Goal: Task Accomplishment & Management: Manage account settings

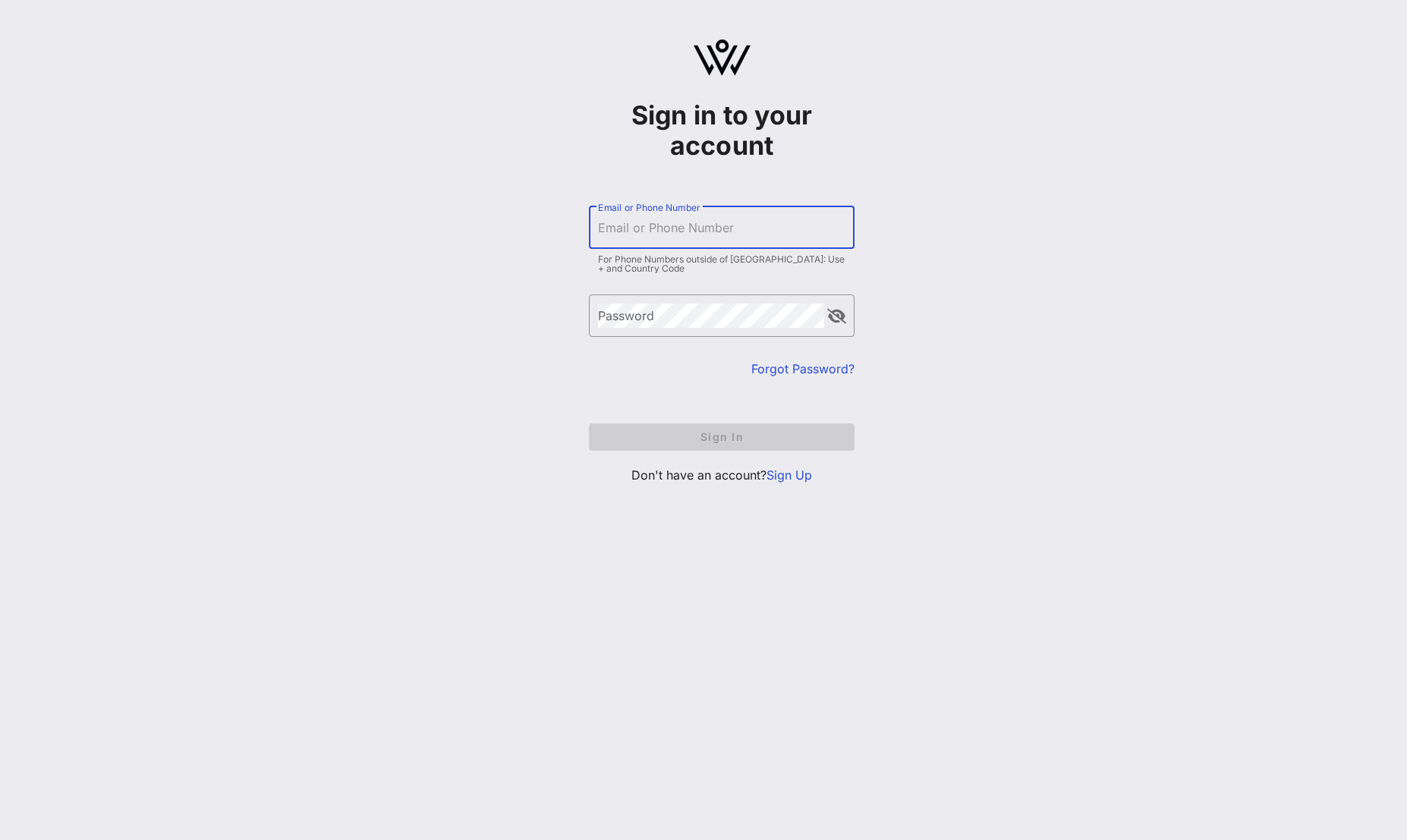
click at [647, 225] on input "Email or Phone Number" at bounding box center [721, 228] width 247 height 24
paste input "[EMAIL_ADDRESS][DOMAIN_NAME]"
type input "[EMAIL_ADDRESS][DOMAIN_NAME]"
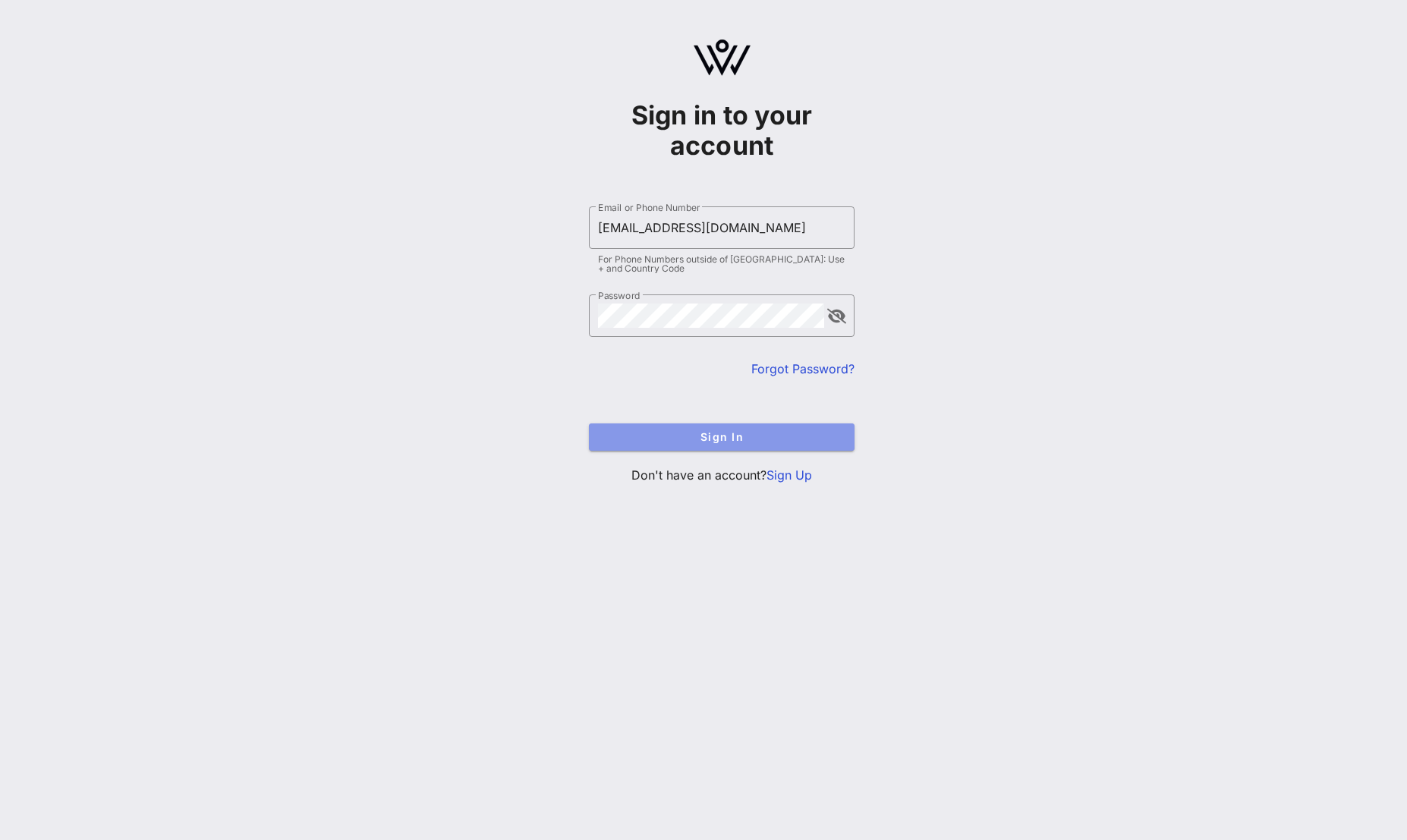
click at [725, 437] on span "Sign In" at bounding box center [722, 437] width 242 height 13
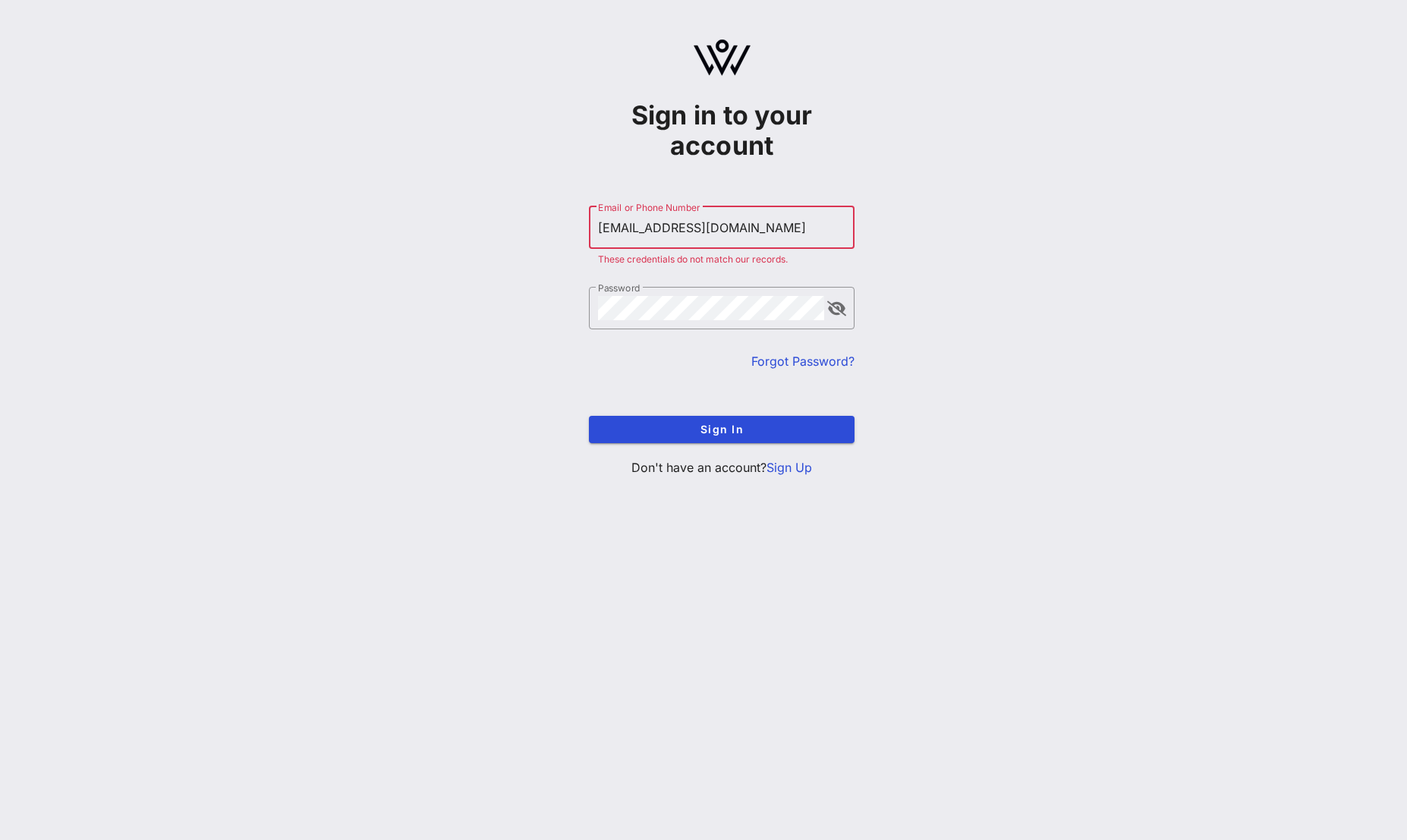
click at [698, 282] on form "​ Email or Phone Number [EMAIL_ADDRESS][DOMAIN_NAME] These credentials do not m…" at bounding box center [722, 324] width 266 height 267
click at [738, 227] on input "[EMAIL_ADDRESS][DOMAIN_NAME]" at bounding box center [721, 228] width 247 height 24
click at [843, 310] on button "append icon" at bounding box center [836, 308] width 19 height 15
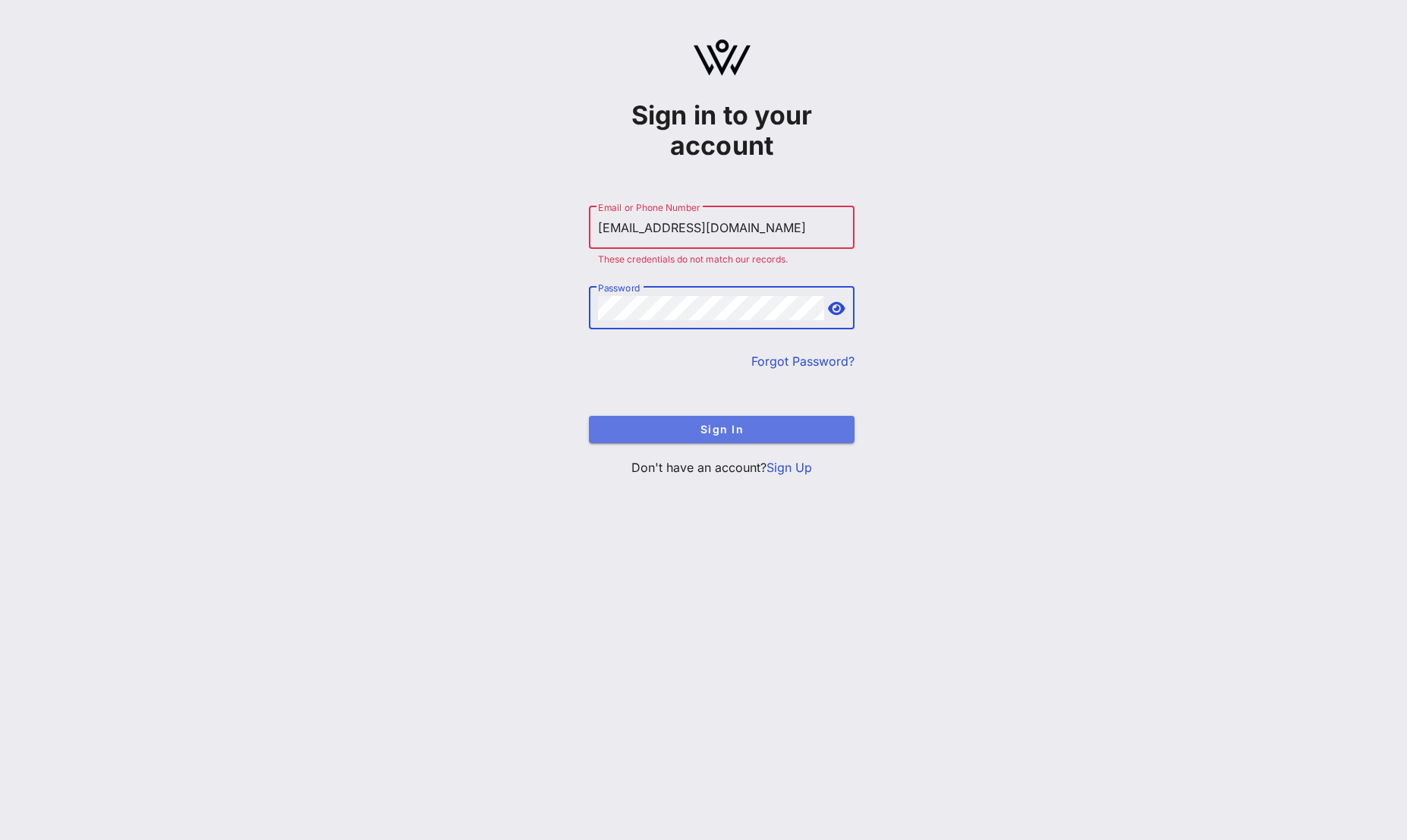
click at [751, 437] on button "Sign In" at bounding box center [722, 428] width 266 height 27
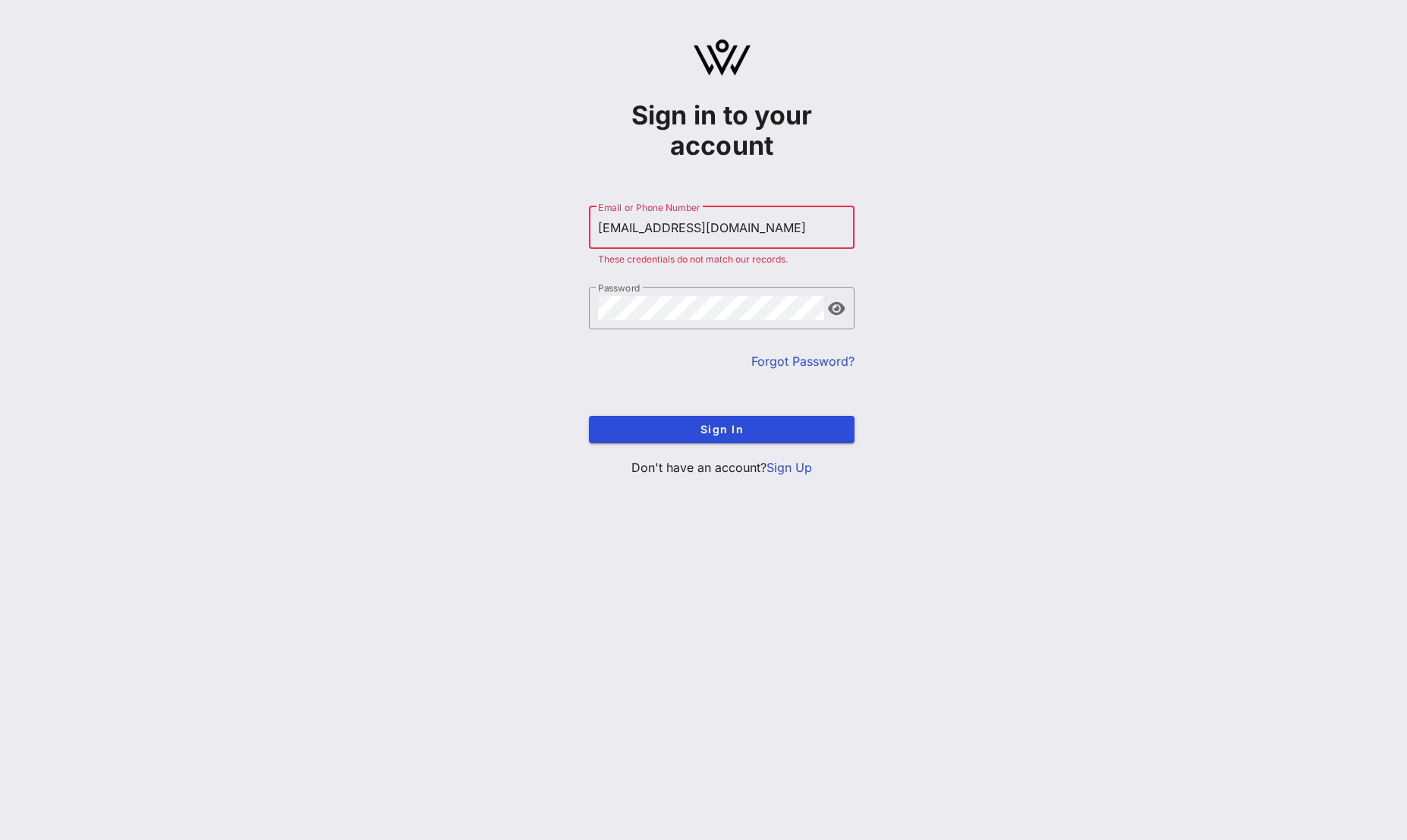
click at [758, 229] on input "[EMAIL_ADDRESS][DOMAIN_NAME]" at bounding box center [721, 228] width 247 height 24
click at [589, 415] on button "Sign In" at bounding box center [722, 428] width 266 height 27
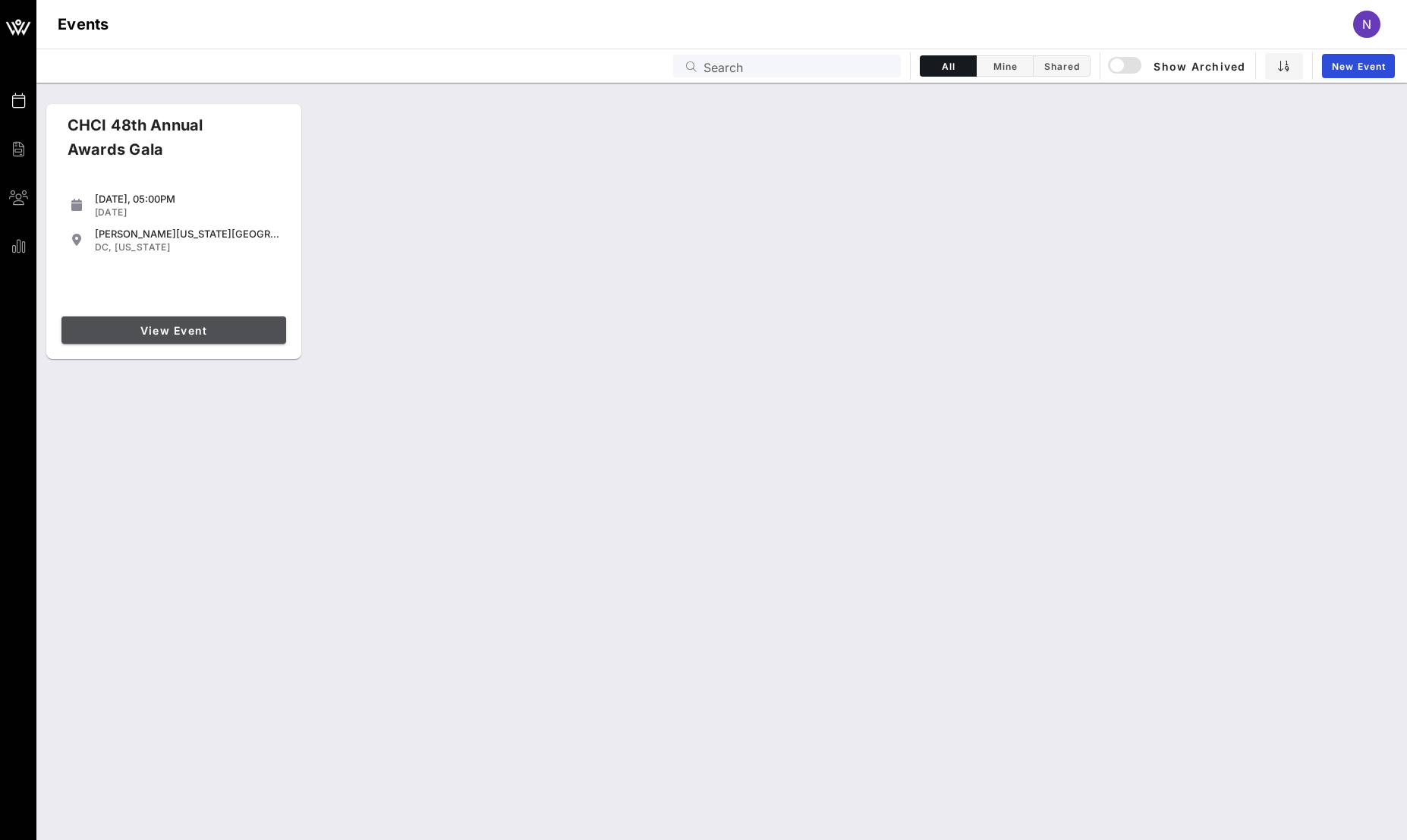
click at [217, 333] on span "View Event" at bounding box center [174, 331] width 213 height 13
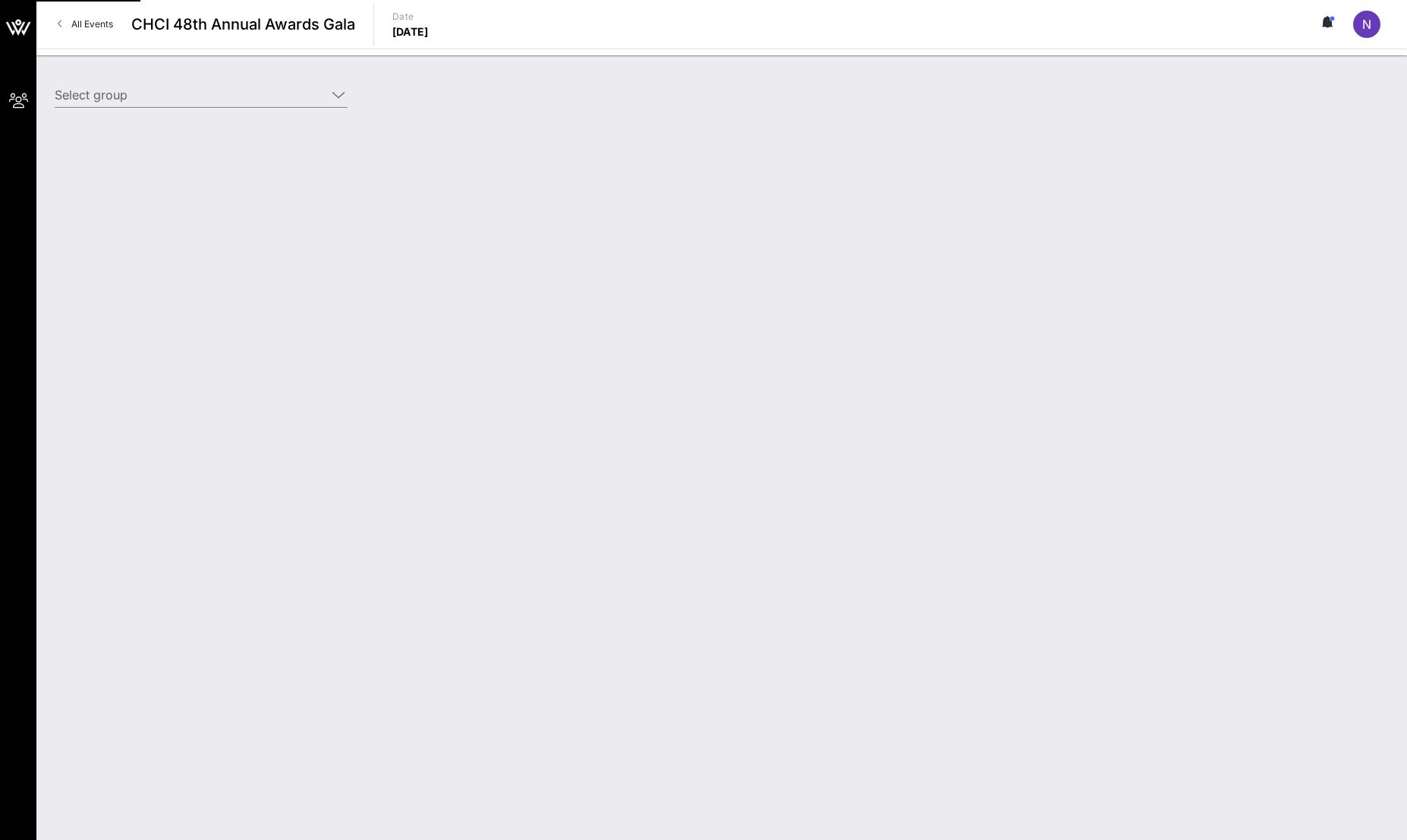
type input "CTIA (CTIA) [[PERSON_NAME], [EMAIL_ADDRESS][DOMAIN_NAME]]"
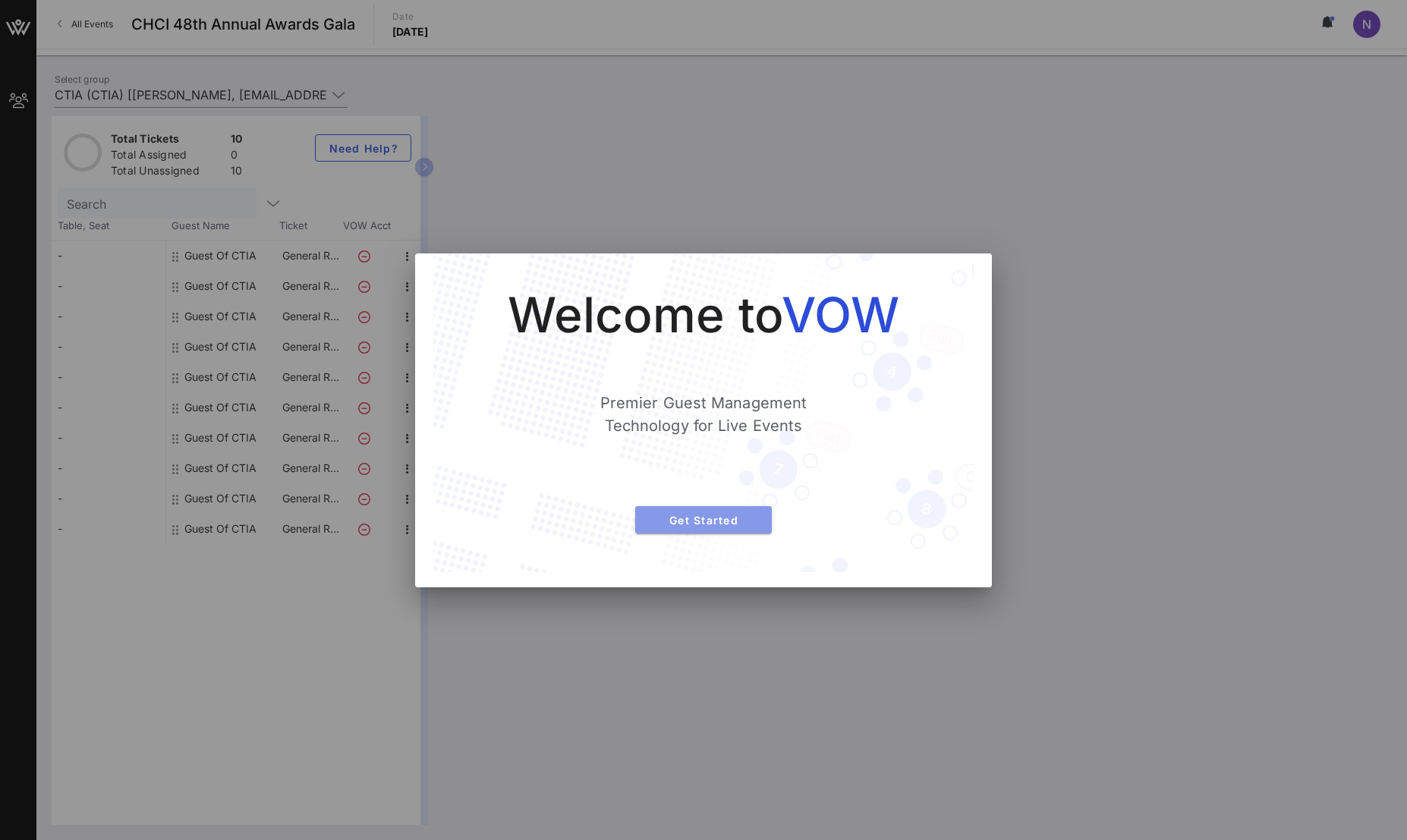
click at [698, 520] on span "Get Started" at bounding box center [703, 520] width 112 height 13
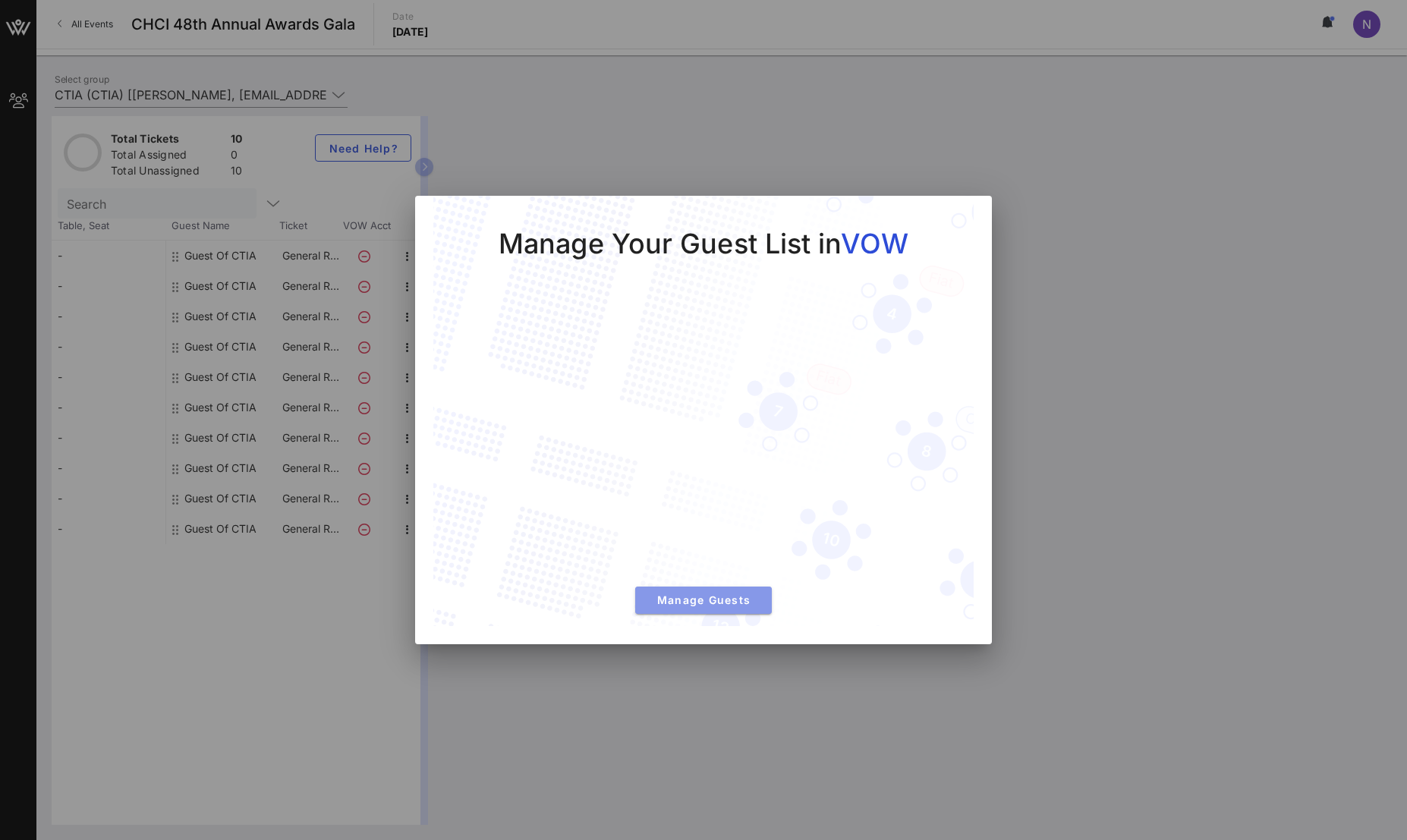
click at [728, 597] on span "Manage Guests" at bounding box center [703, 599] width 112 height 13
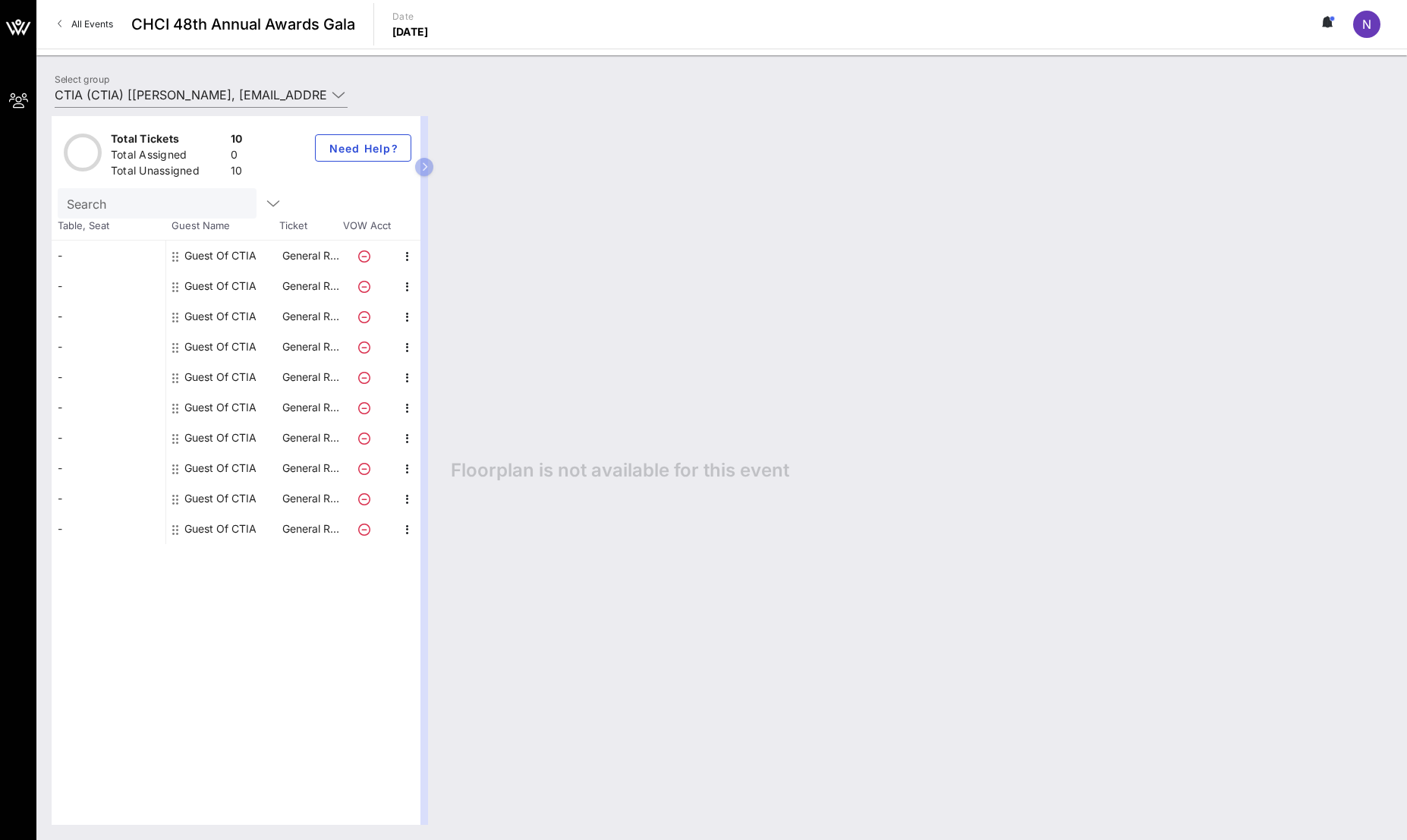
click at [131, 254] on div "-" at bounding box center [109, 256] width 113 height 31
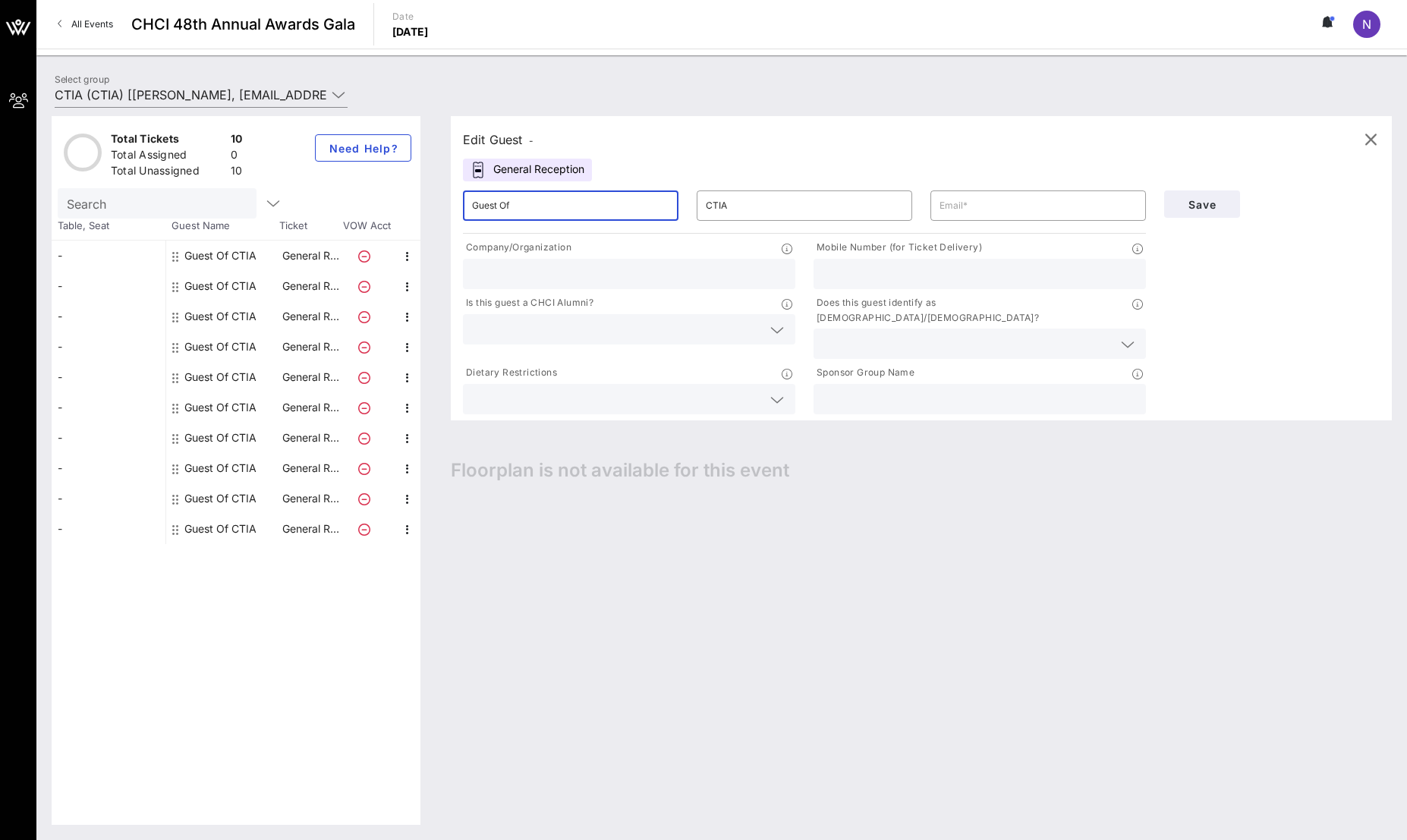
click at [510, 201] on input "Guest Of" at bounding box center [571, 205] width 197 height 24
click at [782, 201] on input "CTIA" at bounding box center [804, 205] width 197 height 24
click at [979, 204] on input "text" at bounding box center [1038, 205] width 197 height 24
drag, startPoint x: 532, startPoint y: 244, endPoint x: 554, endPoint y: 271, distance: 34.8
click at [532, 244] on p "Company/Organization" at bounding box center [517, 247] width 109 height 16
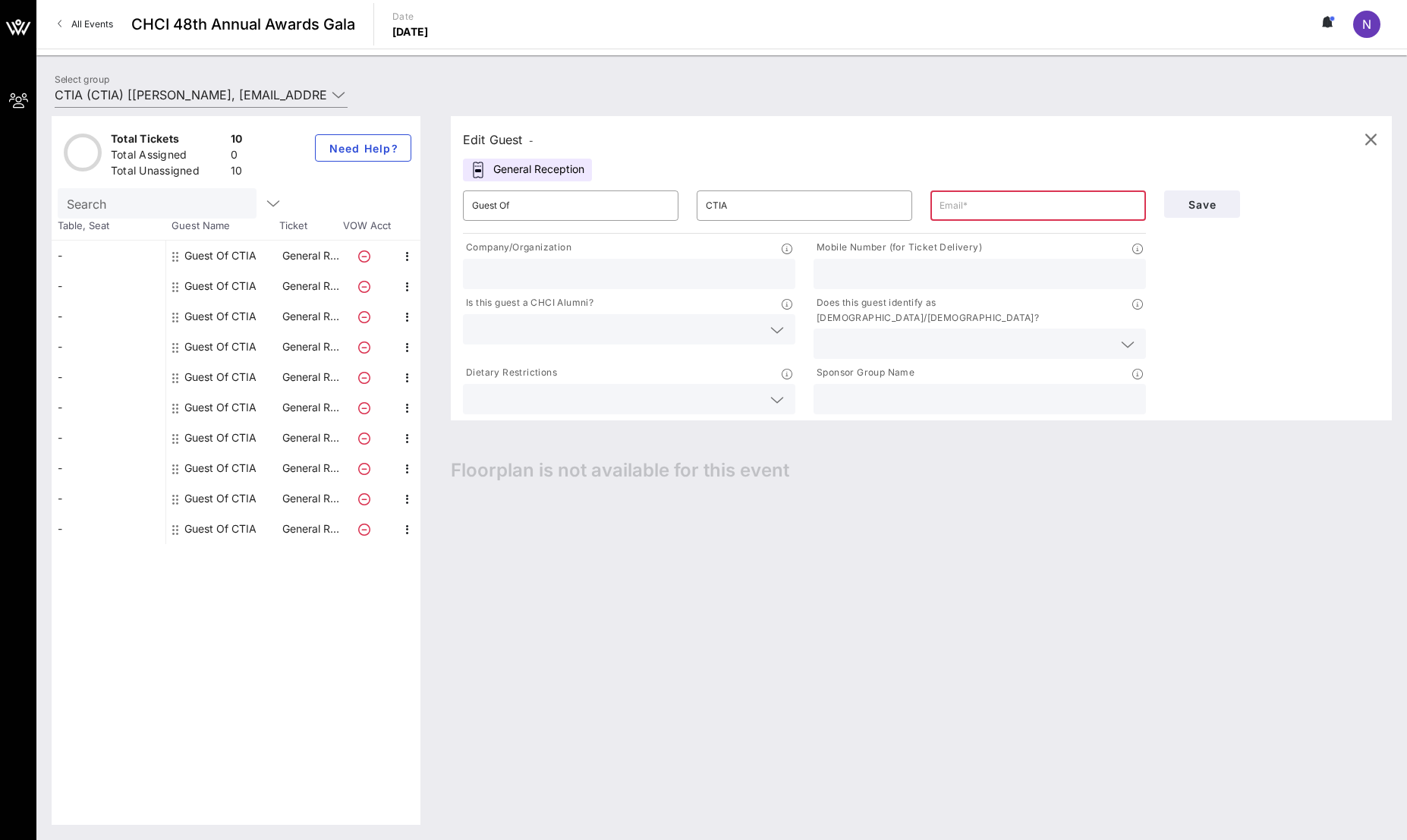
drag, startPoint x: 555, startPoint y: 273, endPoint x: 596, endPoint y: 261, distance: 42.7
click at [555, 273] on input "text" at bounding box center [629, 273] width 314 height 20
click at [1009, 217] on input "text" at bounding box center [1038, 205] width 197 height 24
click at [976, 200] on input "text" at bounding box center [1038, 205] width 197 height 24
click at [626, 270] on input "text" at bounding box center [629, 273] width 314 height 20
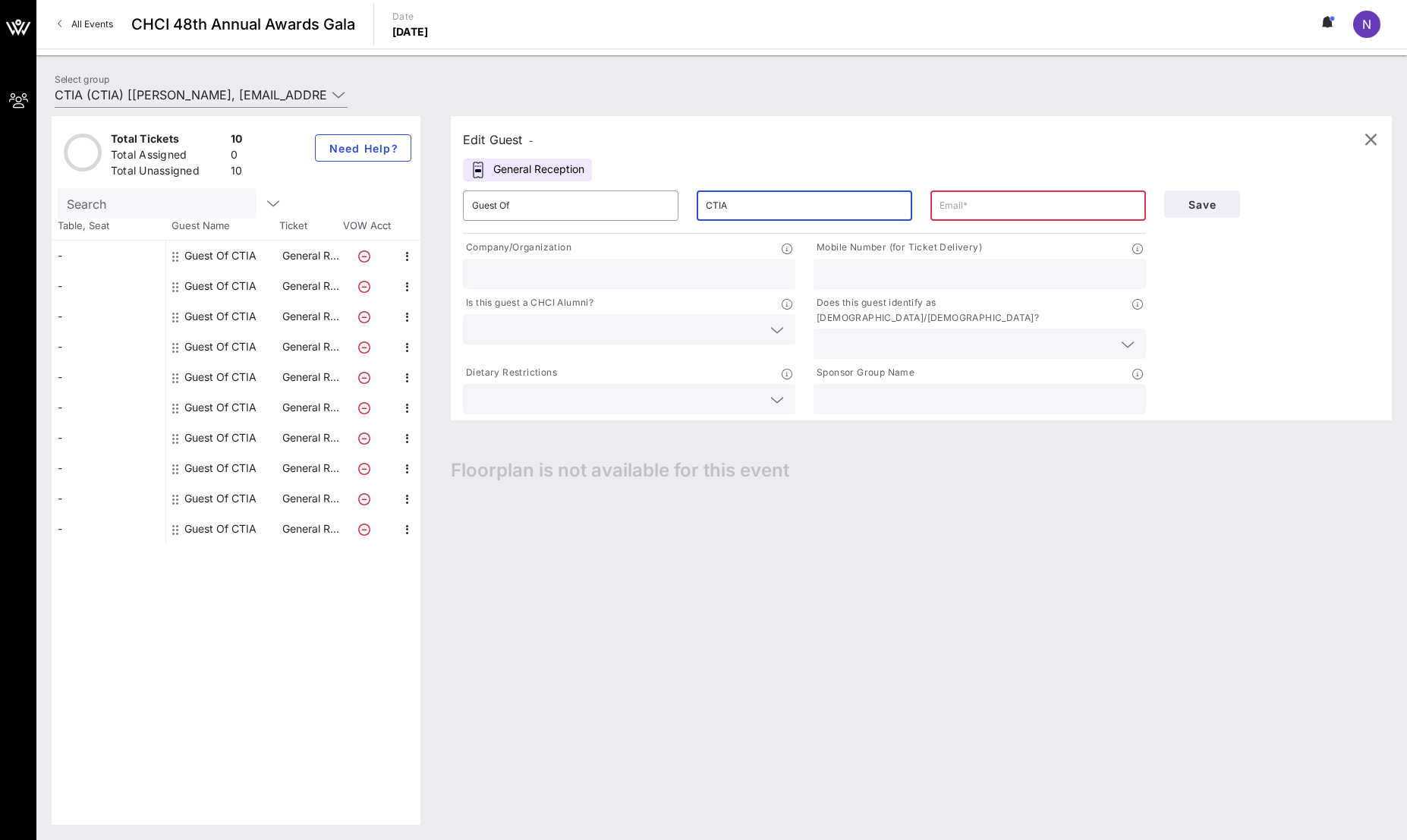
click at [799, 209] on input "CTIA" at bounding box center [804, 205] width 197 height 24
click at [645, 270] on input "text" at bounding box center [629, 273] width 314 height 20
click at [891, 334] on input "text" at bounding box center [967, 343] width 290 height 20
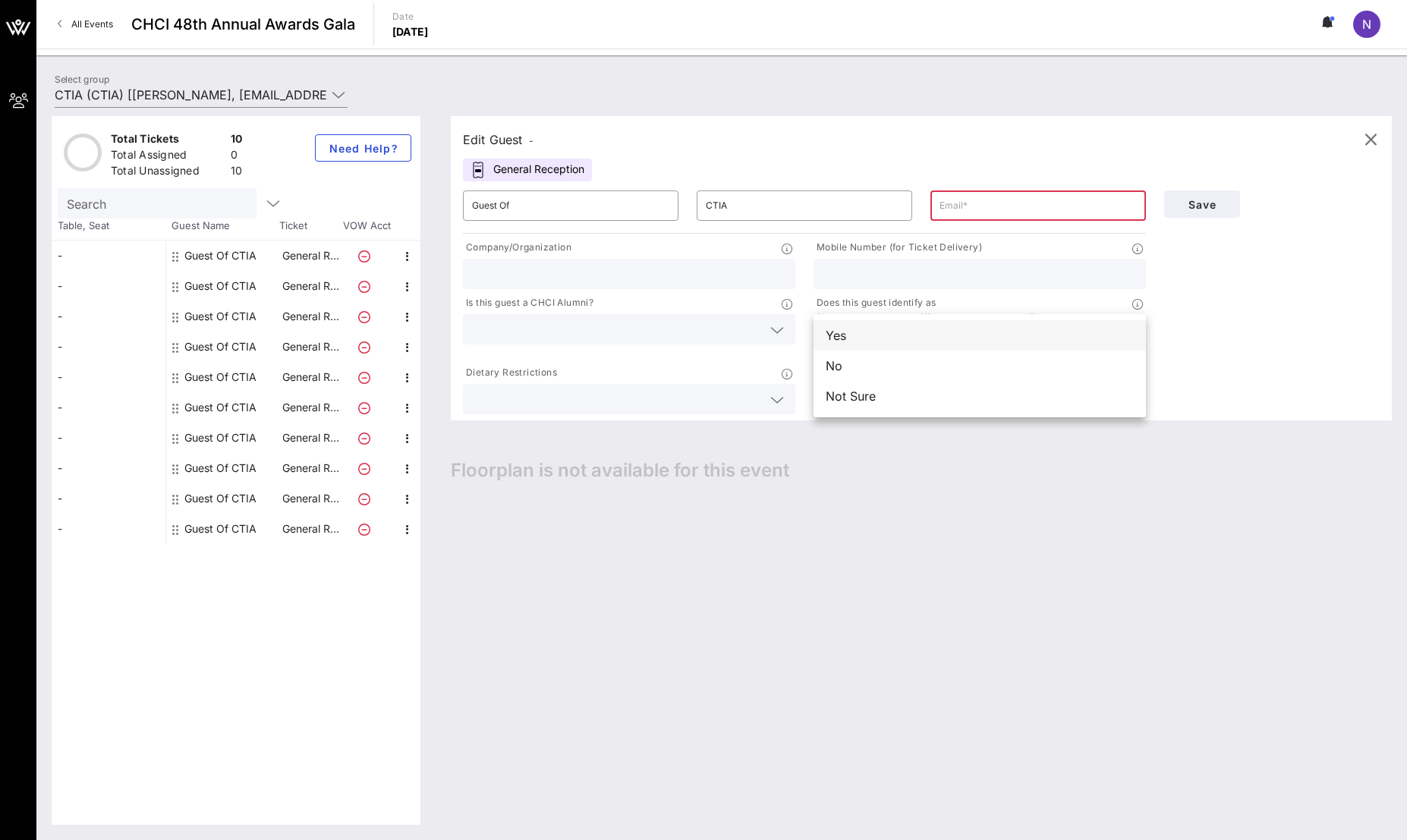
click at [881, 348] on div "Yes" at bounding box center [980, 335] width 333 height 31
click at [647, 275] on input "text" at bounding box center [629, 273] width 314 height 20
click at [805, 334] on div "Does this guest identify as [DEMOGRAPHIC_DATA]/[DEMOGRAPHIC_DATA]? Yes" at bounding box center [979, 326] width 350 height 70
click at [620, 276] on input "text" at bounding box center [629, 273] width 314 height 20
click at [987, 205] on input "text" at bounding box center [1038, 205] width 197 height 24
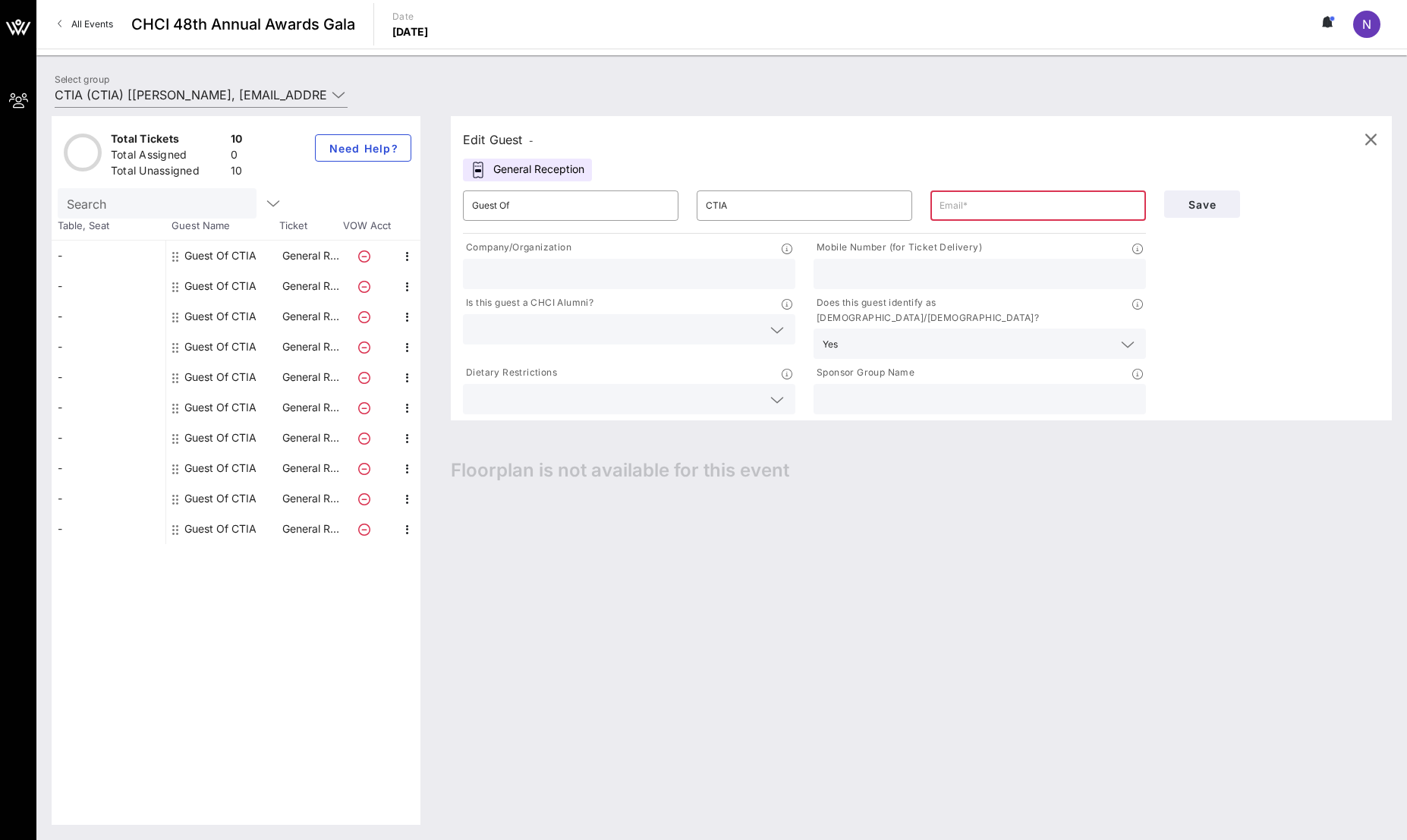
type input "[EMAIL_ADDRESS][DOMAIN_NAME]"
type input "CTIA - The Wireless Association"
type input "6264296708"
click at [595, 335] on input "text" at bounding box center [617, 329] width 290 height 20
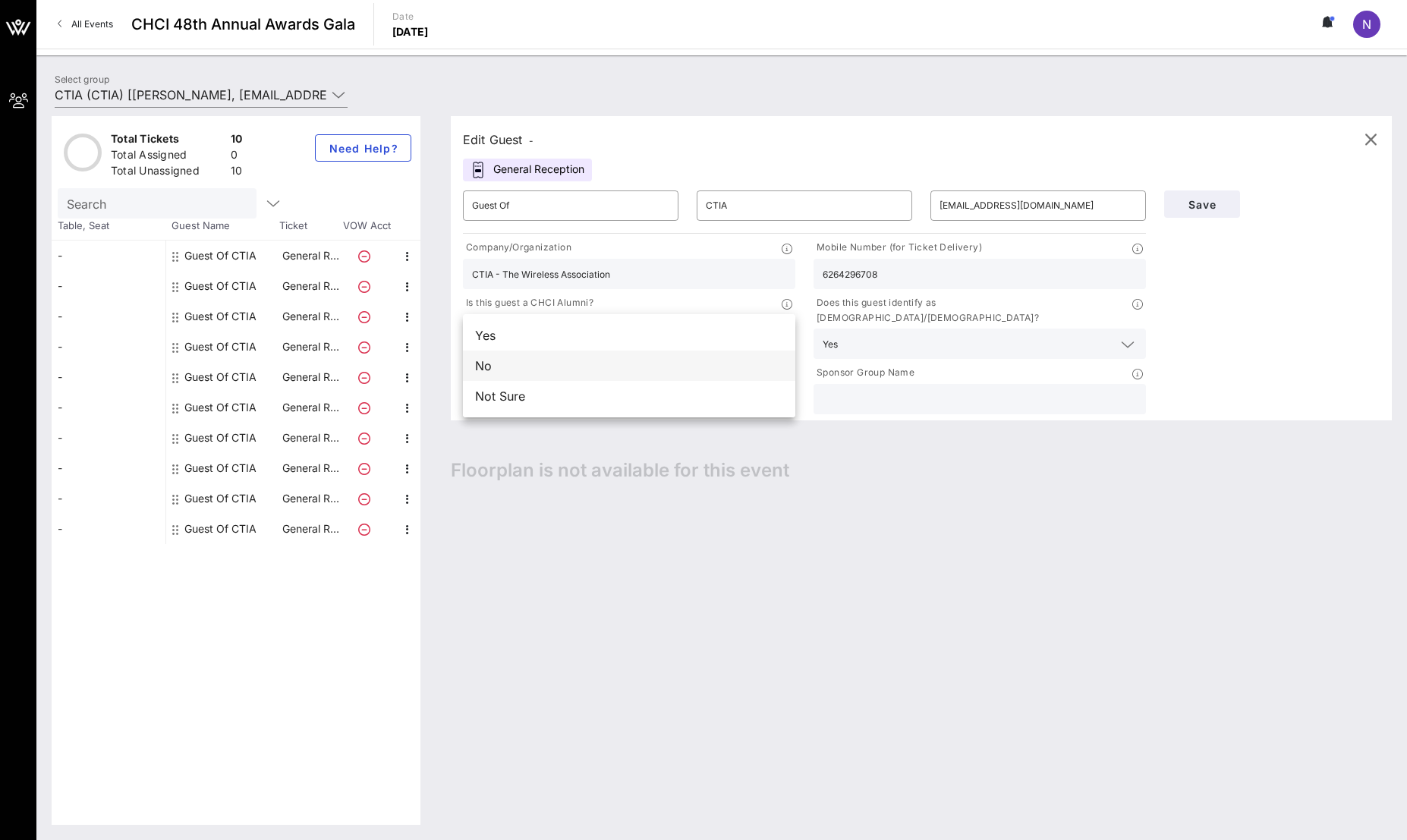
click at [570, 379] on div "No" at bounding box center [629, 365] width 333 height 31
click at [582, 396] on div at bounding box center [629, 399] width 314 height 31
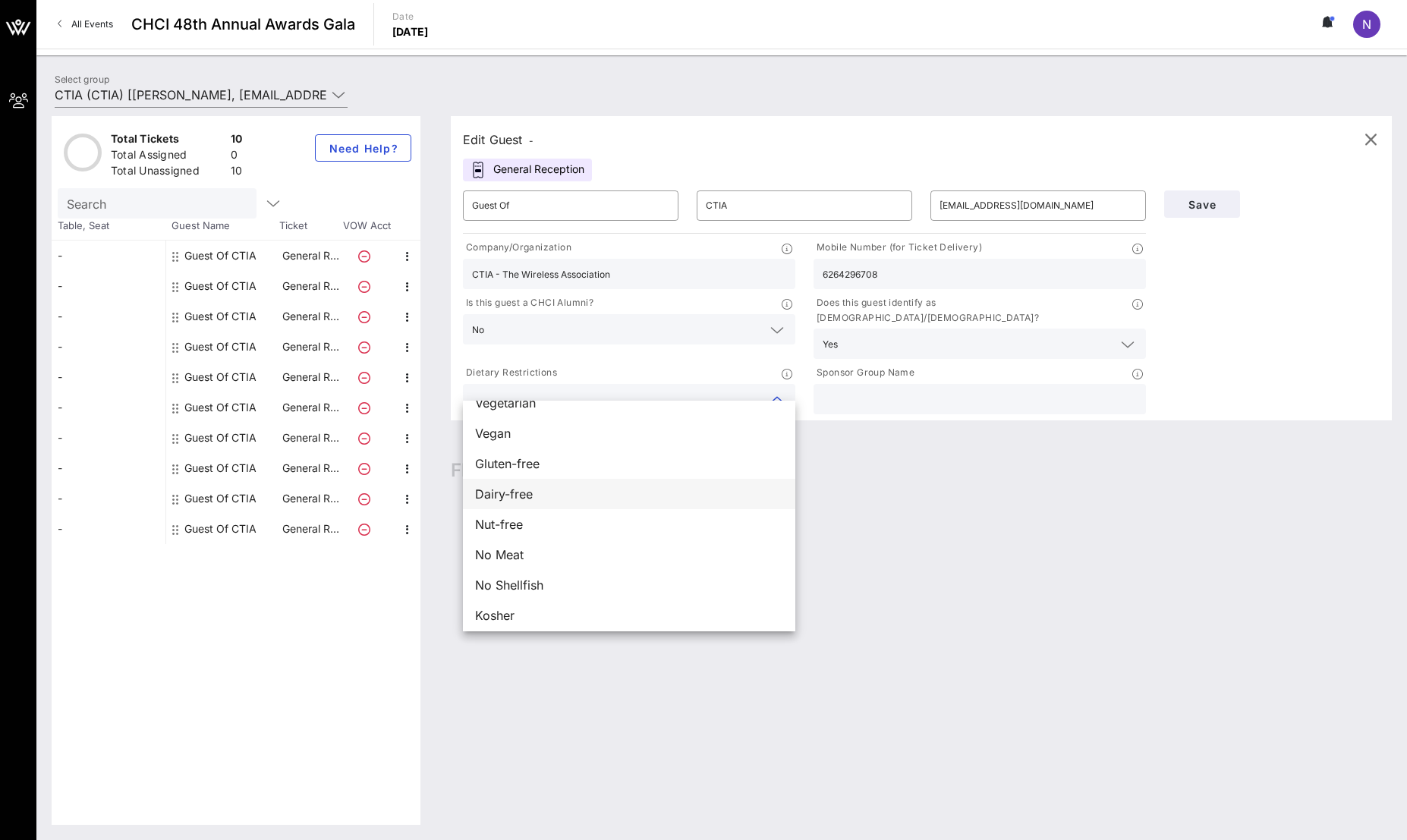
scroll to position [24, 0]
click at [551, 555] on div "No Meat" at bounding box center [629, 549] width 333 height 31
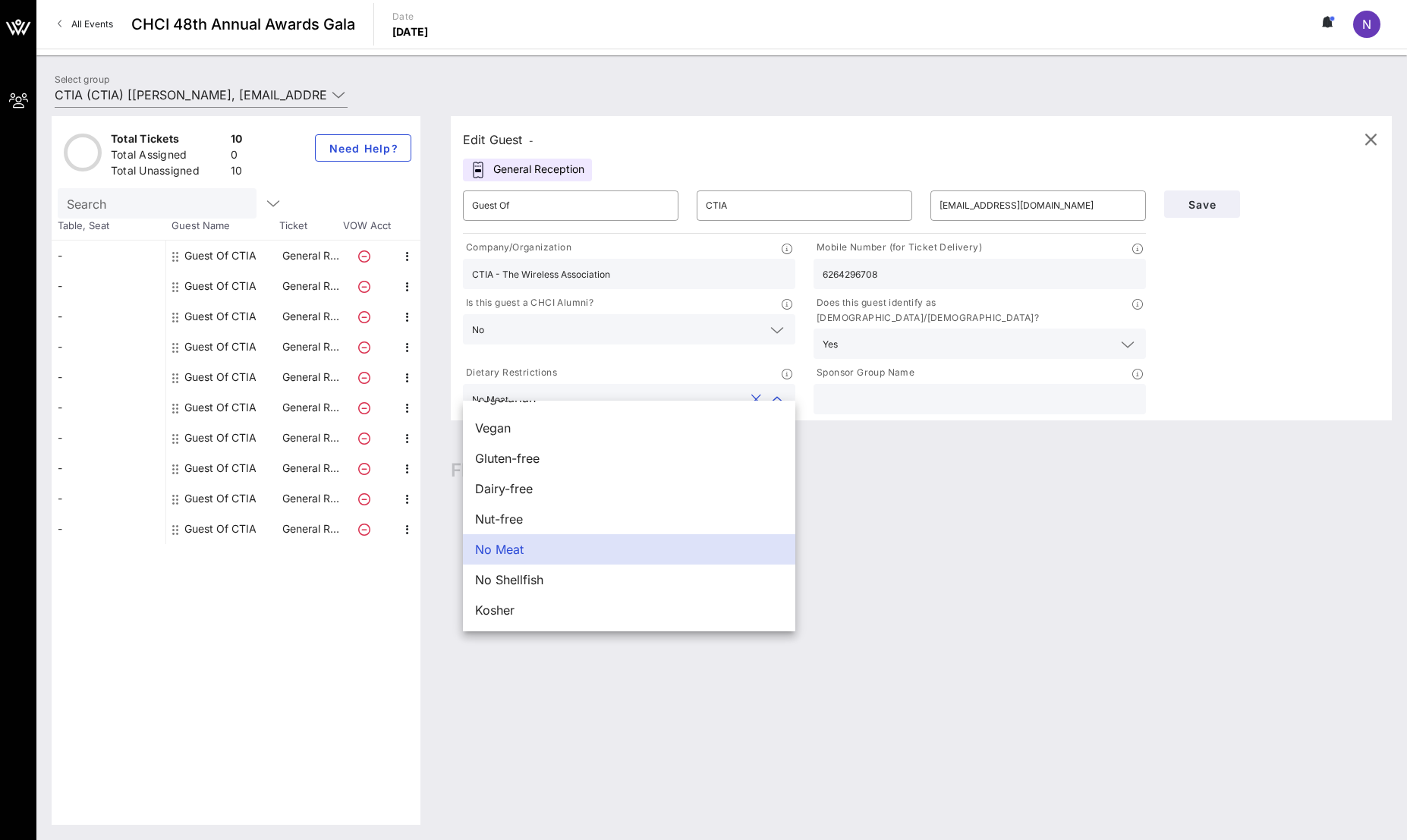
click at [1163, 366] on div "Save" at bounding box center [1271, 299] width 233 height 236
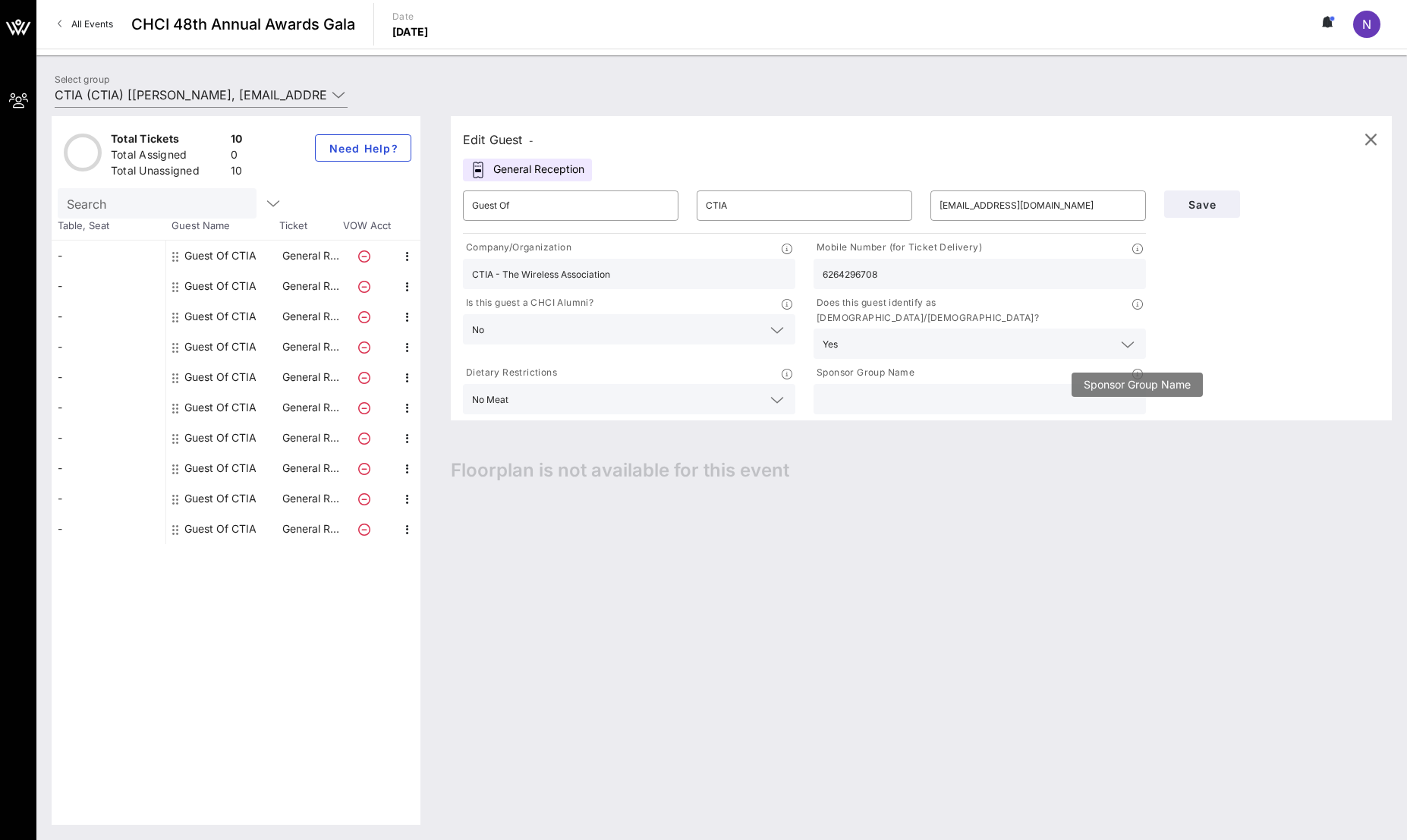
click at [1132, 369] on icon at bounding box center [1137, 374] width 10 height 10
click at [1222, 359] on div "Save" at bounding box center [1271, 299] width 233 height 236
click at [513, 142] on div "Edit Guest -" at bounding box center [498, 139] width 71 height 21
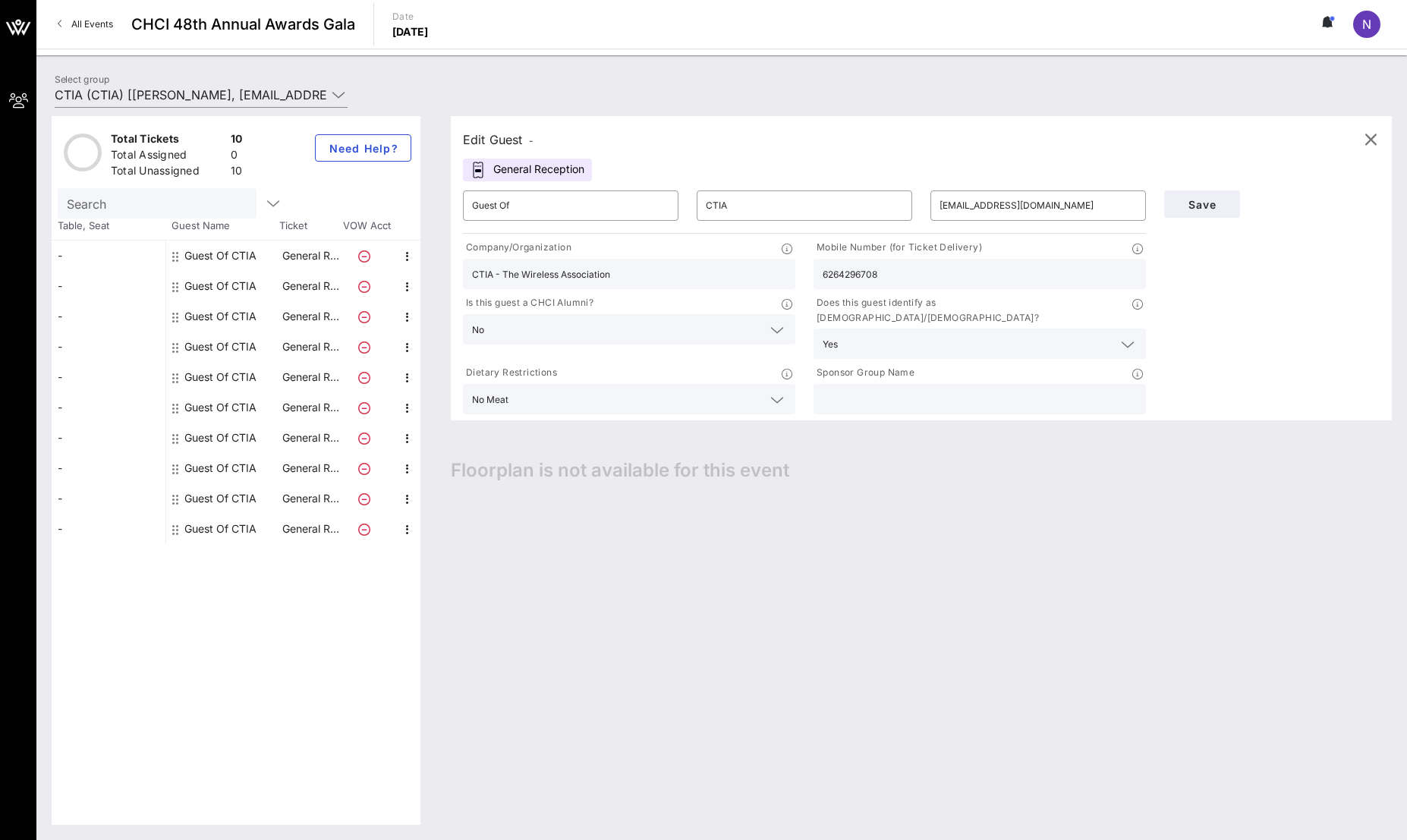
click at [547, 172] on div "General Reception" at bounding box center [527, 170] width 129 height 22
click at [695, 164] on div "Edit Guest - General Reception ​ Guest Of ​ CTIA ​ [EMAIL_ADDRESS][DOMAIN_NAME]…" at bounding box center [921, 268] width 940 height 304
click at [1221, 199] on span "Save" at bounding box center [1202, 204] width 52 height 13
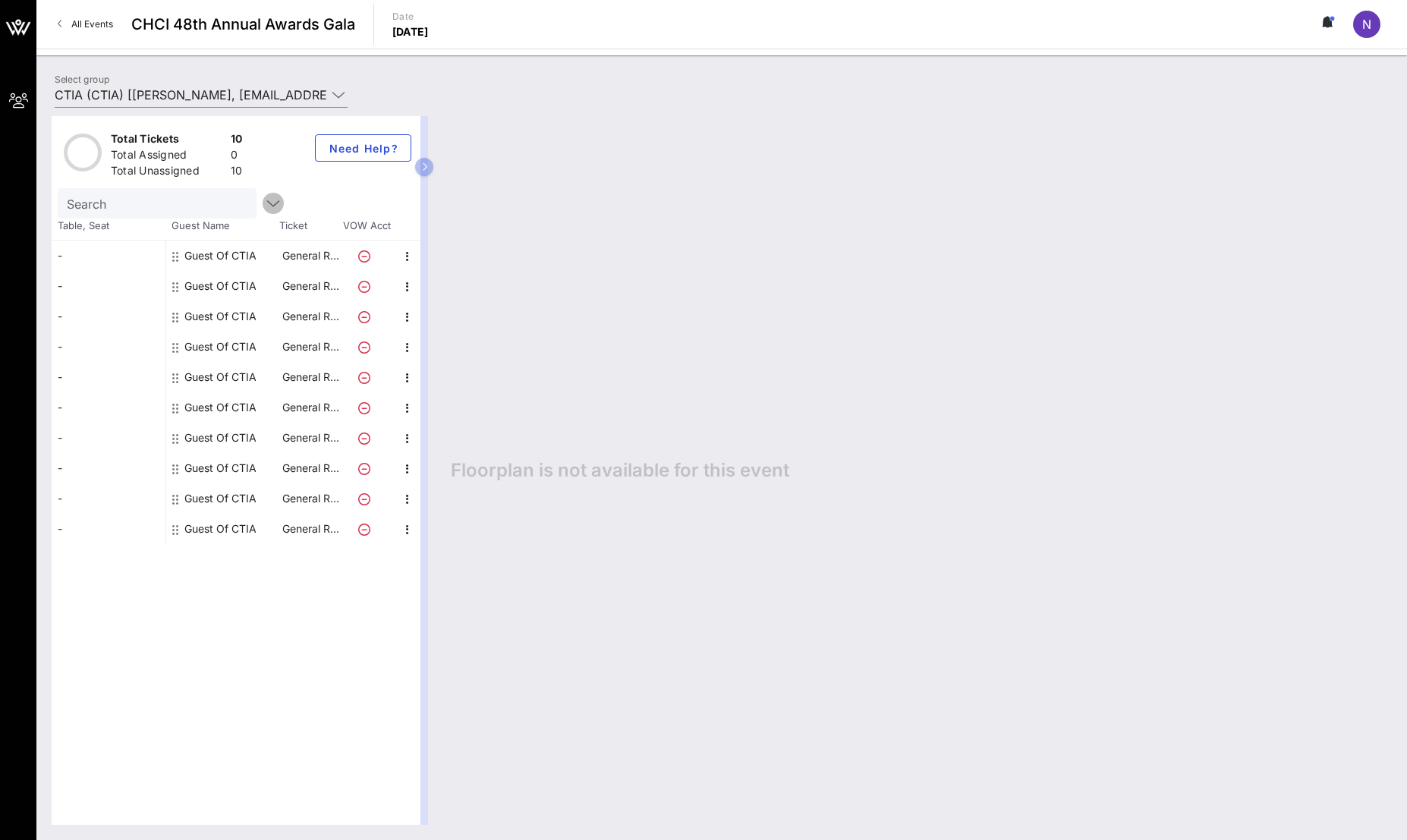
click at [264, 195] on icon "button" at bounding box center [273, 203] width 19 height 19
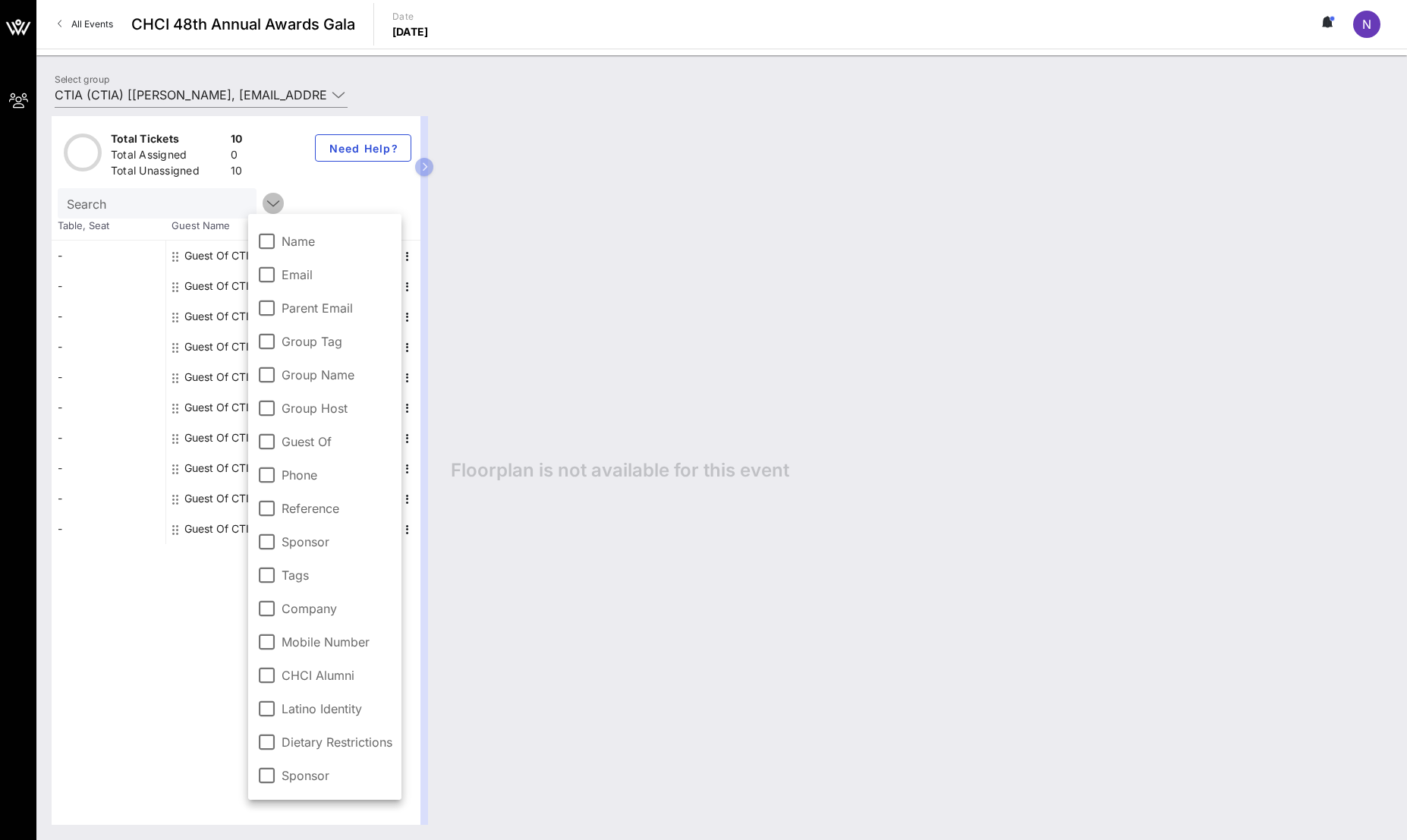
click at [264, 195] on icon "button" at bounding box center [273, 203] width 19 height 19
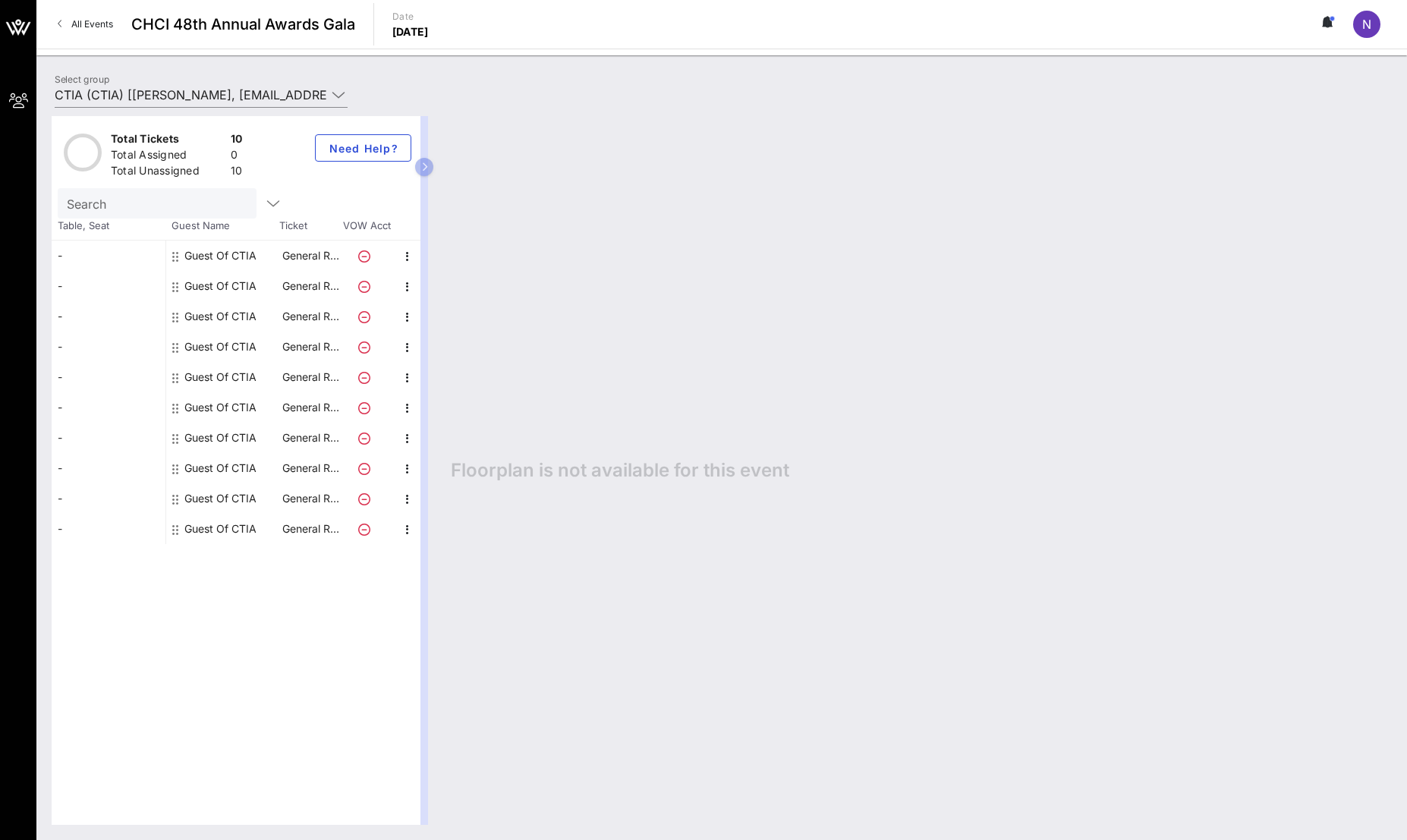
click at [217, 254] on div "Guest Of CTIA" at bounding box center [220, 256] width 72 height 31
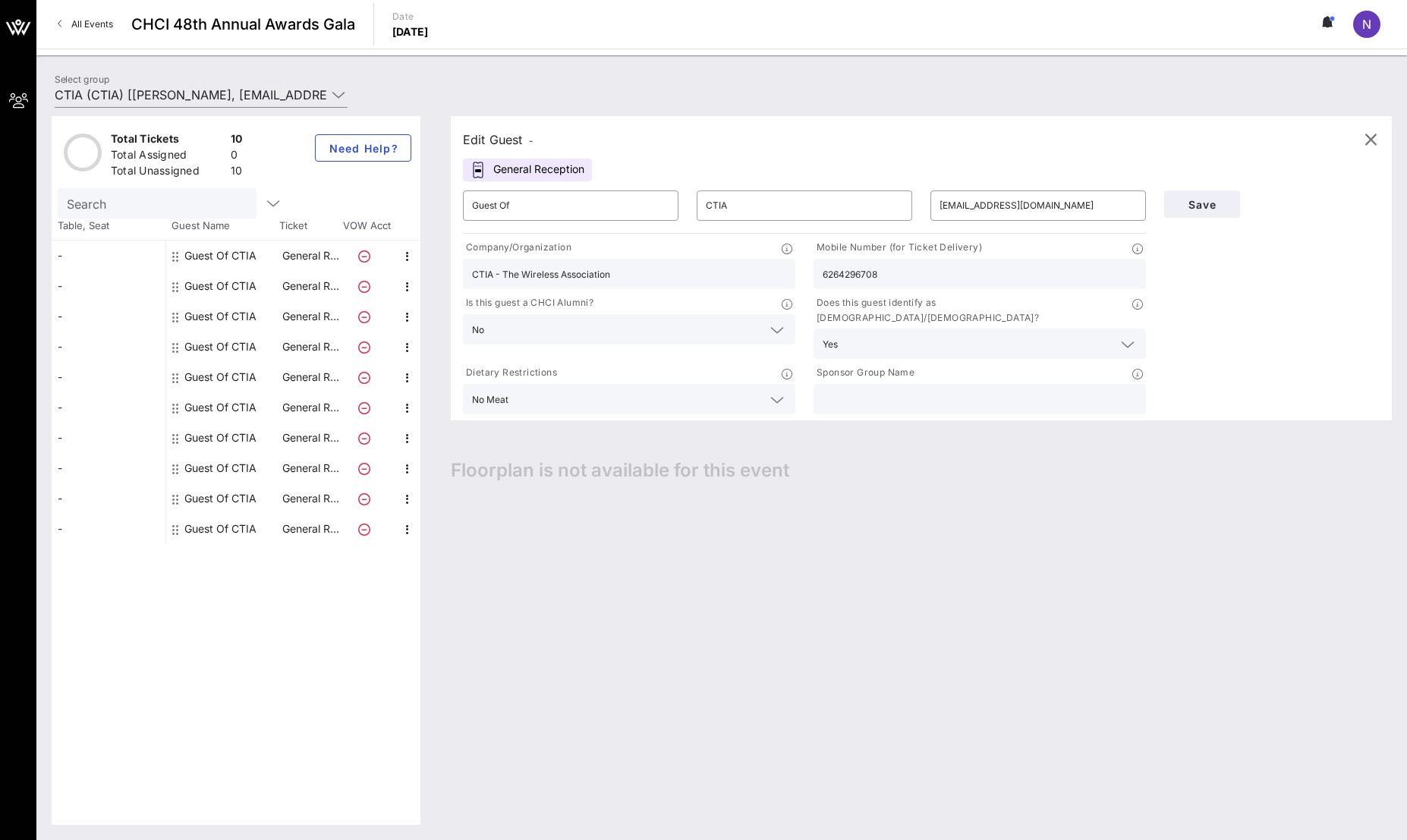
click at [215, 290] on div "Guest Of CTIA" at bounding box center [220, 285] width 72 height 31
click at [239, 261] on div "Guest Of CTIA" at bounding box center [220, 256] width 72 height 31
type input "[EMAIL_ADDRESS][DOMAIN_NAME]"
type input "CTIA - The Wireless Association"
type input "6264296708"
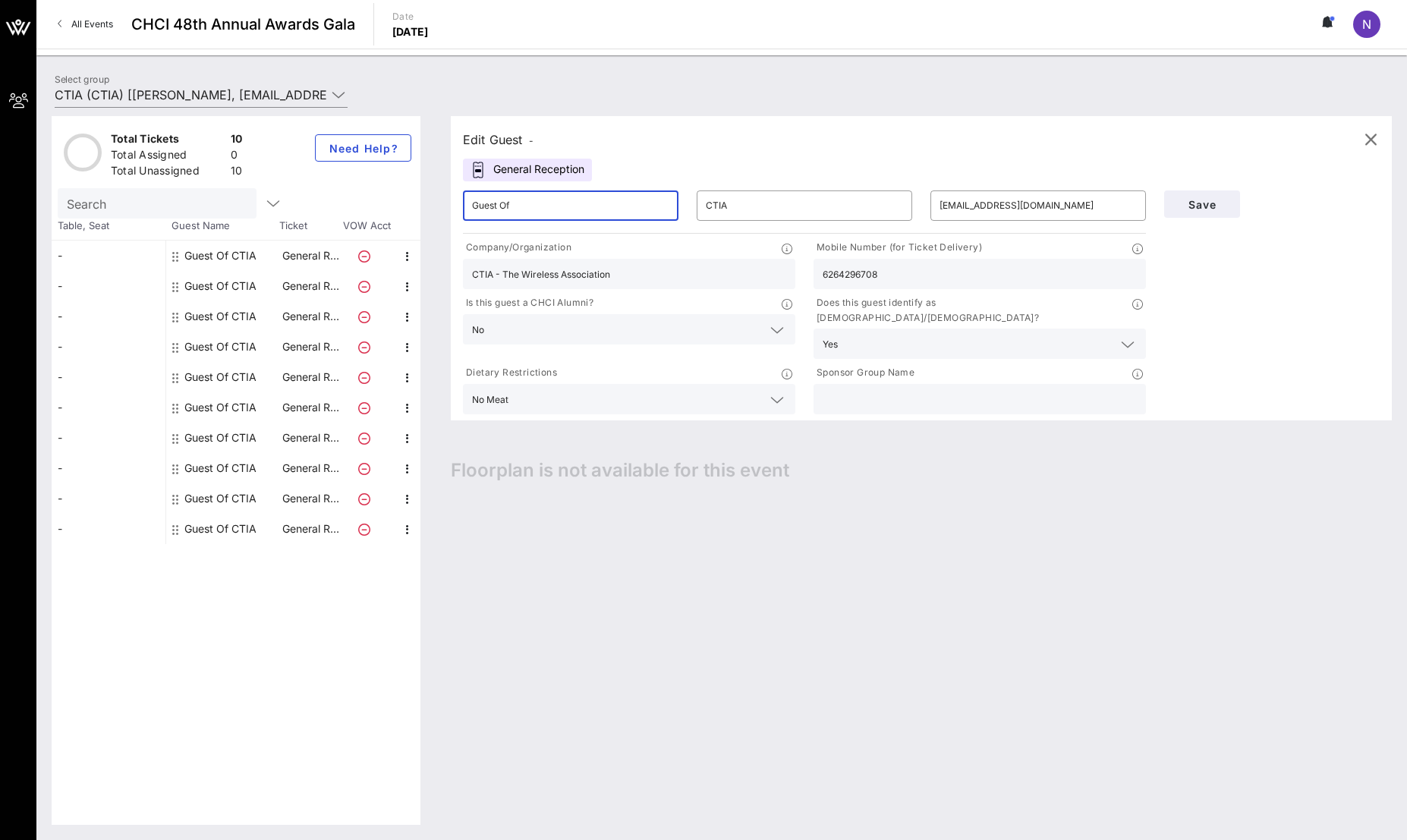
click at [605, 203] on input "Guest Of" at bounding box center [571, 205] width 197 height 24
click at [816, 206] on input "CTIA" at bounding box center [804, 205] width 197 height 24
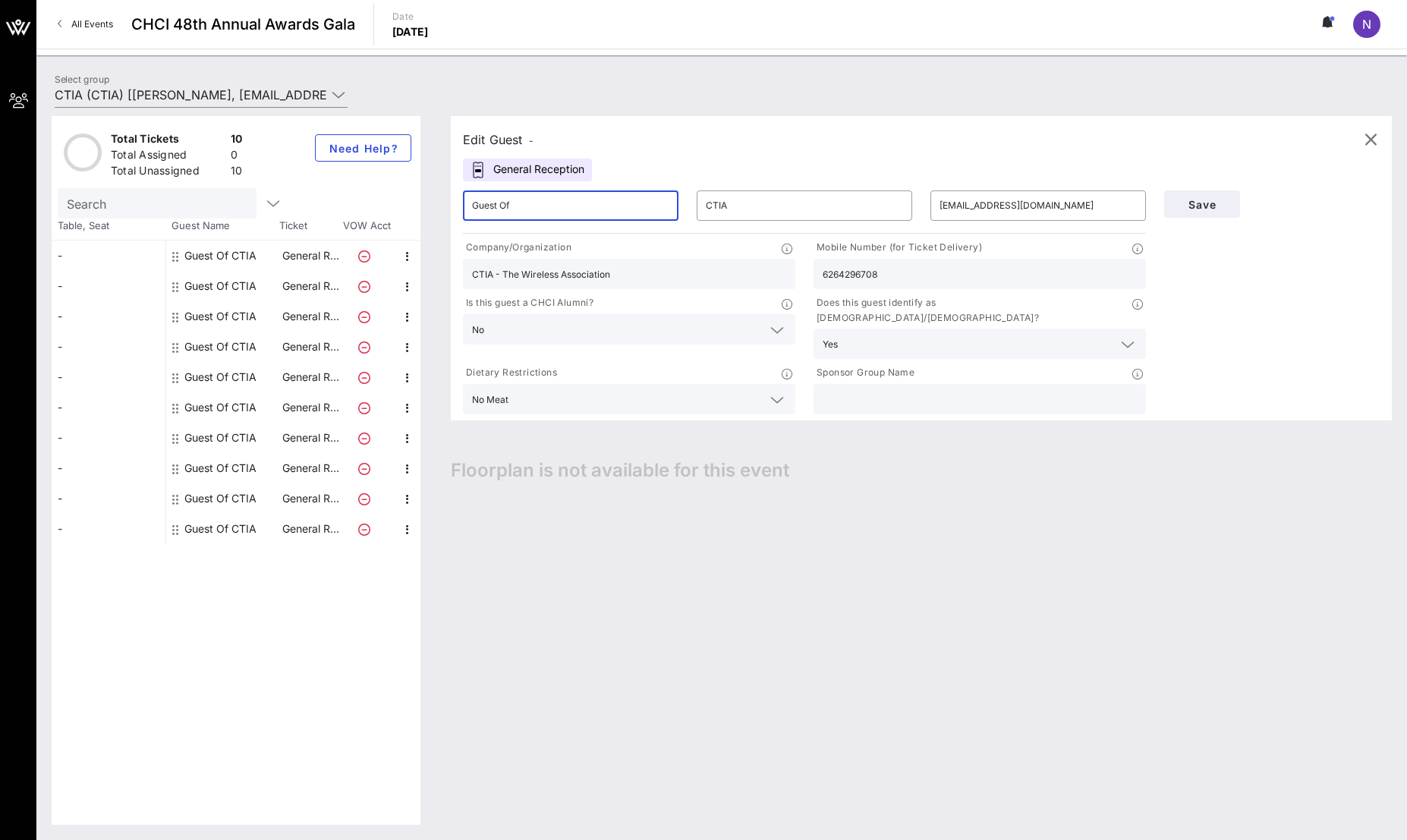
click at [592, 208] on input "Guest Of" at bounding box center [571, 205] width 197 height 24
type input "[PERSON_NAME]"
click at [769, 196] on input "CTIA" at bounding box center [804, 205] width 197 height 24
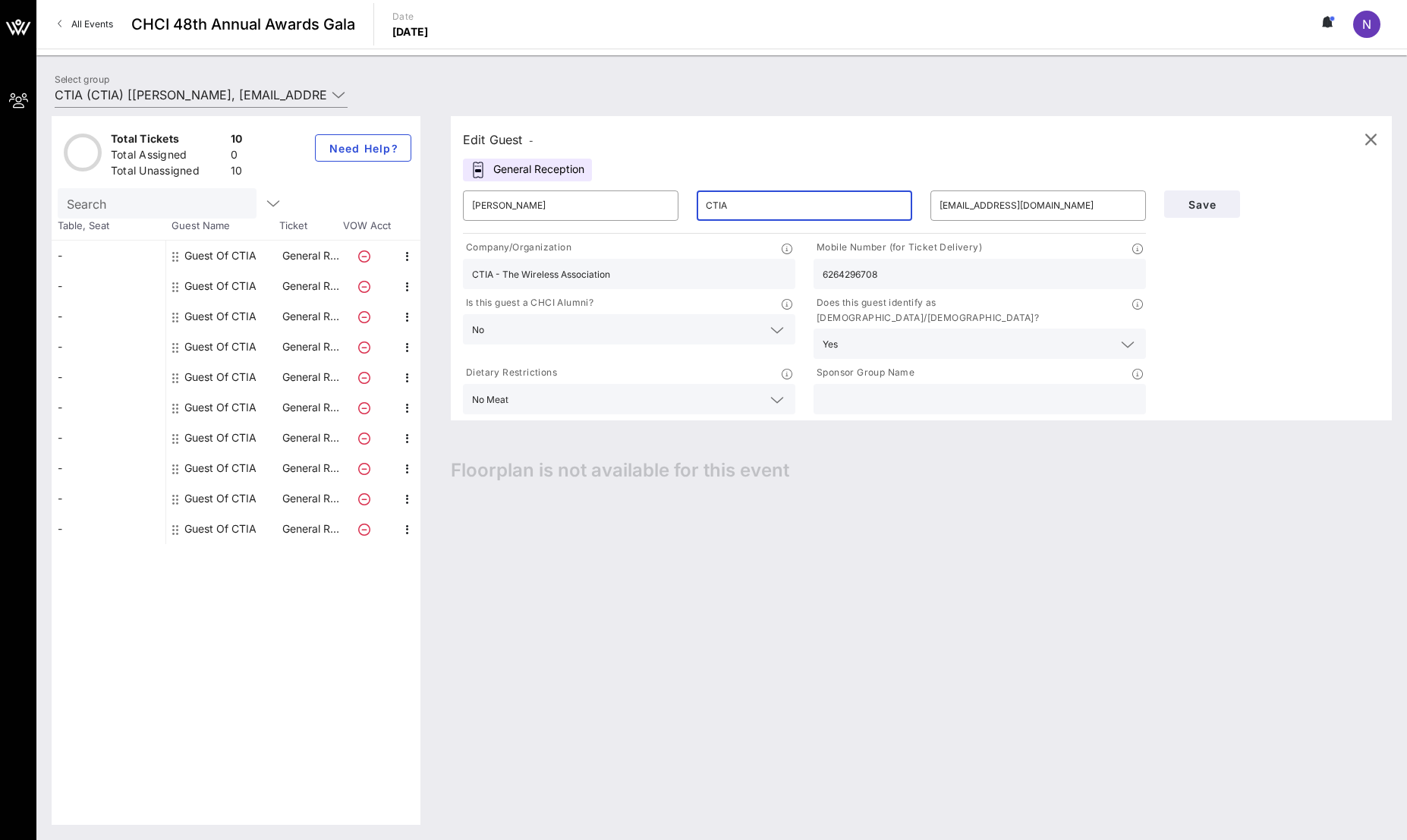
click at [769, 196] on input "CTIA" at bounding box center [804, 205] width 197 height 24
type input "[PERSON_NAME]"
click at [1208, 208] on span "Save" at bounding box center [1202, 204] width 52 height 13
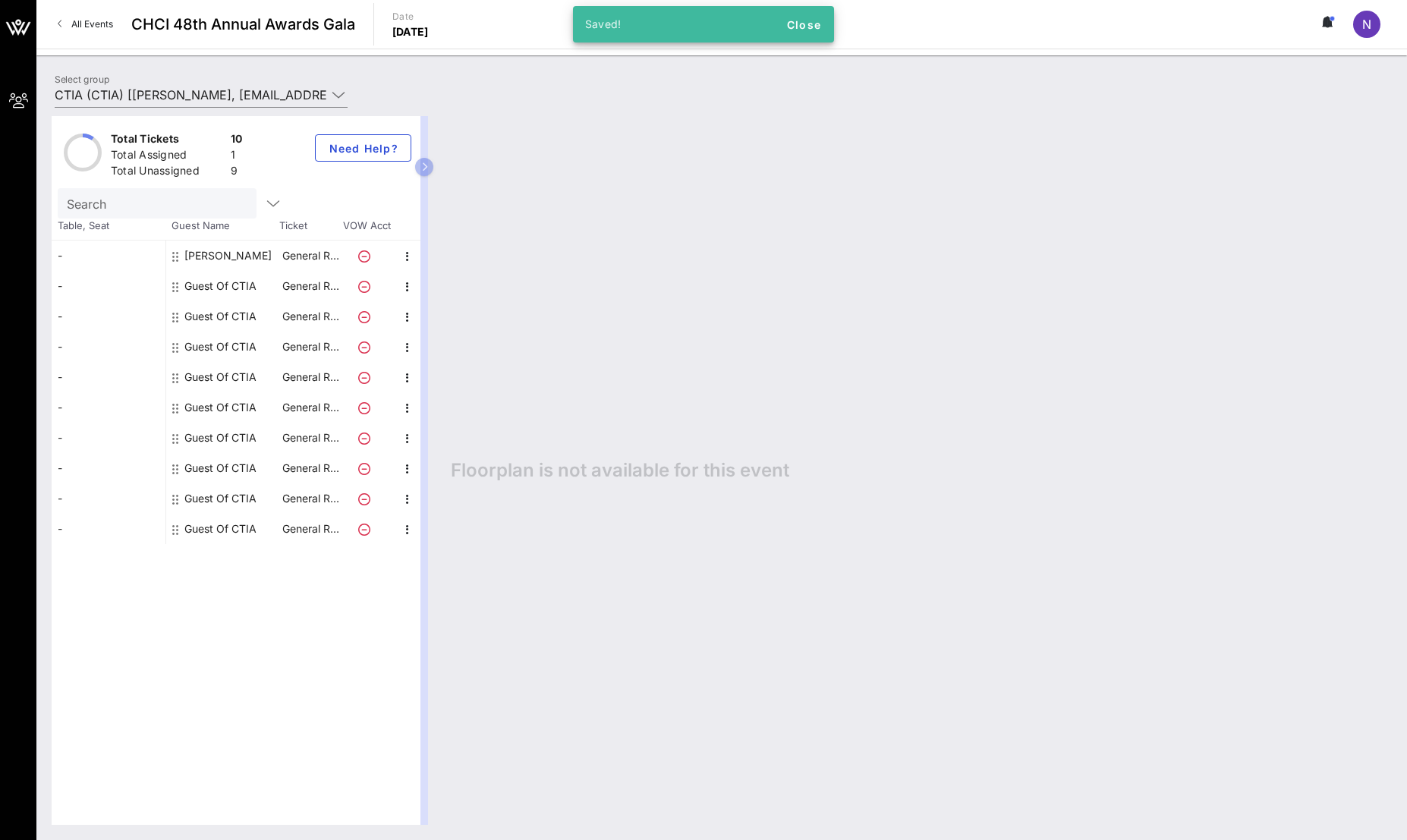
click at [217, 287] on div "Guest Of CTIA" at bounding box center [220, 285] width 72 height 31
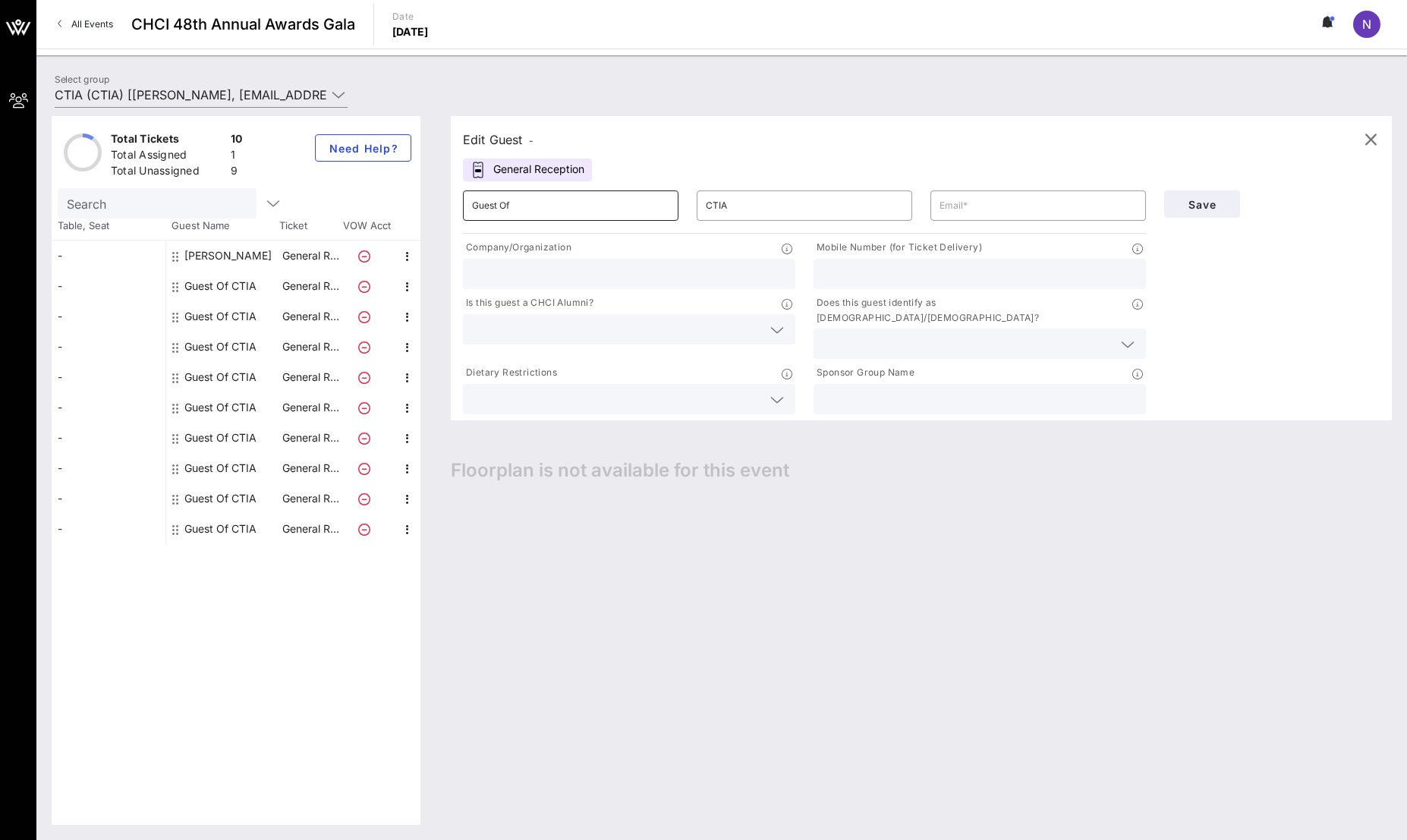
click at [634, 208] on input "Guest Of" at bounding box center [571, 205] width 197 height 24
type input "[PERSON_NAME]"
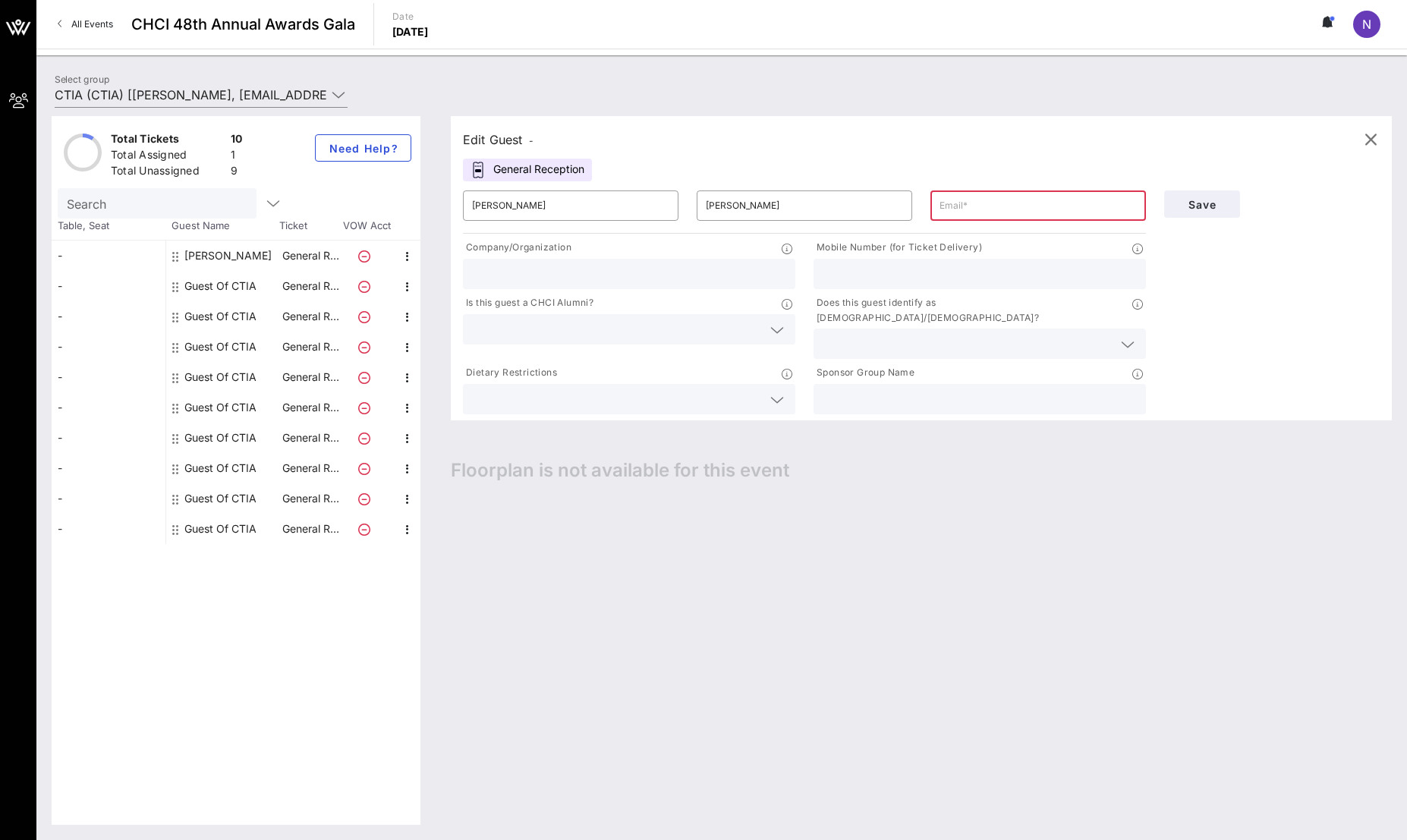
click at [558, 254] on p "Company/Organization" at bounding box center [517, 247] width 109 height 16
click at [980, 214] on input "text" at bounding box center [1038, 205] width 197 height 24
paste input "[EMAIL_ADDRESS][DOMAIN_NAME]"
type input "[EMAIL_ADDRESS][DOMAIN_NAME]"
click at [563, 259] on div at bounding box center [629, 273] width 314 height 31
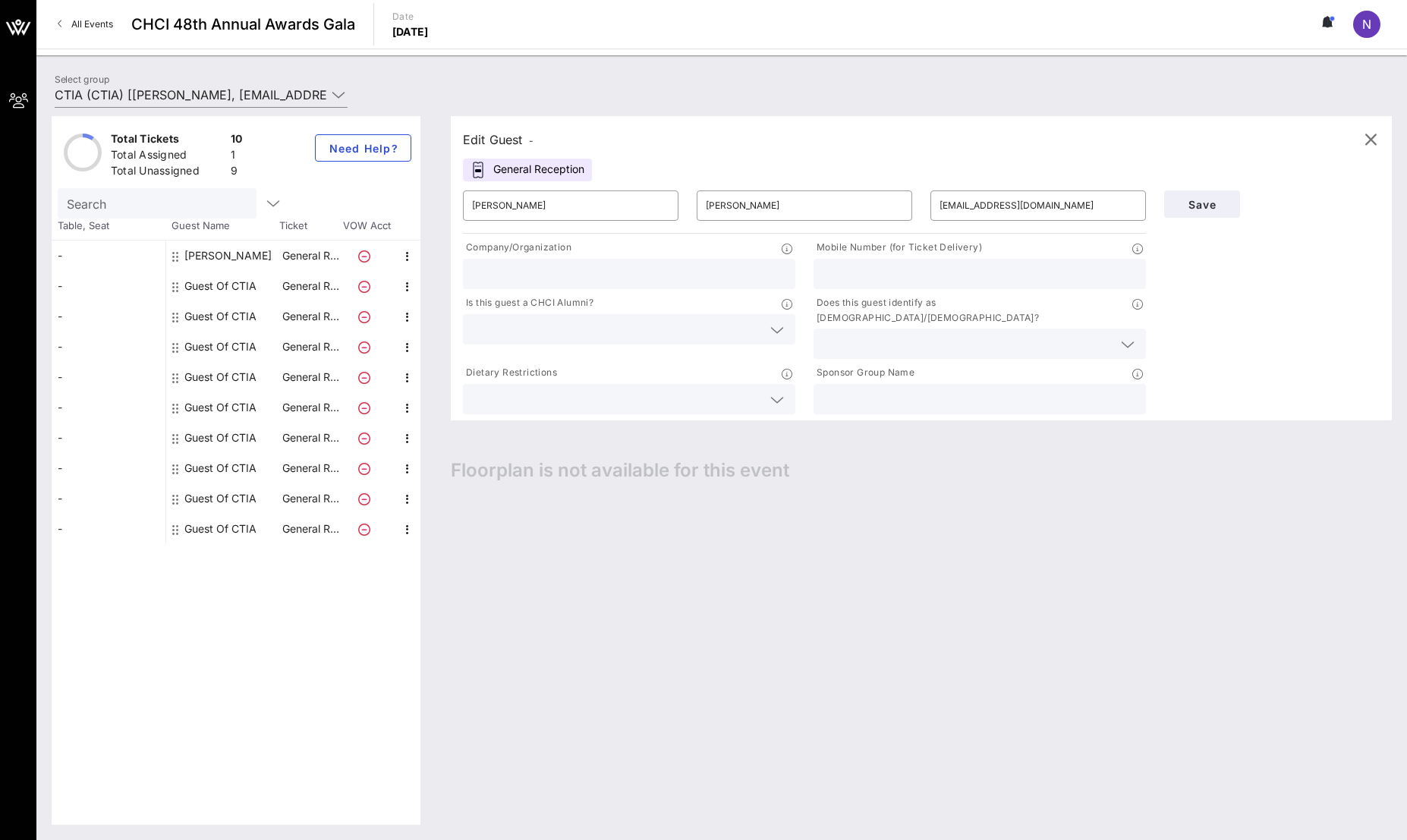
click at [564, 264] on input "text" at bounding box center [629, 273] width 314 height 20
type input "Capitol Counsel"
click at [1047, 272] on input "text" at bounding box center [980, 273] width 314 height 20
click at [574, 331] on input "text" at bounding box center [617, 329] width 290 height 20
click at [568, 358] on div "No" at bounding box center [629, 365] width 333 height 31
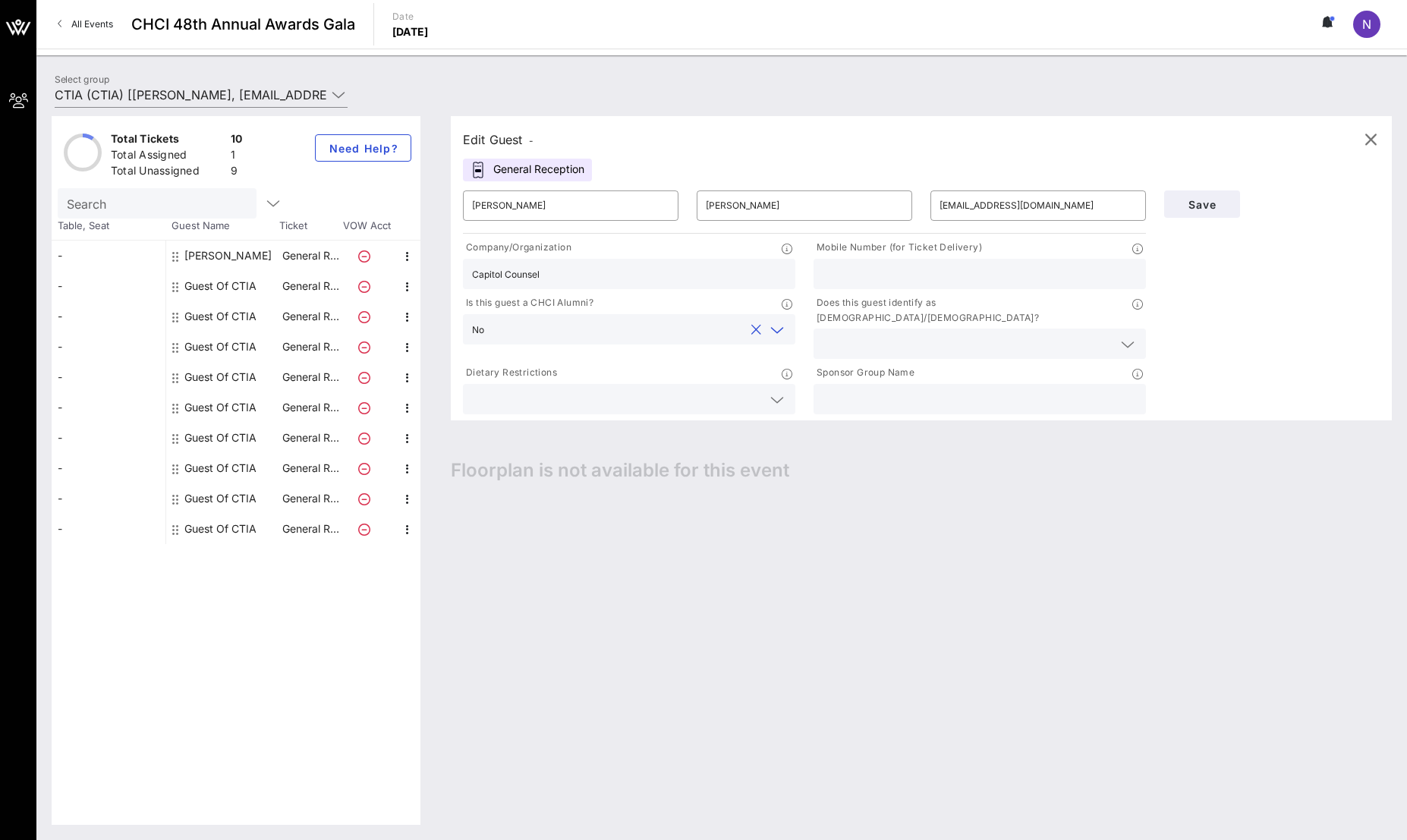
click at [866, 340] on div at bounding box center [980, 344] width 314 height 31
click at [866, 337] on div "Yes" at bounding box center [980, 335] width 333 height 31
click at [1200, 210] on span "Save" at bounding box center [1202, 204] width 52 height 13
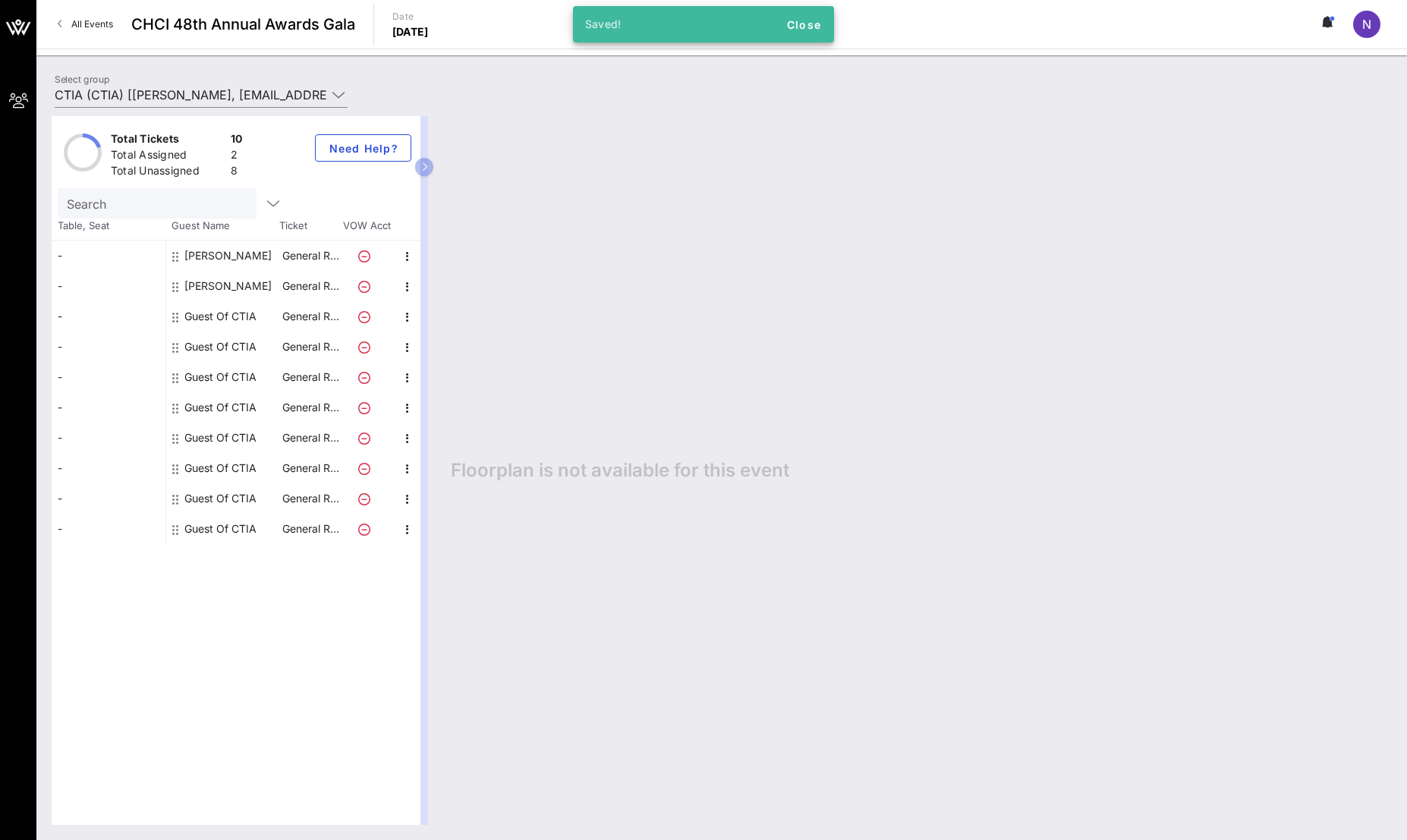
click at [268, 310] on div "Guest Of CTIA" at bounding box center [223, 316] width 113 height 31
click at [251, 314] on div "Guest Of CTIA" at bounding box center [220, 316] width 72 height 31
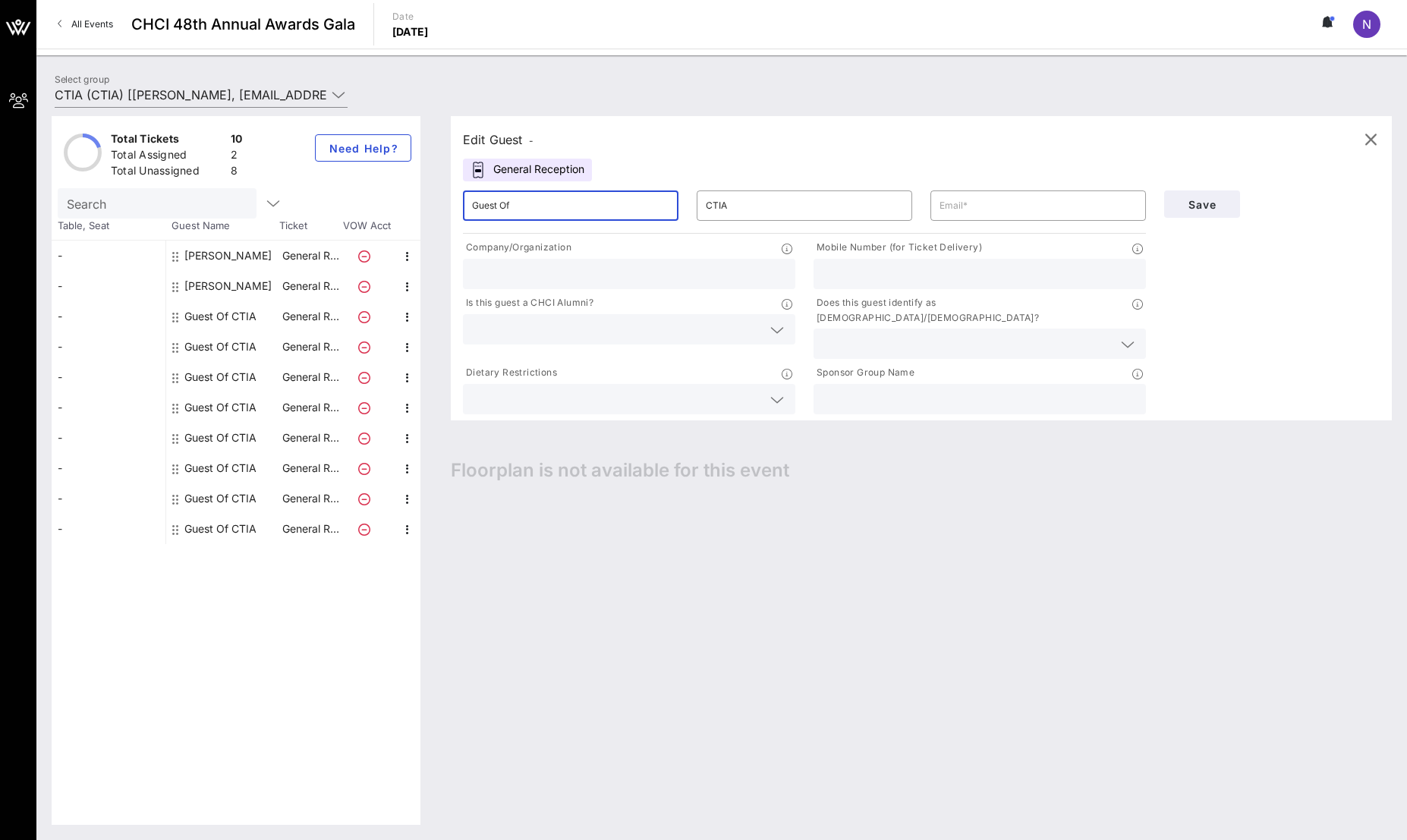
click at [569, 203] on input "Guest Of" at bounding box center [571, 205] width 197 height 24
type input "[PERSON_NAME]"
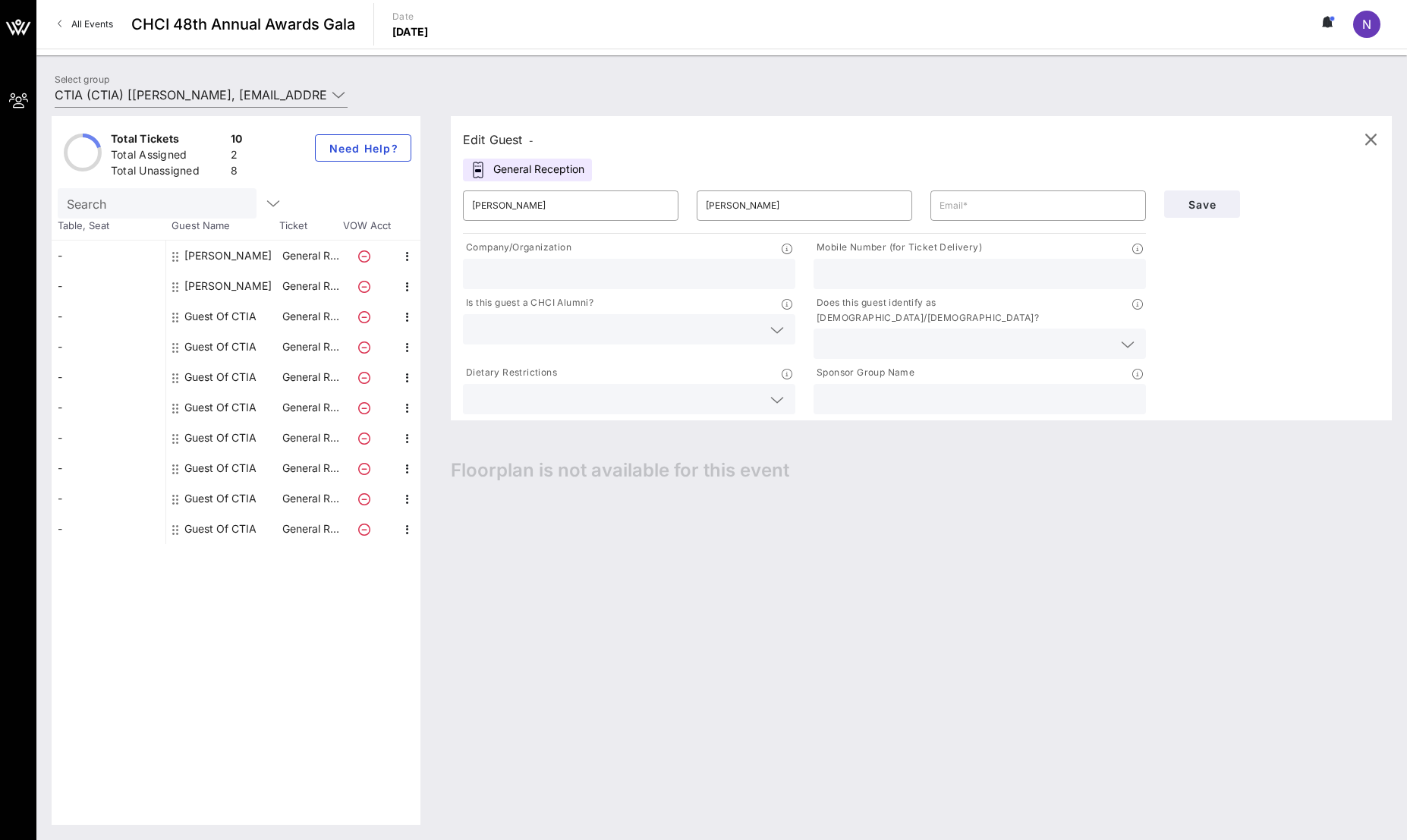
click at [636, 365] on div "Dietary Restrictions" at bounding box center [629, 374] width 333 height 19
click at [972, 214] on input "text" at bounding box center [1038, 205] width 197 height 24
paste input "[PERSON_NAME][EMAIL_ADDRESS][PERSON_NAME][DOMAIN_NAME]"
type input "[PERSON_NAME][EMAIL_ADDRESS][PERSON_NAME][DOMAIN_NAME]"
click at [679, 274] on input "text" at bounding box center [629, 273] width 314 height 20
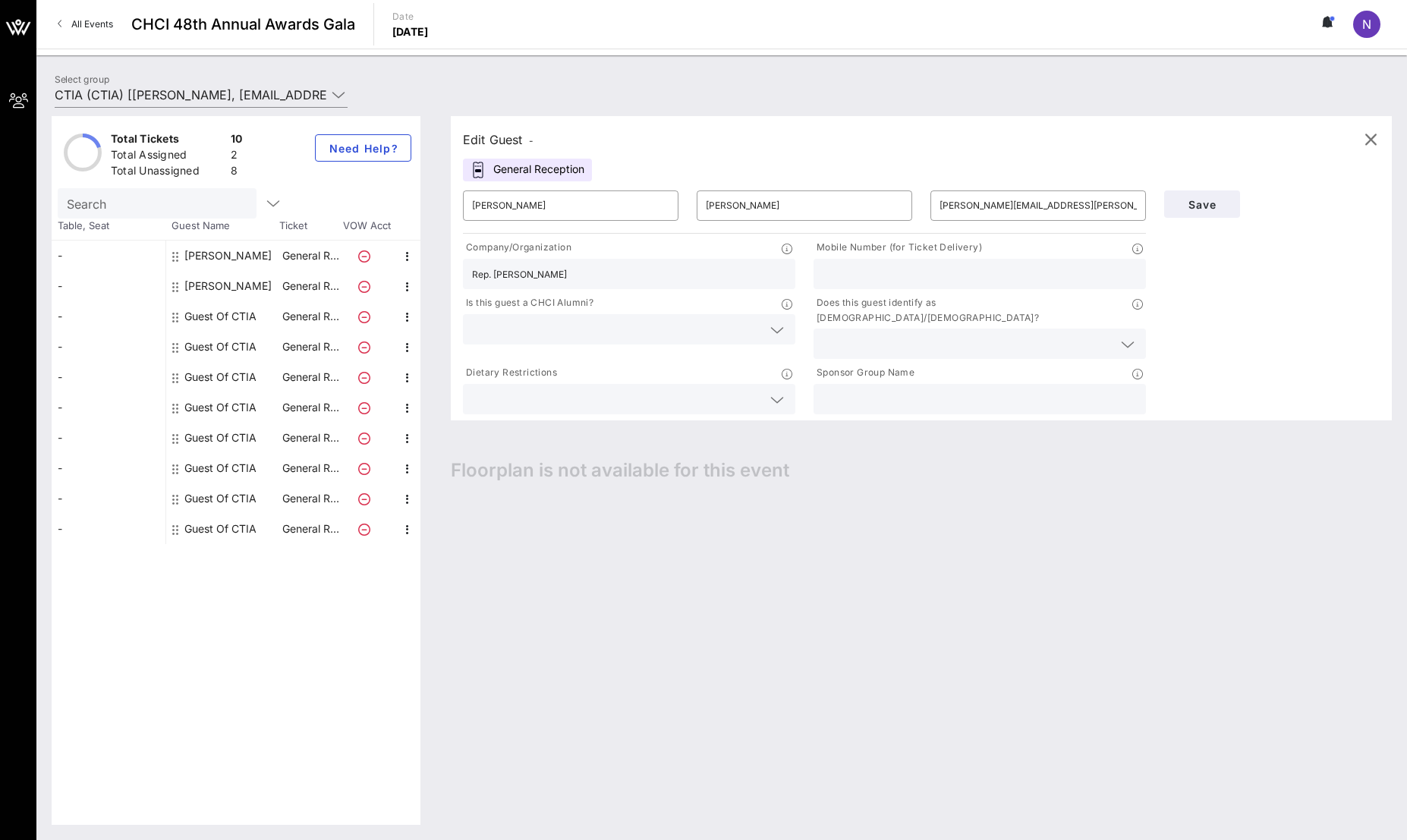
type input "Rep. [PERSON_NAME]"
click at [950, 267] on input "text" at bounding box center [980, 273] width 314 height 20
click at [550, 325] on input "text" at bounding box center [617, 329] width 290 height 20
click at [546, 361] on div "No" at bounding box center [629, 365] width 333 height 31
click at [920, 334] on input "text" at bounding box center [967, 343] width 290 height 20
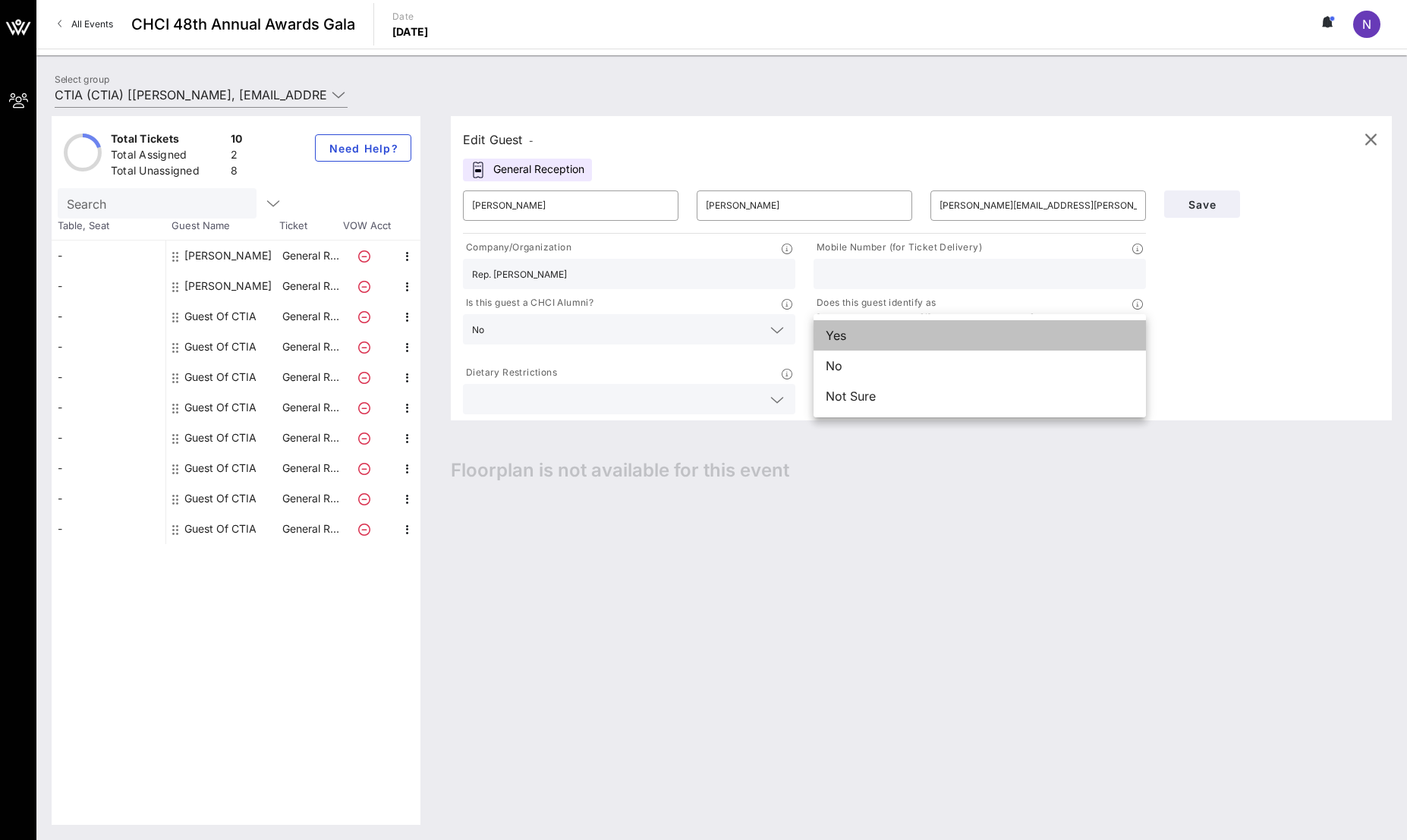
click at [874, 336] on div "Yes" at bounding box center [980, 335] width 333 height 31
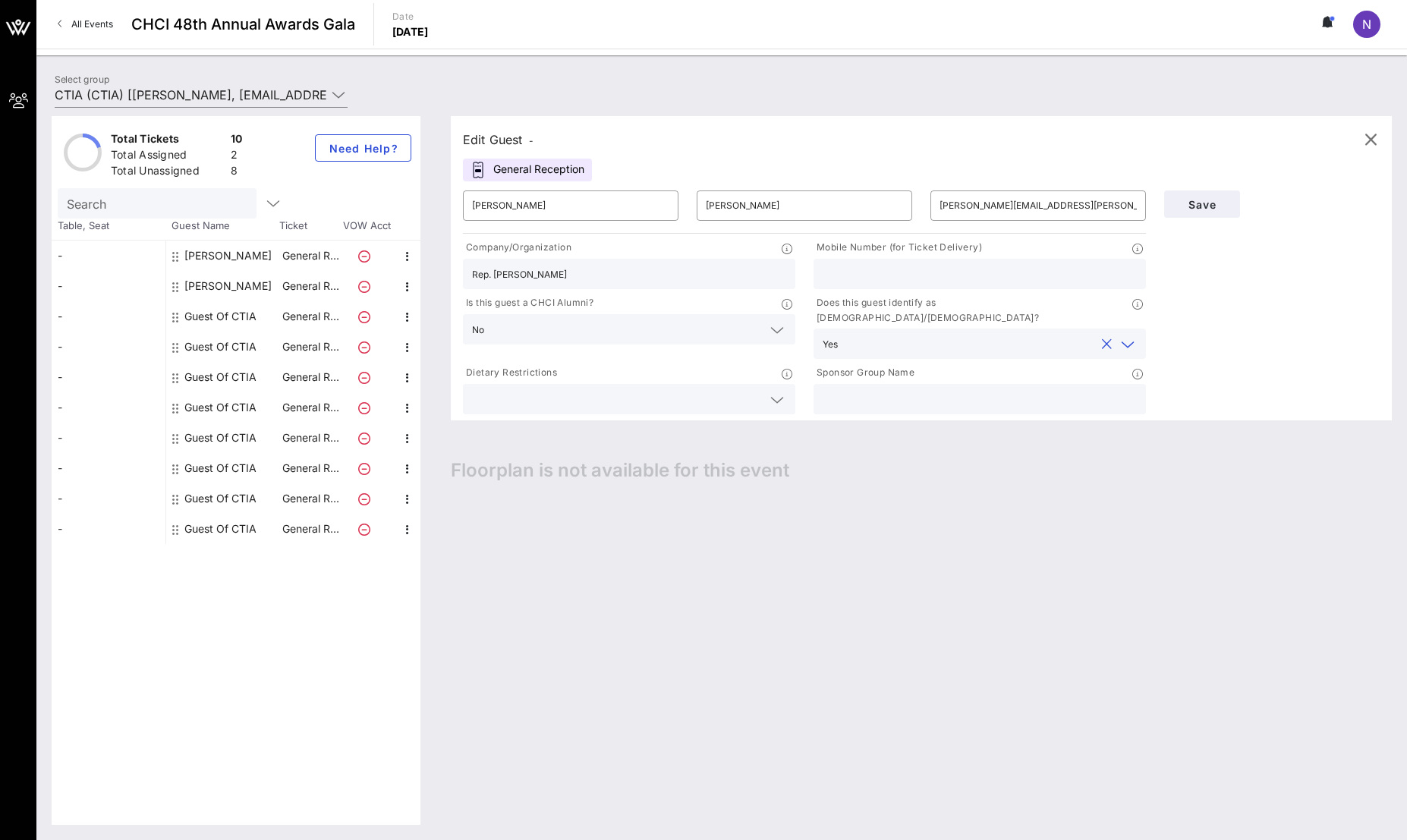
click at [863, 407] on div "Edit Guest - General Reception ​ [PERSON_NAME] ​ [PERSON_NAME] ​ [PERSON_NAME][…" at bounding box center [914, 470] width 956 height 709
click at [878, 389] on input "text" at bounding box center [980, 399] width 314 height 20
type input "C"
click at [1211, 202] on span "Save" at bounding box center [1202, 204] width 52 height 13
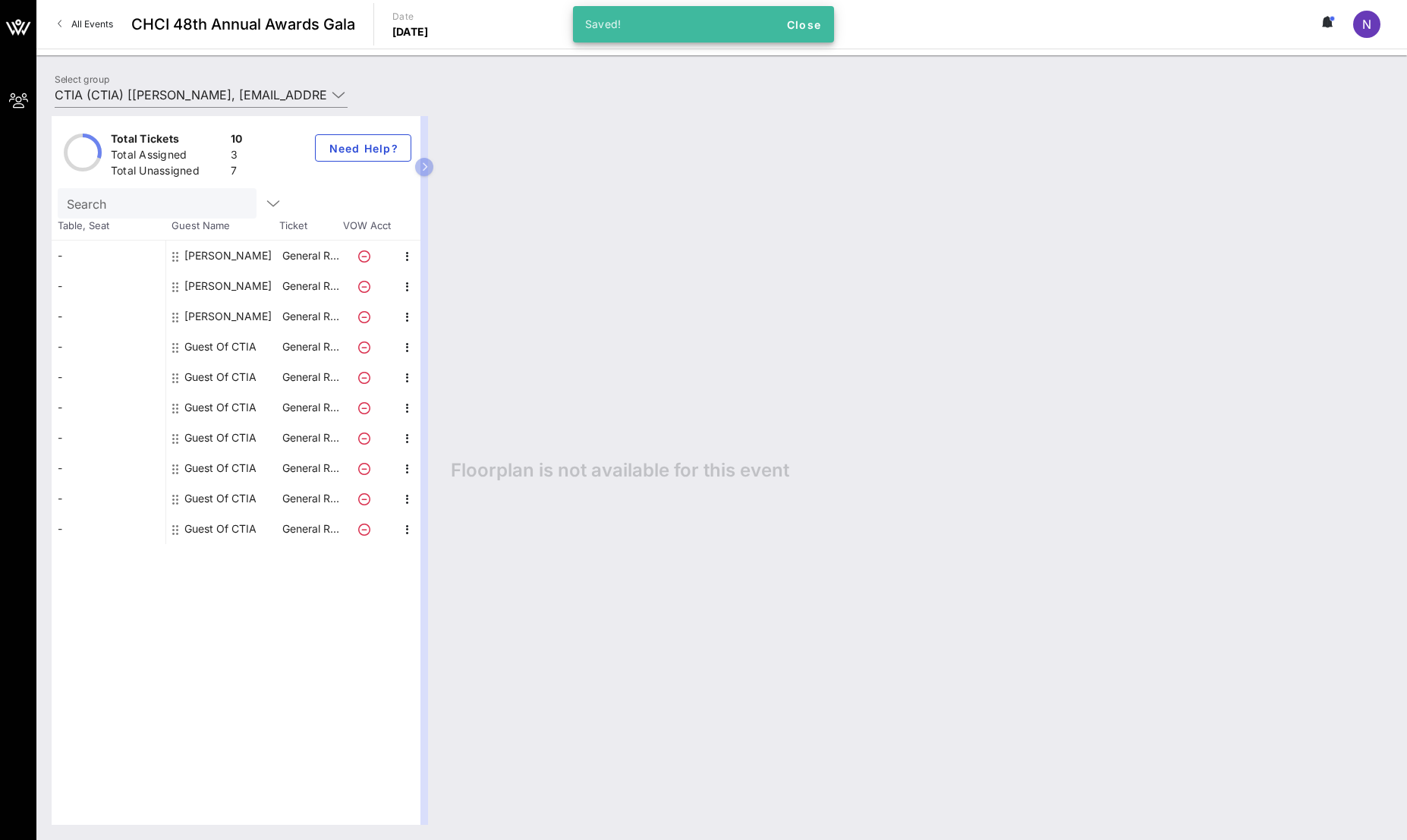
click at [246, 348] on div "Guest Of CTIA" at bounding box center [220, 347] width 72 height 31
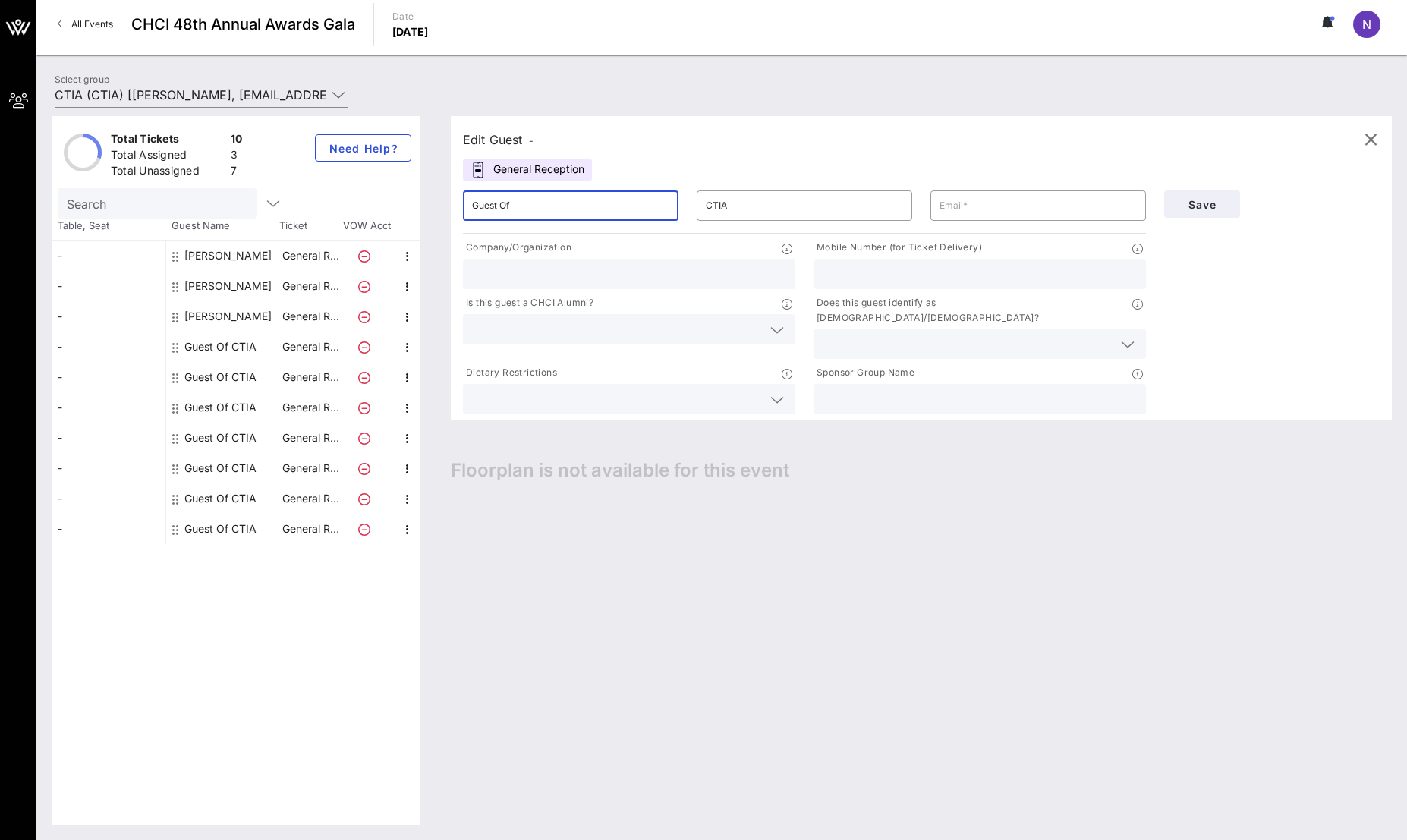
click at [649, 205] on input "Guest Of" at bounding box center [571, 205] width 197 height 24
type input "G"
type input "[PERSON_NAME]"
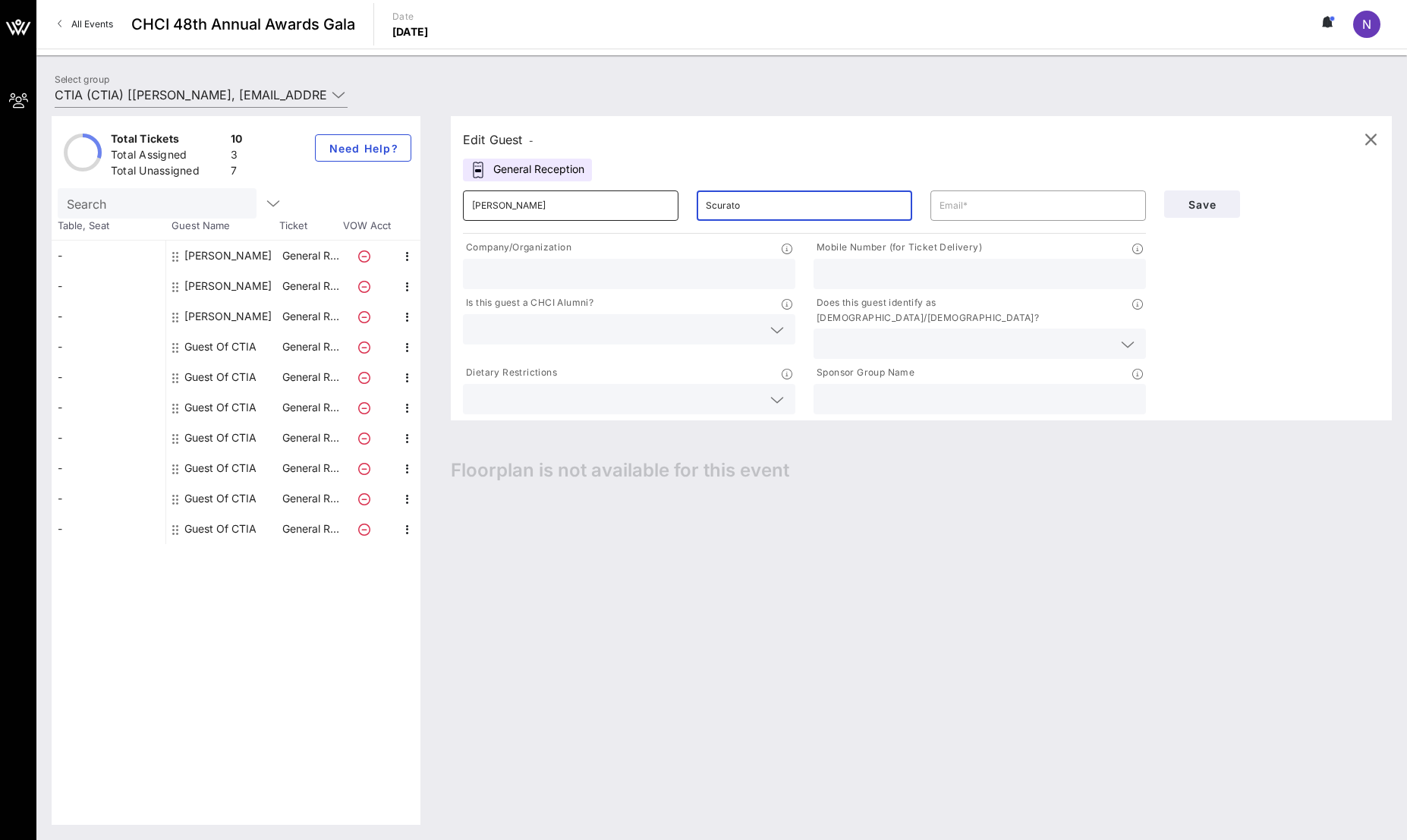
type input "Scurato"
click at [653, 140] on div "Edit Guest -" at bounding box center [921, 139] width 916 height 22
click at [948, 213] on input "text" at bounding box center [1038, 205] width 197 height 24
paste input "[PERSON_NAME][EMAIL_ADDRESS][PERSON_NAME][PERSON_NAME][DOMAIN_NAME]"
type input "[PERSON_NAME][EMAIL_ADDRESS][PERSON_NAME][PERSON_NAME][DOMAIN_NAME]"
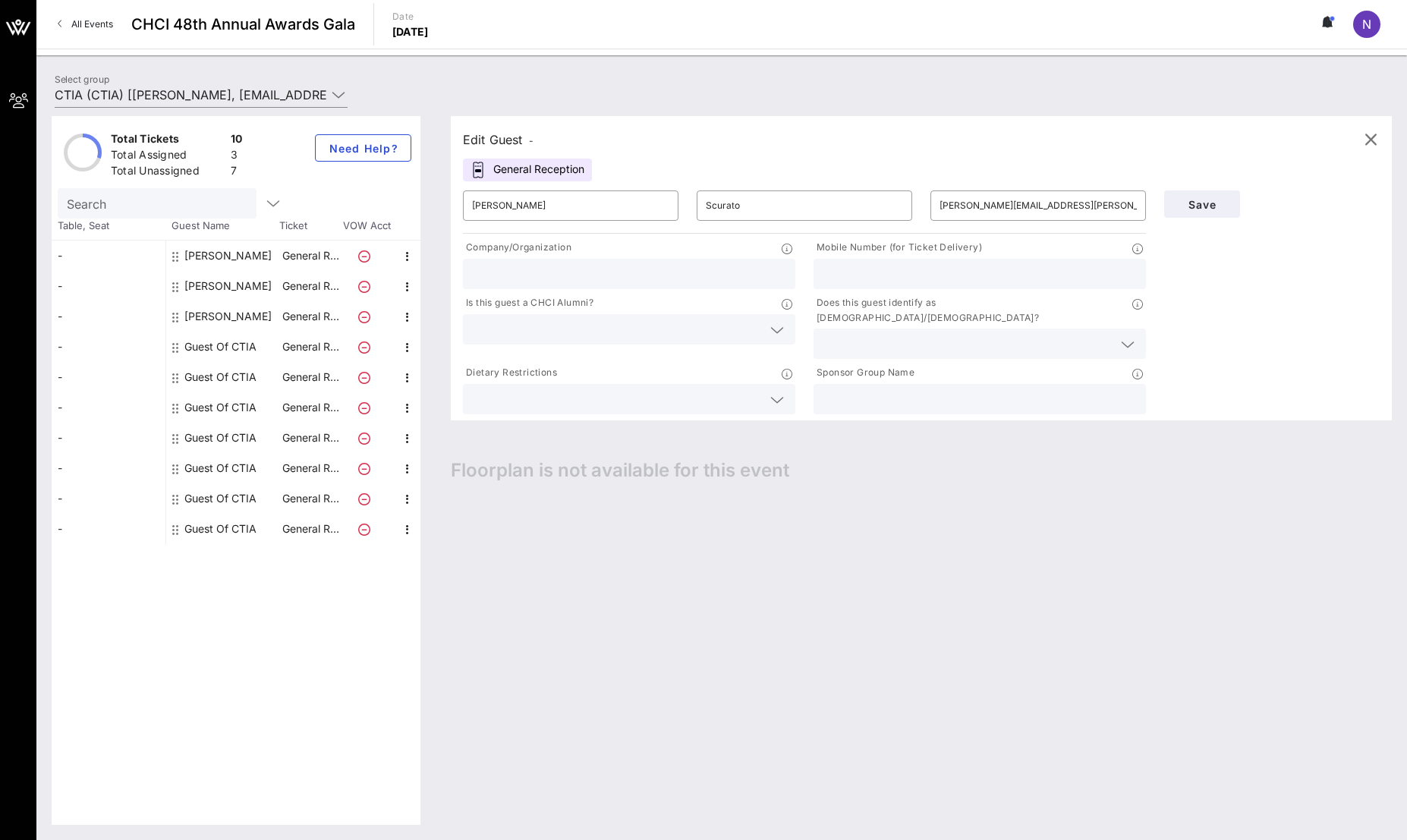
click at [627, 275] on input "text" at bounding box center [629, 273] width 314 height 20
type input "Sen. [PERSON_NAME]"
click at [572, 329] on input "text" at bounding box center [617, 329] width 290 height 20
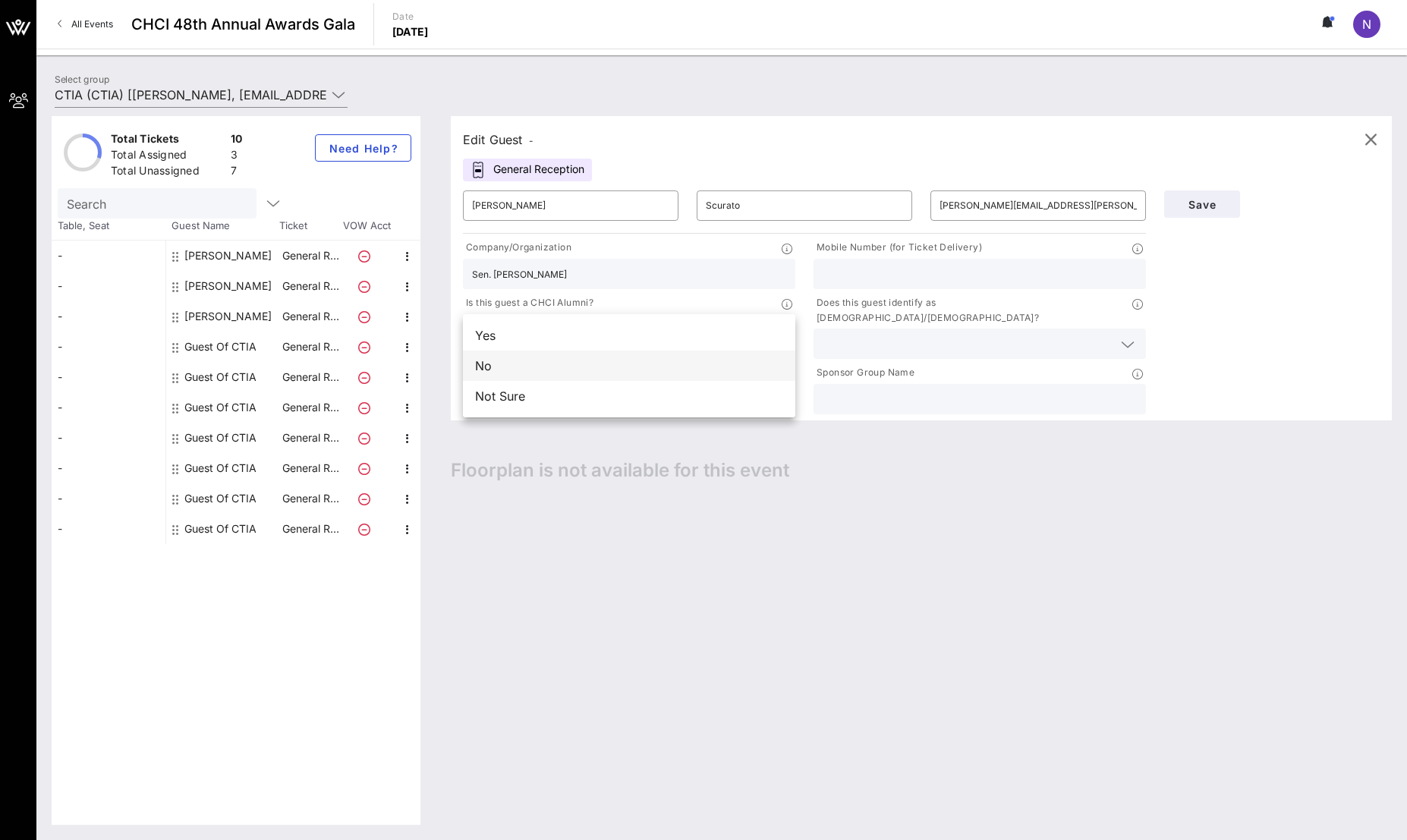
click at [564, 366] on div "No" at bounding box center [629, 365] width 333 height 31
click at [935, 311] on div "Does this guest identify as [DEMOGRAPHIC_DATA]/[DEMOGRAPHIC_DATA]?" at bounding box center [980, 312] width 333 height 33
click at [936, 334] on input "text" at bounding box center [967, 343] width 290 height 20
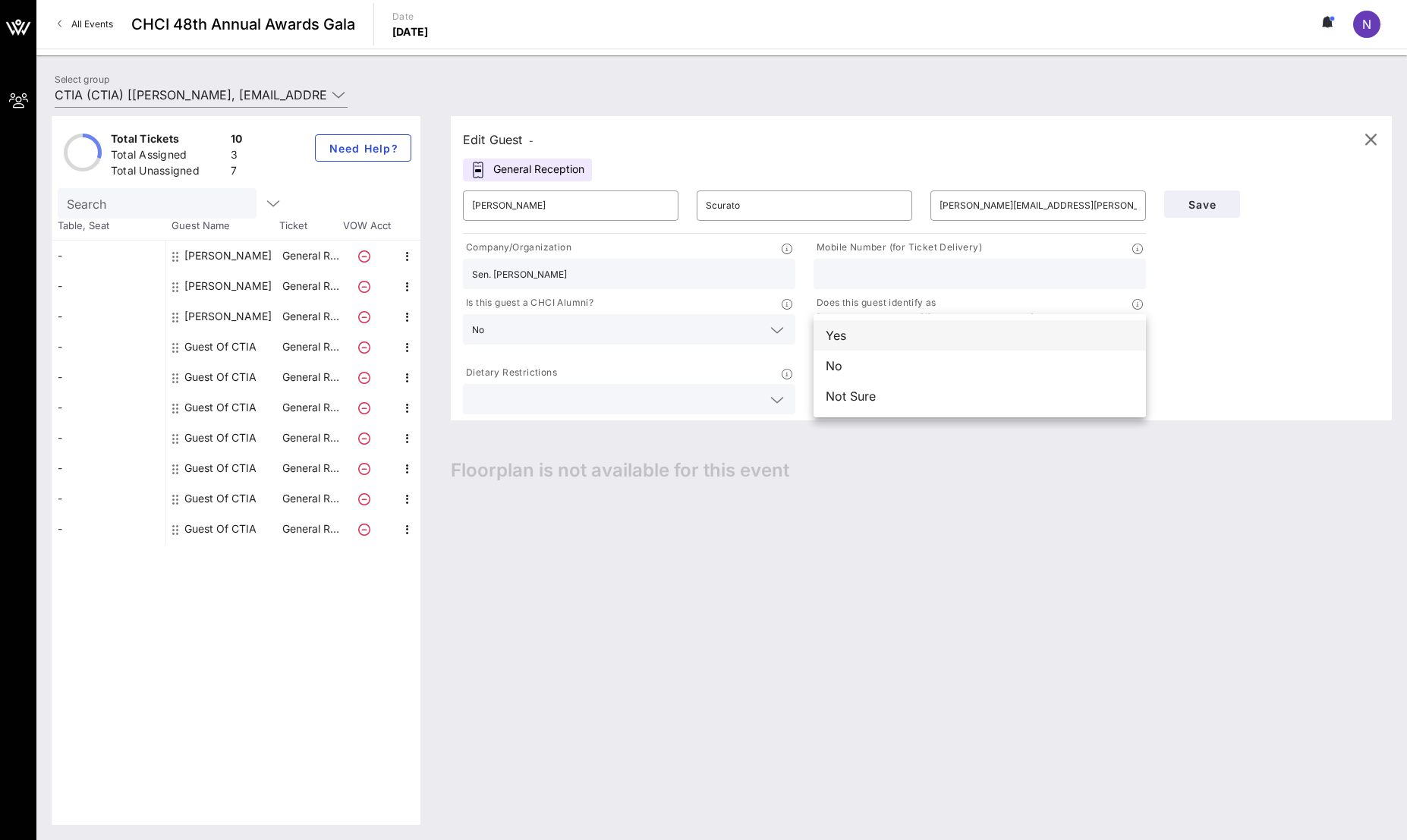
click at [912, 338] on div "Yes" at bounding box center [980, 335] width 333 height 31
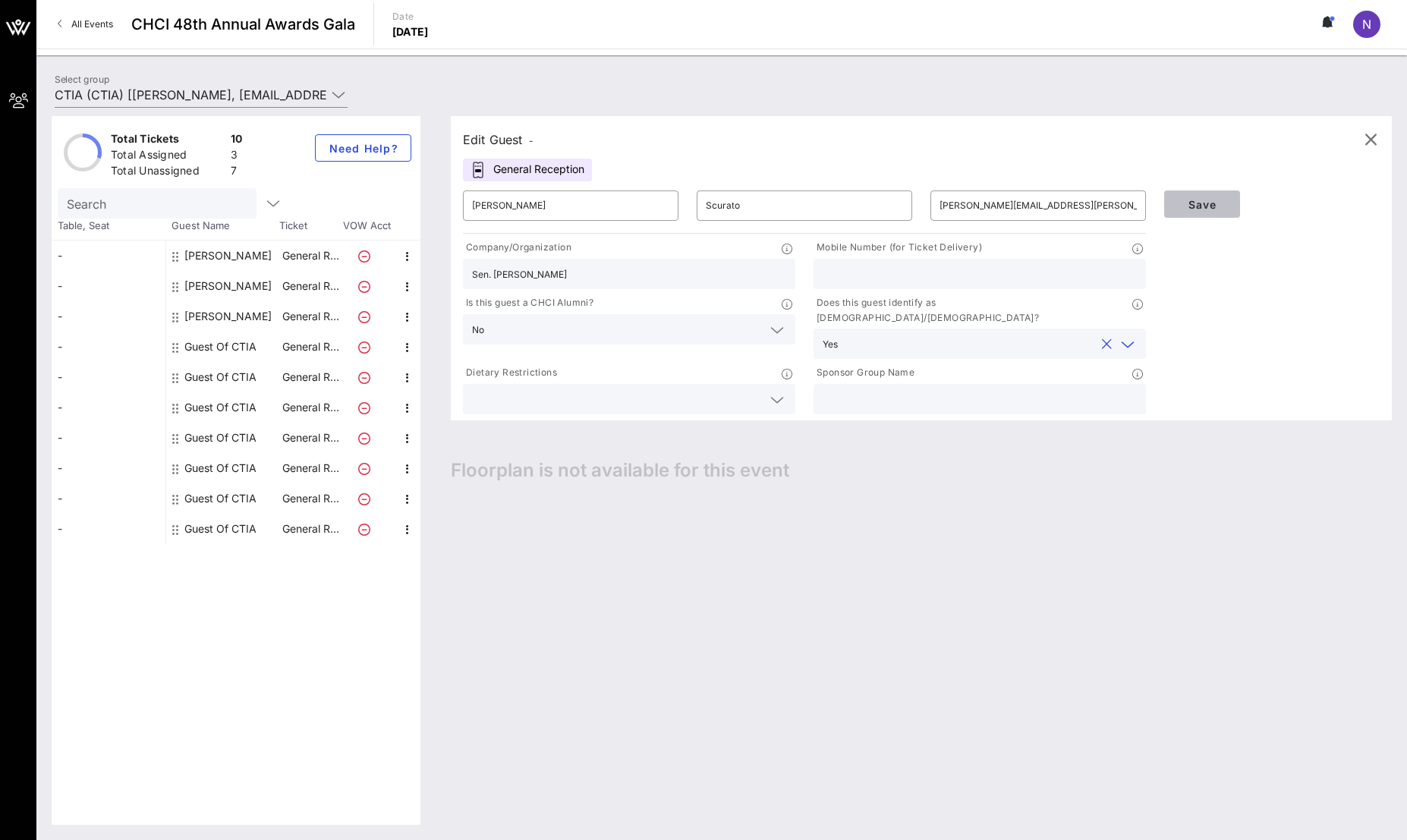
click at [1207, 203] on span "Save" at bounding box center [1202, 204] width 52 height 13
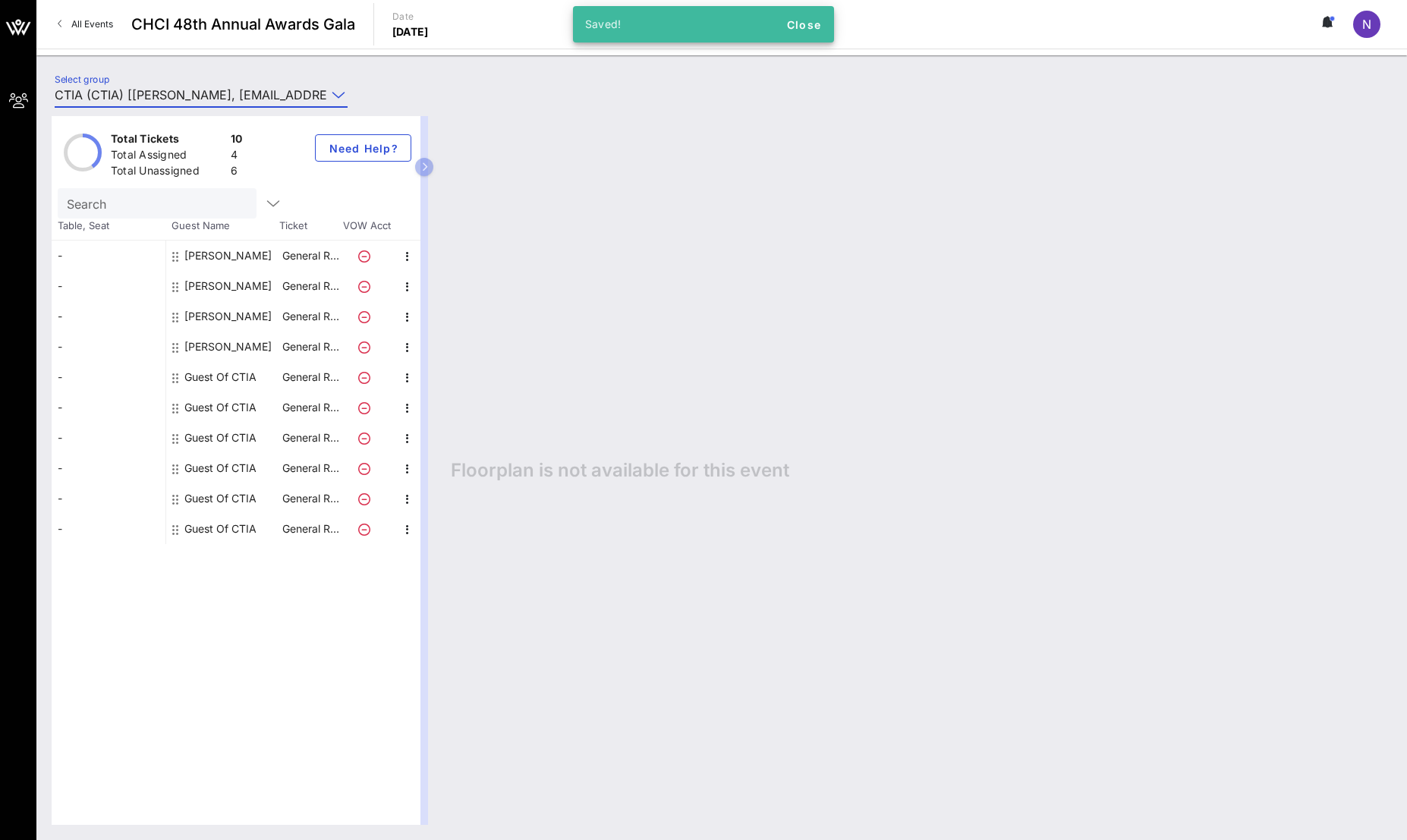
click at [175, 96] on input "CTIA (CTIA) [[PERSON_NAME], [EMAIL_ADDRESS][DOMAIN_NAME]]" at bounding box center [191, 95] width 271 height 24
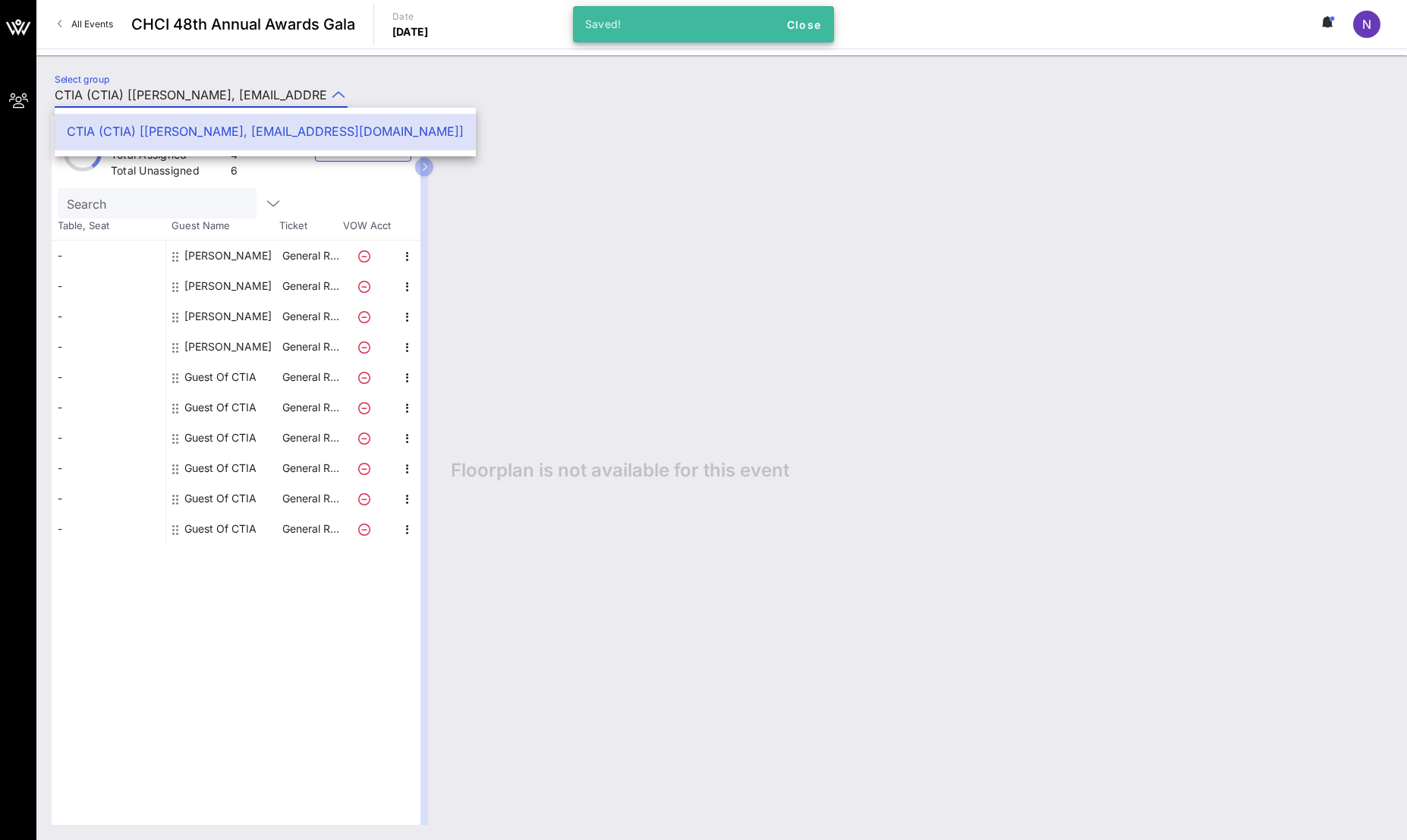
click at [184, 130] on div "CTIA (CTIA) [[PERSON_NAME], [EMAIL_ADDRESS][DOMAIN_NAME]]" at bounding box center [265, 132] width 397 height 15
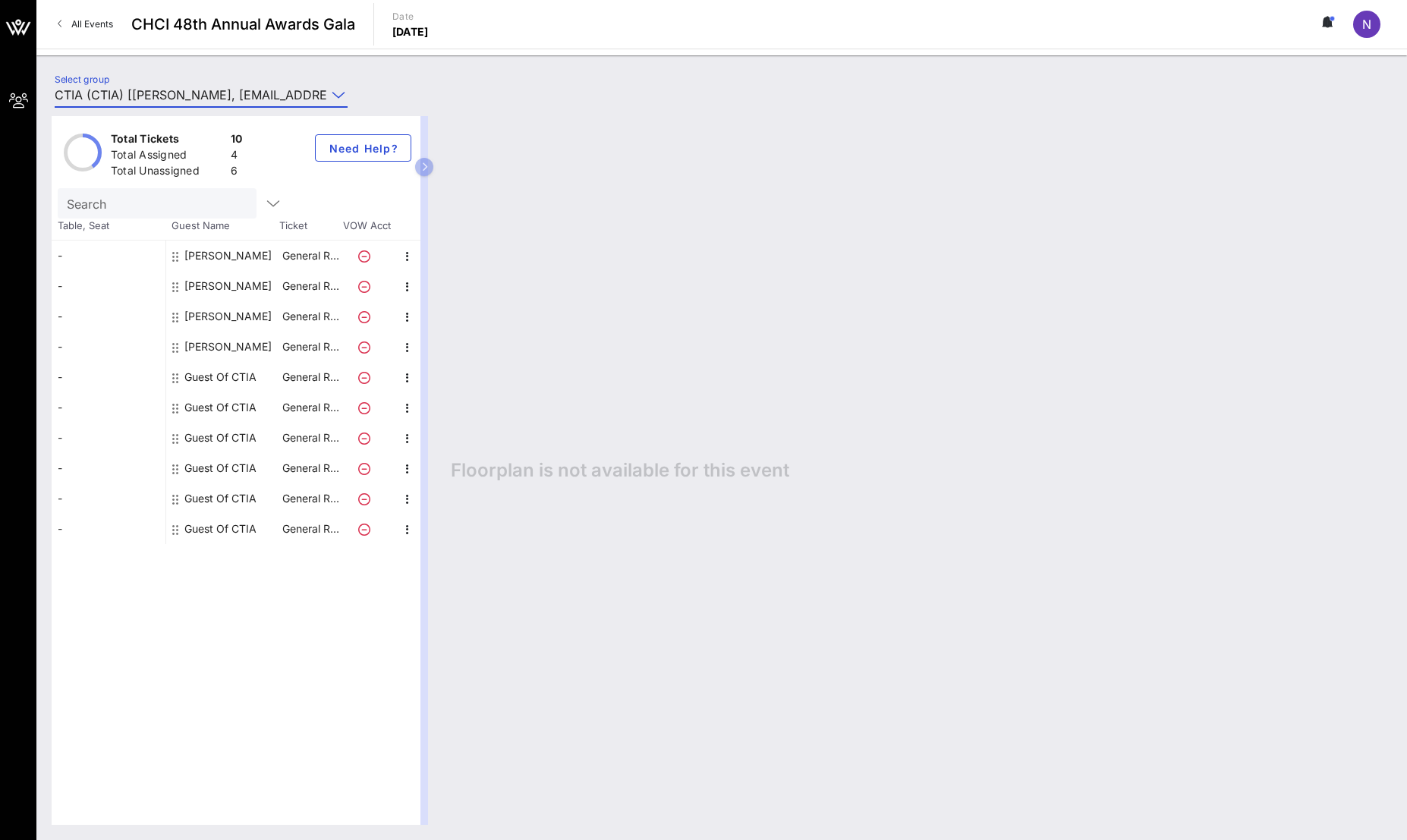
click at [220, 384] on div "Guest Of CTIA" at bounding box center [220, 376] width 72 height 31
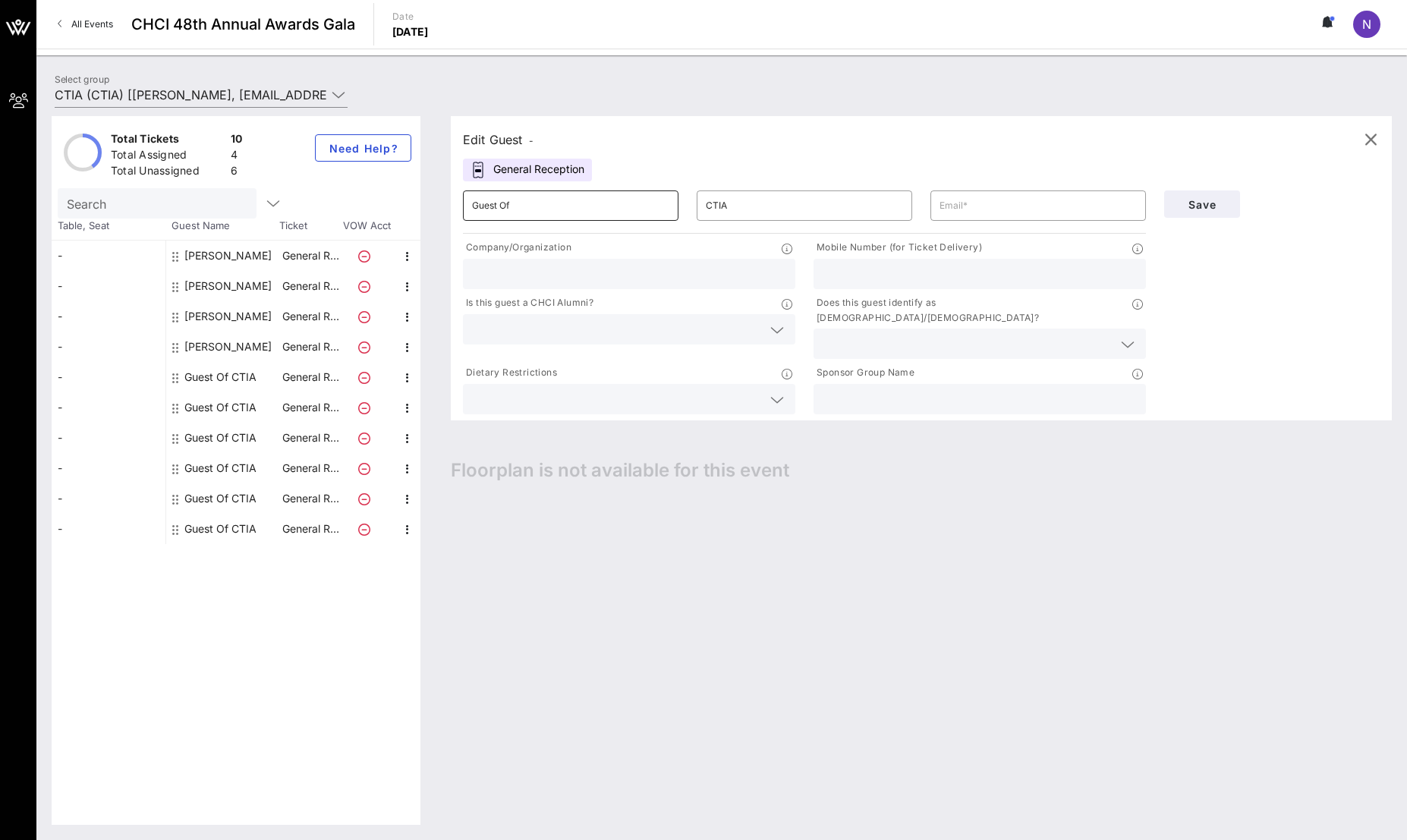
click at [640, 204] on input "Guest Of" at bounding box center [571, 205] width 197 height 24
type input "n"
type input "S"
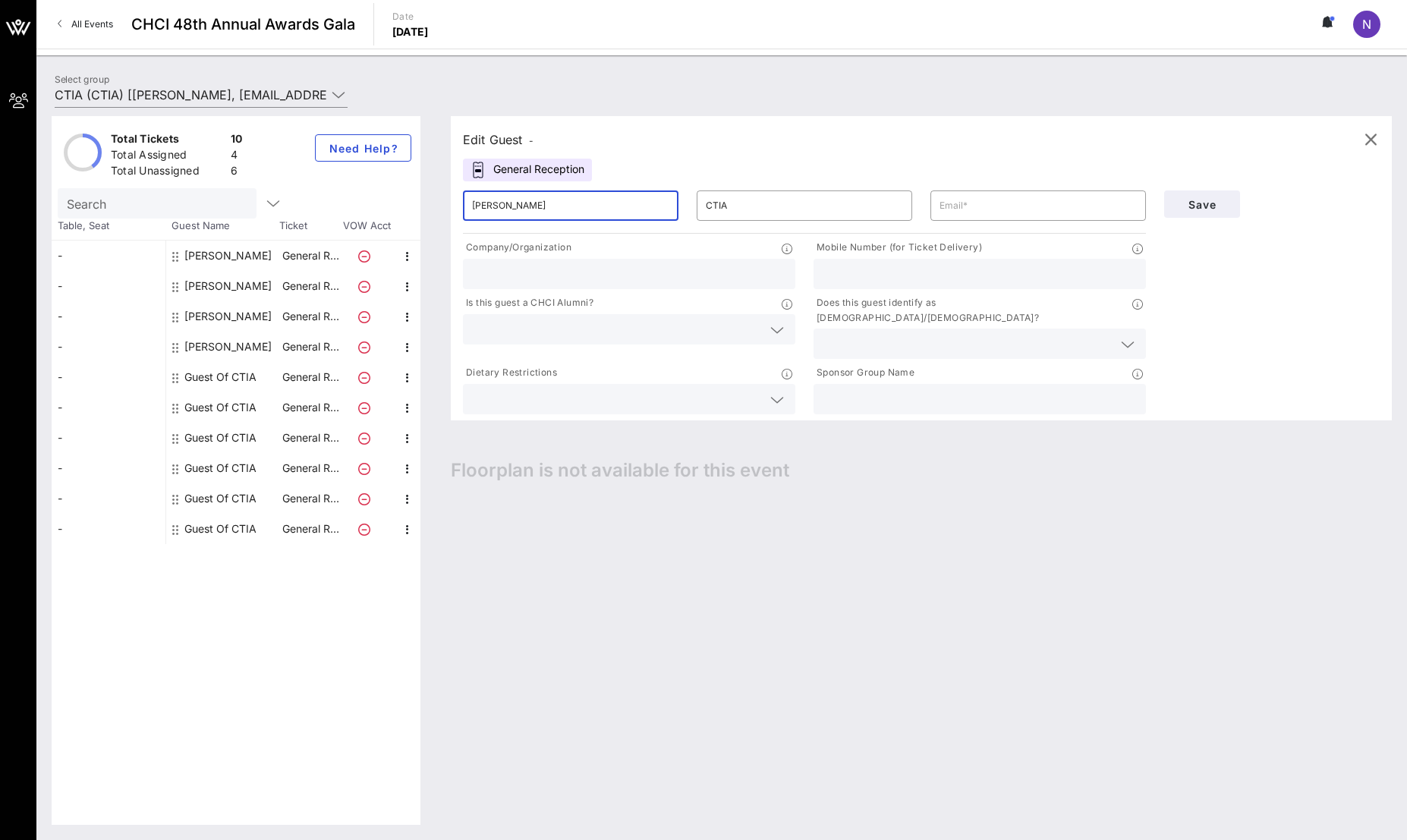
type input "[PERSON_NAME]"
click at [564, 240] on p "Company/Organization" at bounding box center [517, 247] width 109 height 16
click at [498, 209] on input "[PERSON_NAME]" at bounding box center [571, 205] width 197 height 24
type input "[PERSON_NAME]"
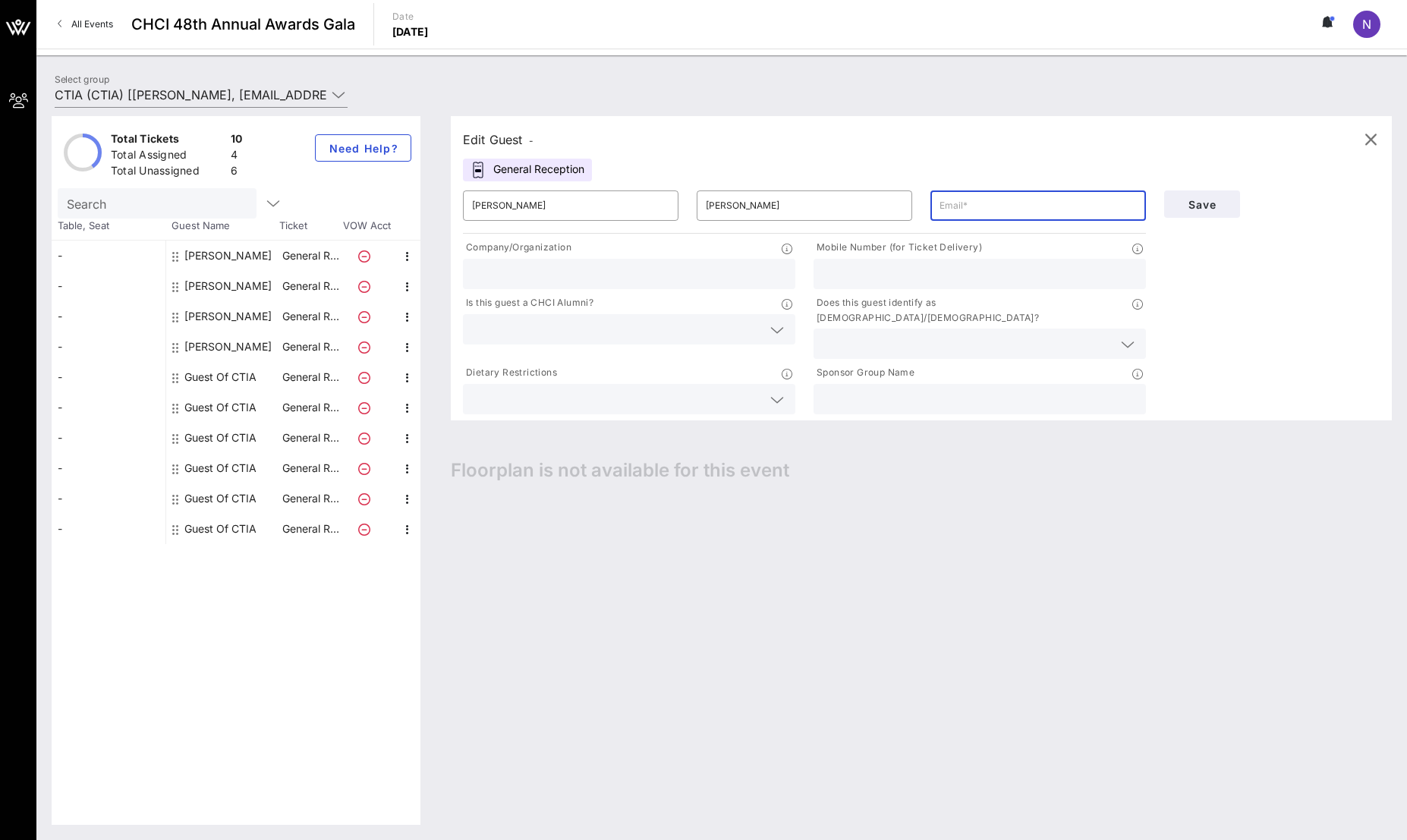
click at [1087, 201] on input "text" at bounding box center [1038, 205] width 197 height 24
paste input "[PERSON_NAME][EMAIL_ADDRESS][PERSON_NAME][DOMAIN_NAME]"
type input "[PERSON_NAME][EMAIL_ADDRESS][PERSON_NAME][DOMAIN_NAME]"
click at [525, 267] on input "text" at bounding box center [629, 273] width 314 height 20
click at [516, 271] on input "Rep. [PERSON_NAME]" at bounding box center [629, 273] width 314 height 20
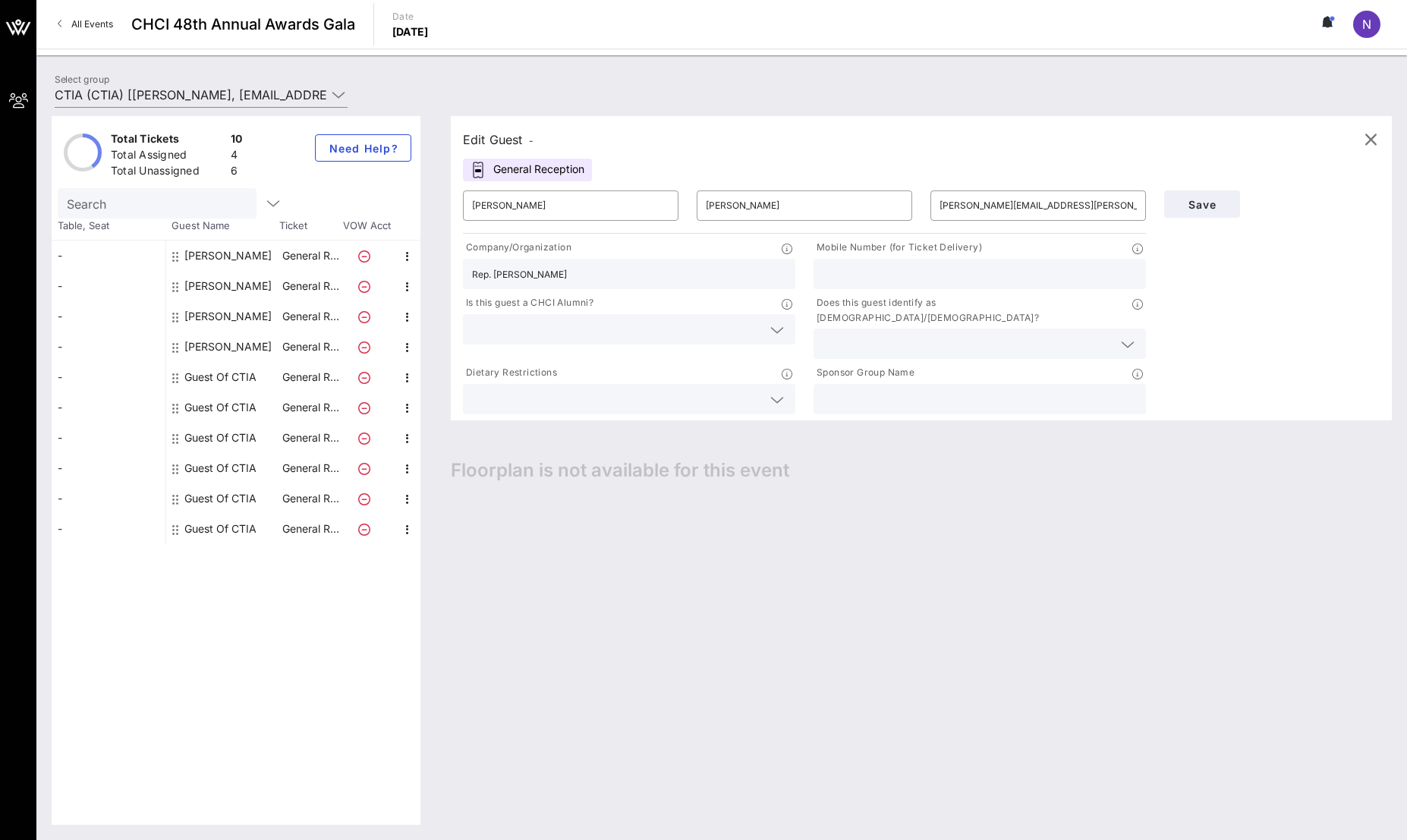
type input "Rep. [PERSON_NAME]"
click at [877, 338] on input "text" at bounding box center [967, 343] width 290 height 20
click at [874, 362] on div "No" at bounding box center [980, 365] width 333 height 31
click at [1217, 201] on span "Save" at bounding box center [1202, 204] width 52 height 13
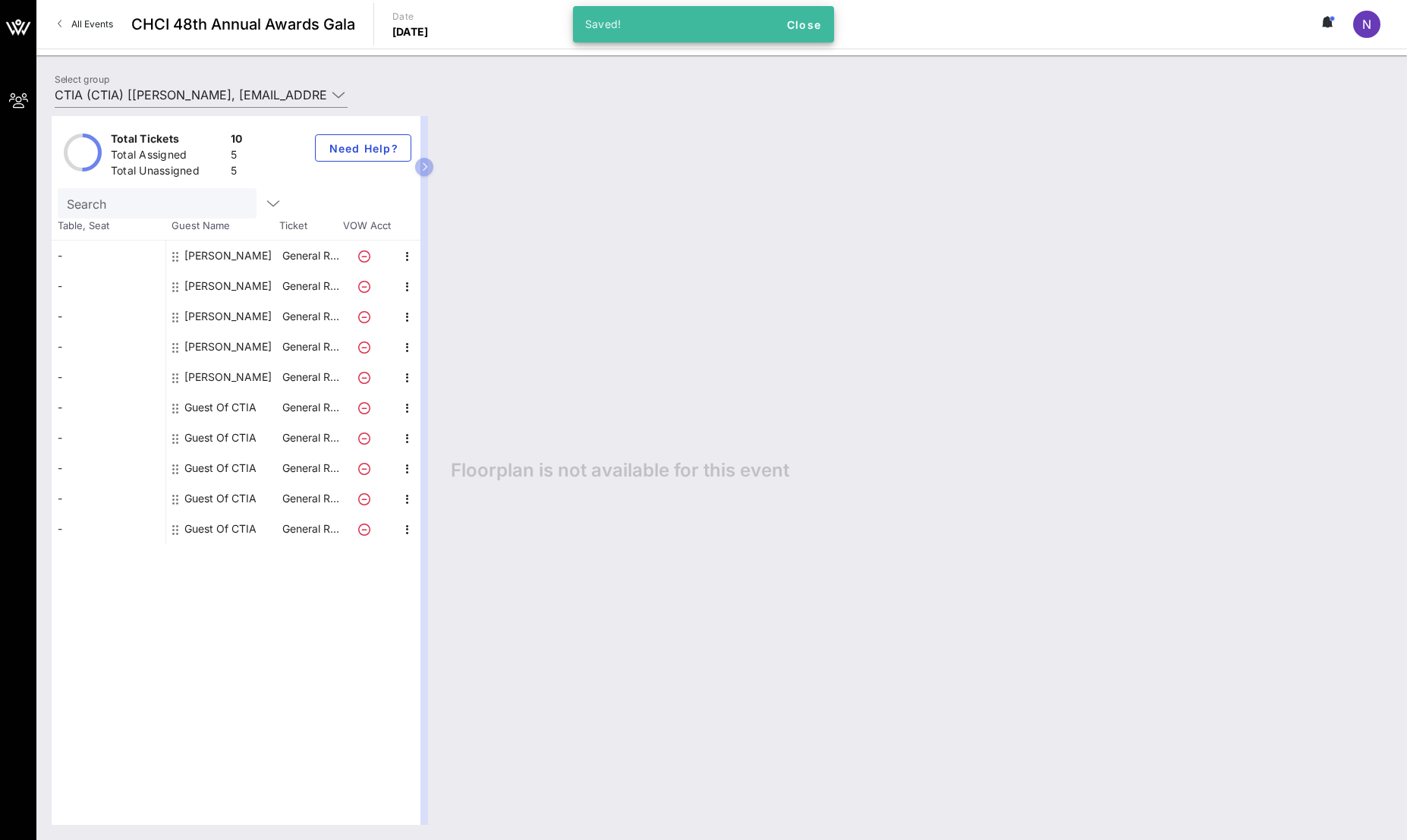
click at [225, 404] on div "Guest Of CTIA" at bounding box center [220, 407] width 72 height 31
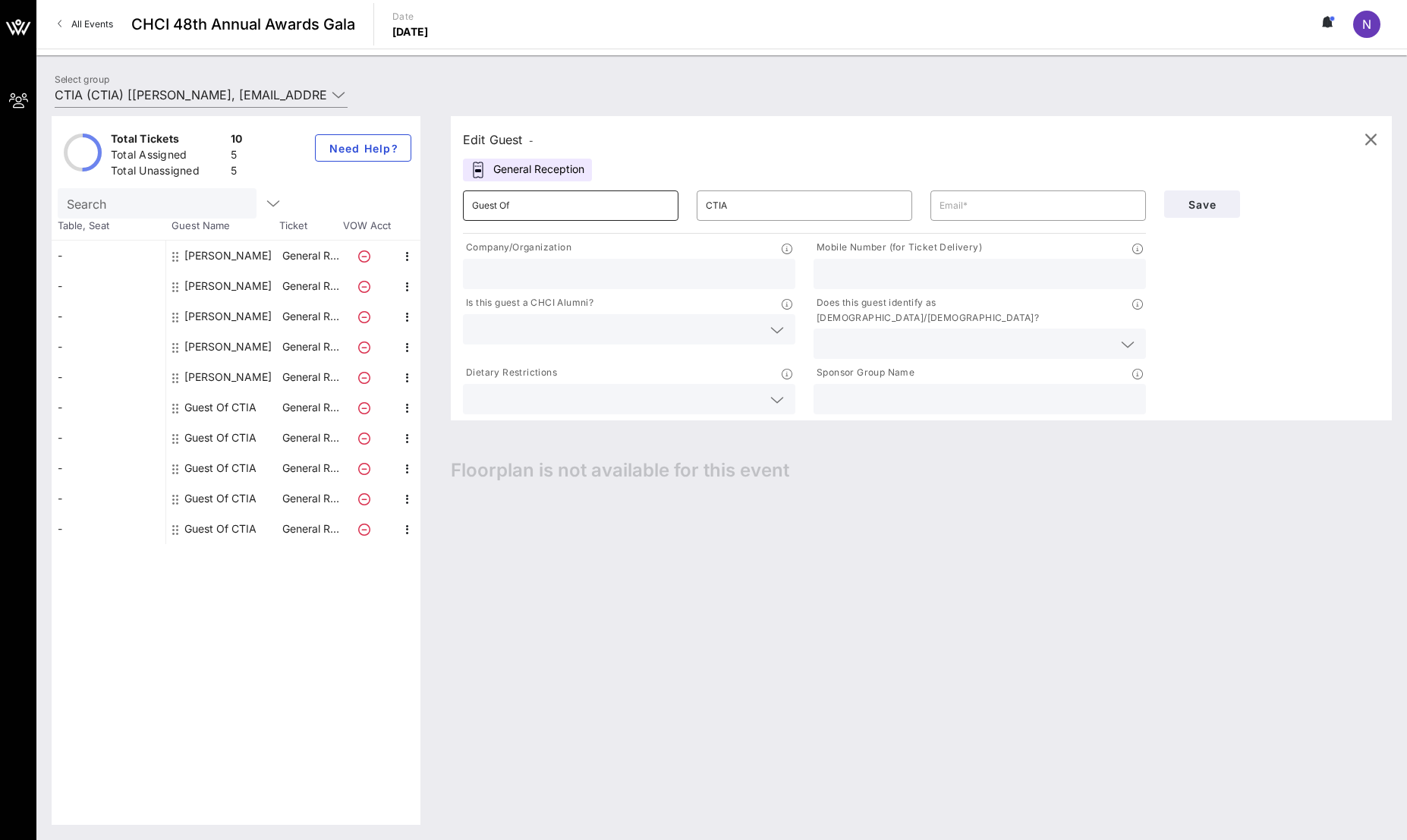
click at [520, 205] on input "Guest Of" at bounding box center [571, 205] width 197 height 24
type input "[PERSON_NAME]"
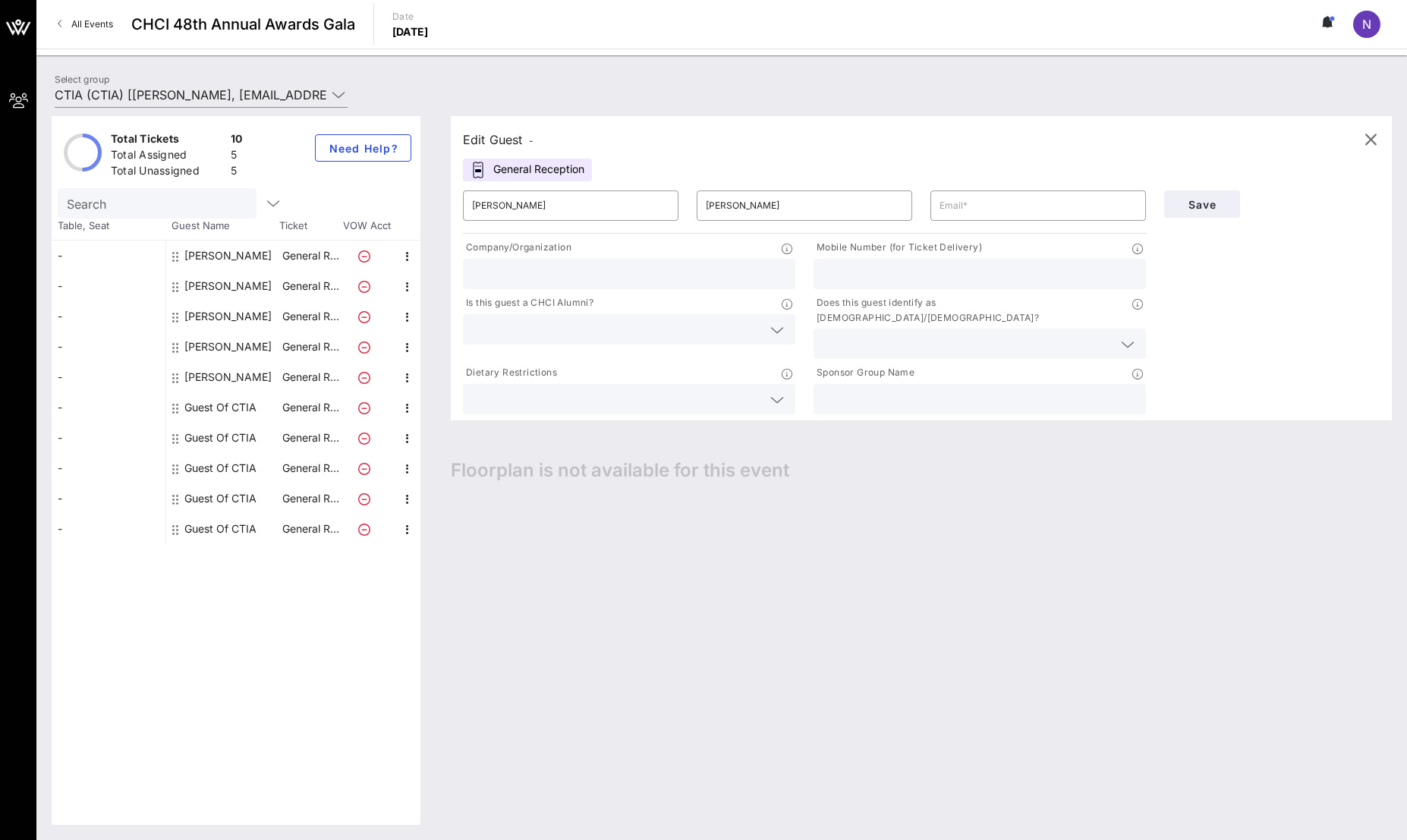
click at [608, 264] on input "text" at bounding box center [629, 273] width 314 height 20
click at [1010, 212] on input "text" at bounding box center [1038, 205] width 197 height 24
paste input "[PERSON_NAME][EMAIL_ADDRESS][PERSON_NAME][DOMAIN_NAME]"
type input "[PERSON_NAME][EMAIL_ADDRESS][PERSON_NAME][DOMAIN_NAME]"
click at [852, 334] on input "text" at bounding box center [967, 343] width 290 height 20
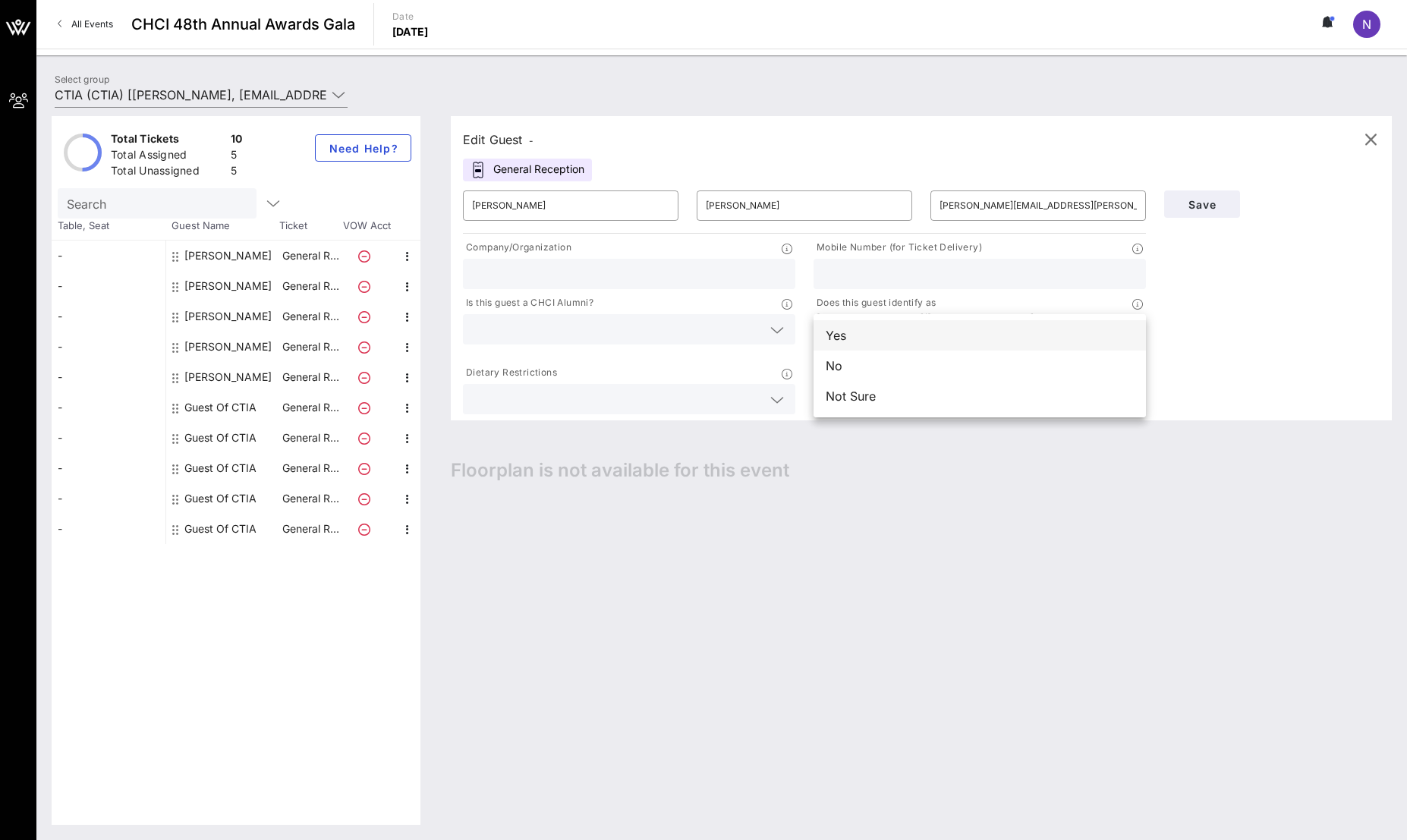
click at [850, 347] on div "Yes" at bounding box center [980, 335] width 333 height 31
click at [713, 278] on input "text" at bounding box center [629, 273] width 314 height 20
type input "Sen. [PERSON_NAME]"
click at [1212, 190] on div "Save" at bounding box center [1271, 203] width 233 height 46
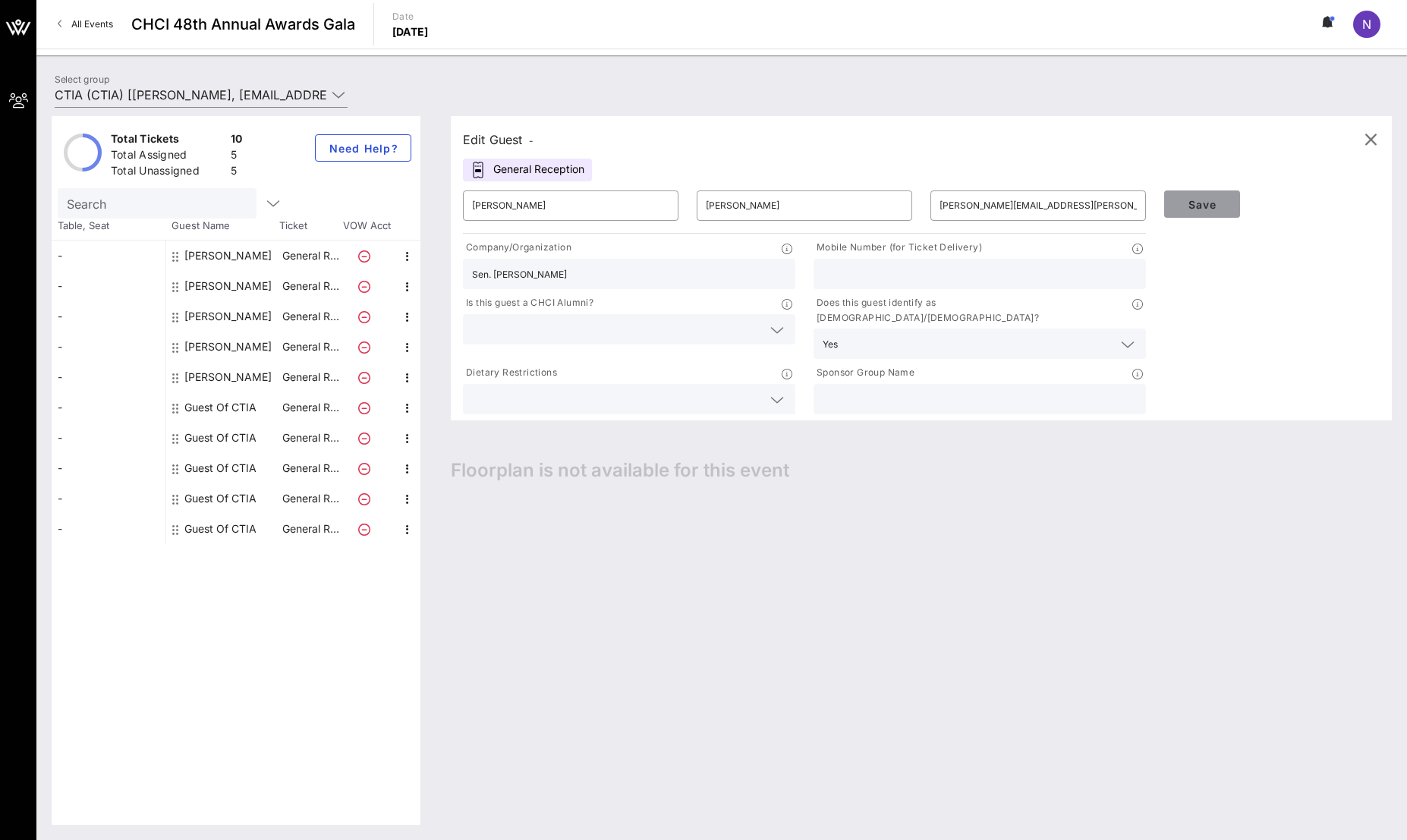
click at [1212, 200] on span "Save" at bounding box center [1202, 204] width 52 height 13
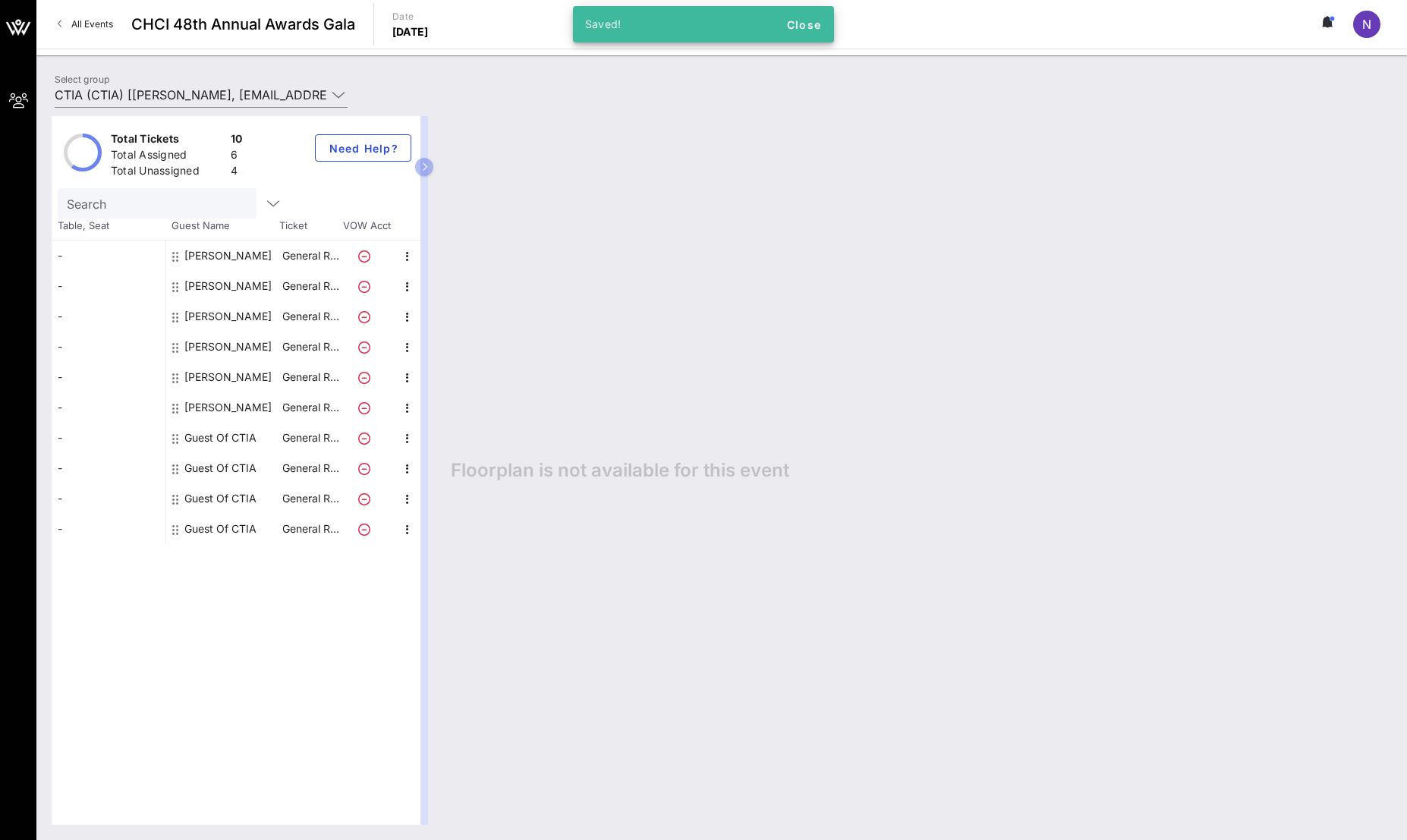
click at [242, 285] on div "[PERSON_NAME]" at bounding box center [228, 285] width 87 height 31
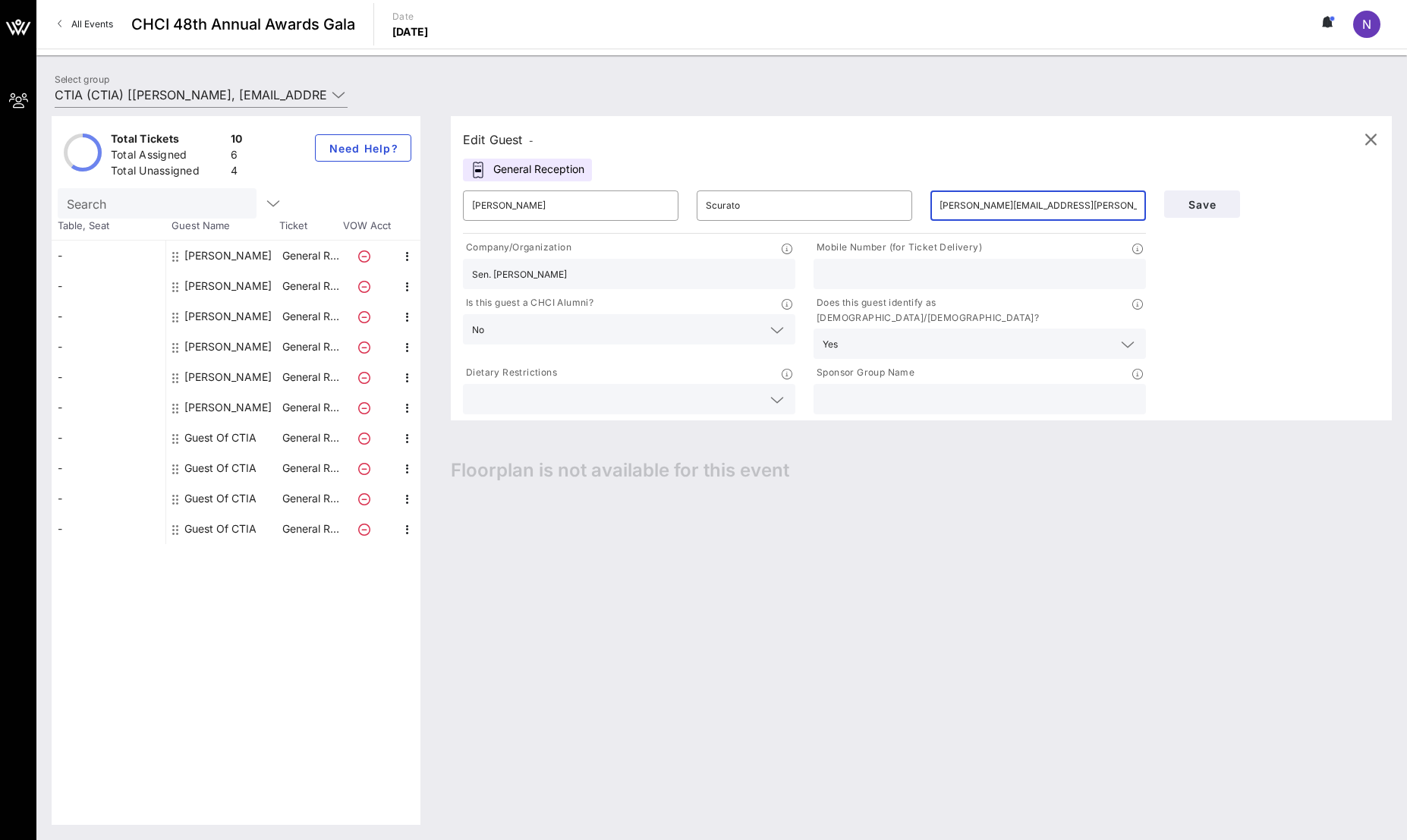
click at [969, 204] on input "[PERSON_NAME][EMAIL_ADDRESS][PERSON_NAME][PERSON_NAME][DOMAIN_NAME]" at bounding box center [1038, 205] width 197 height 24
click at [975, 204] on input "[PERSON_NAME][EMAIL_ADDRESS][PERSON_NAME][PERSON_NAME][DOMAIN_NAME]" at bounding box center [1038, 205] width 197 height 24
type input "[EMAIL_ADDRESS][PERSON_NAME][DOMAIN_NAME]"
click at [1210, 209] on span "Save" at bounding box center [1202, 204] width 52 height 13
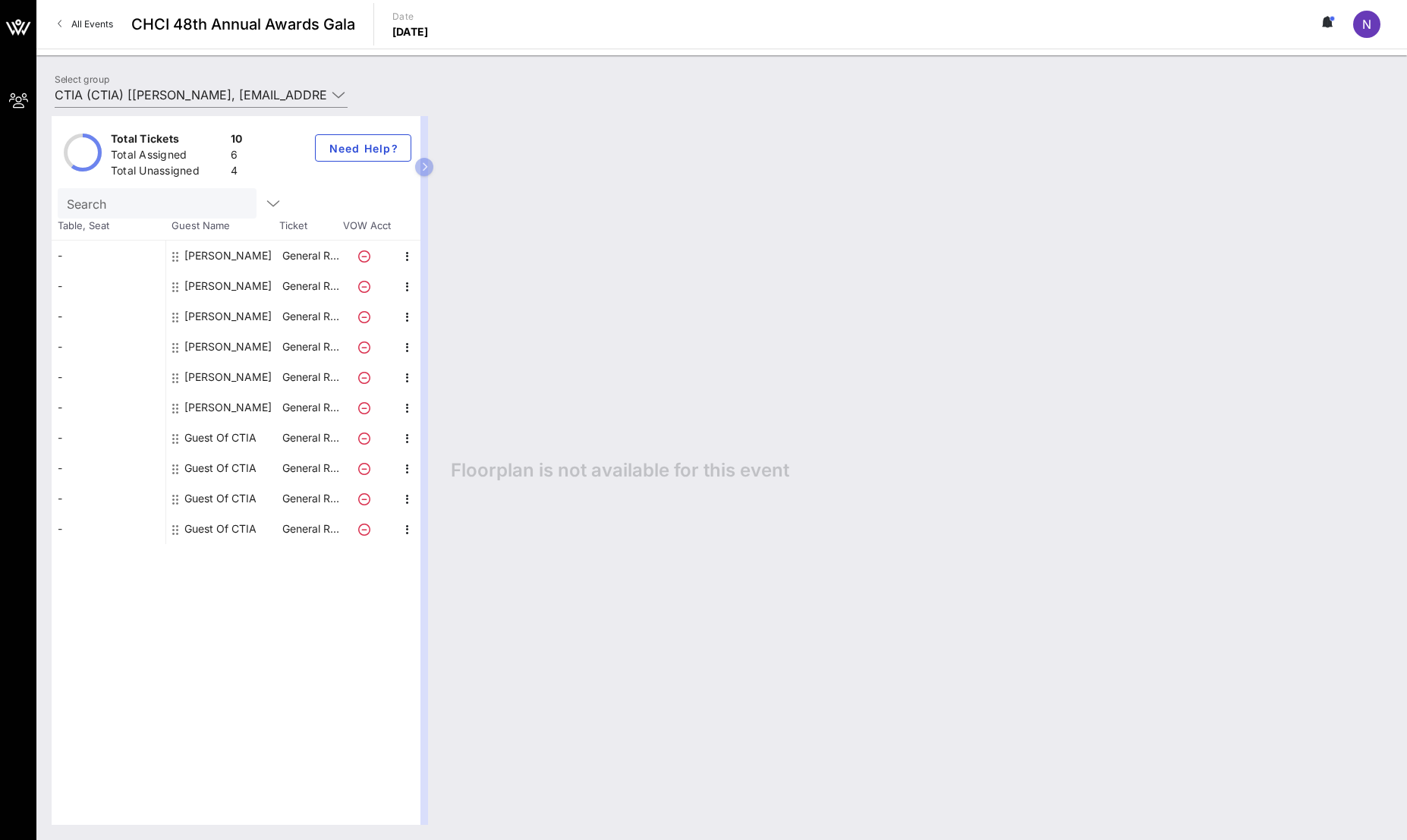
click at [214, 580] on div "Total Tickets 10 Total Assigned 6 Total Unassigned 4 Need Help? Search Table, S…" at bounding box center [236, 470] width 369 height 709
click at [581, 479] on span "Floorplan is not available for this event" at bounding box center [620, 470] width 338 height 22
click at [264, 202] on icon "button" at bounding box center [273, 203] width 19 height 19
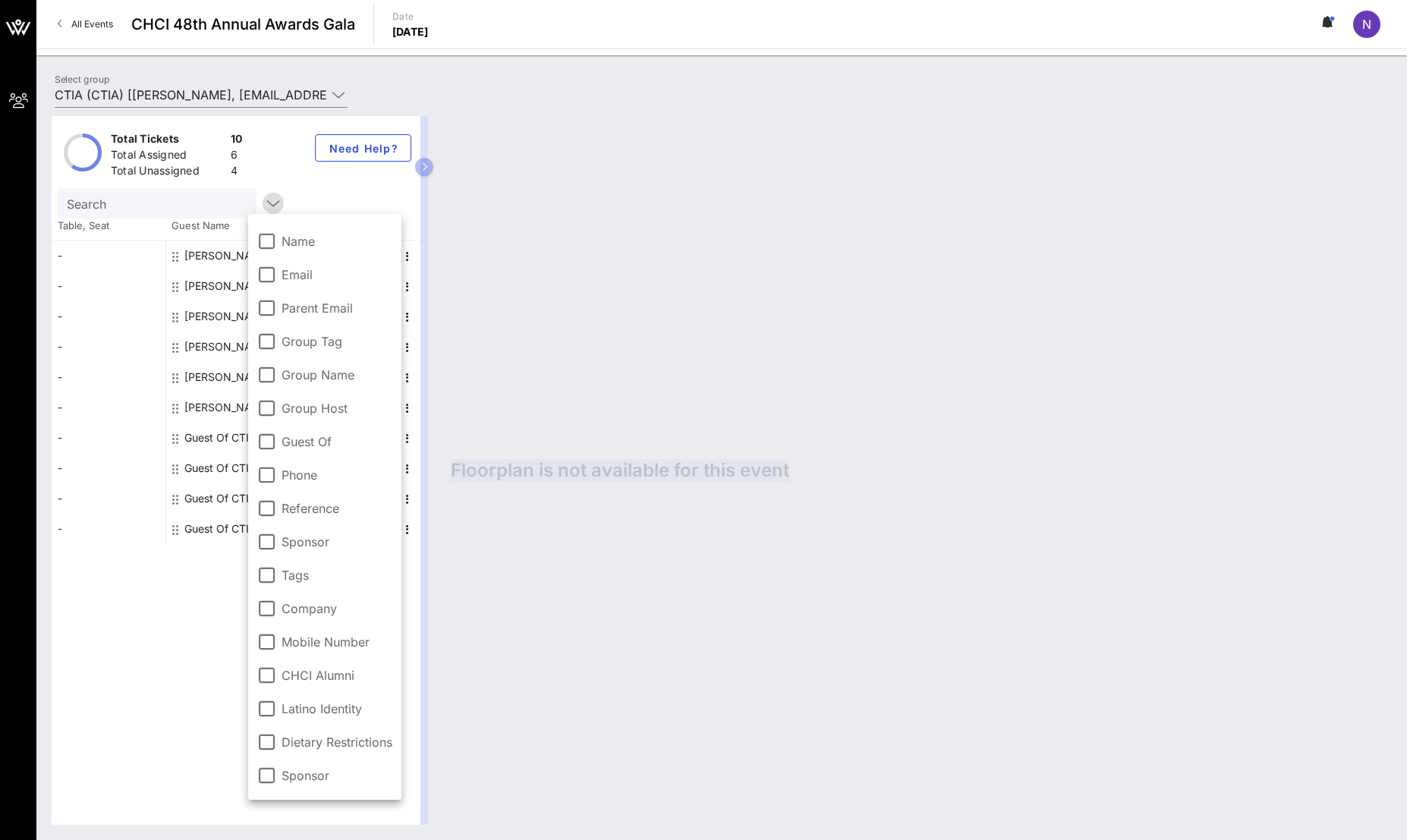
click at [264, 202] on icon "button" at bounding box center [273, 203] width 19 height 19
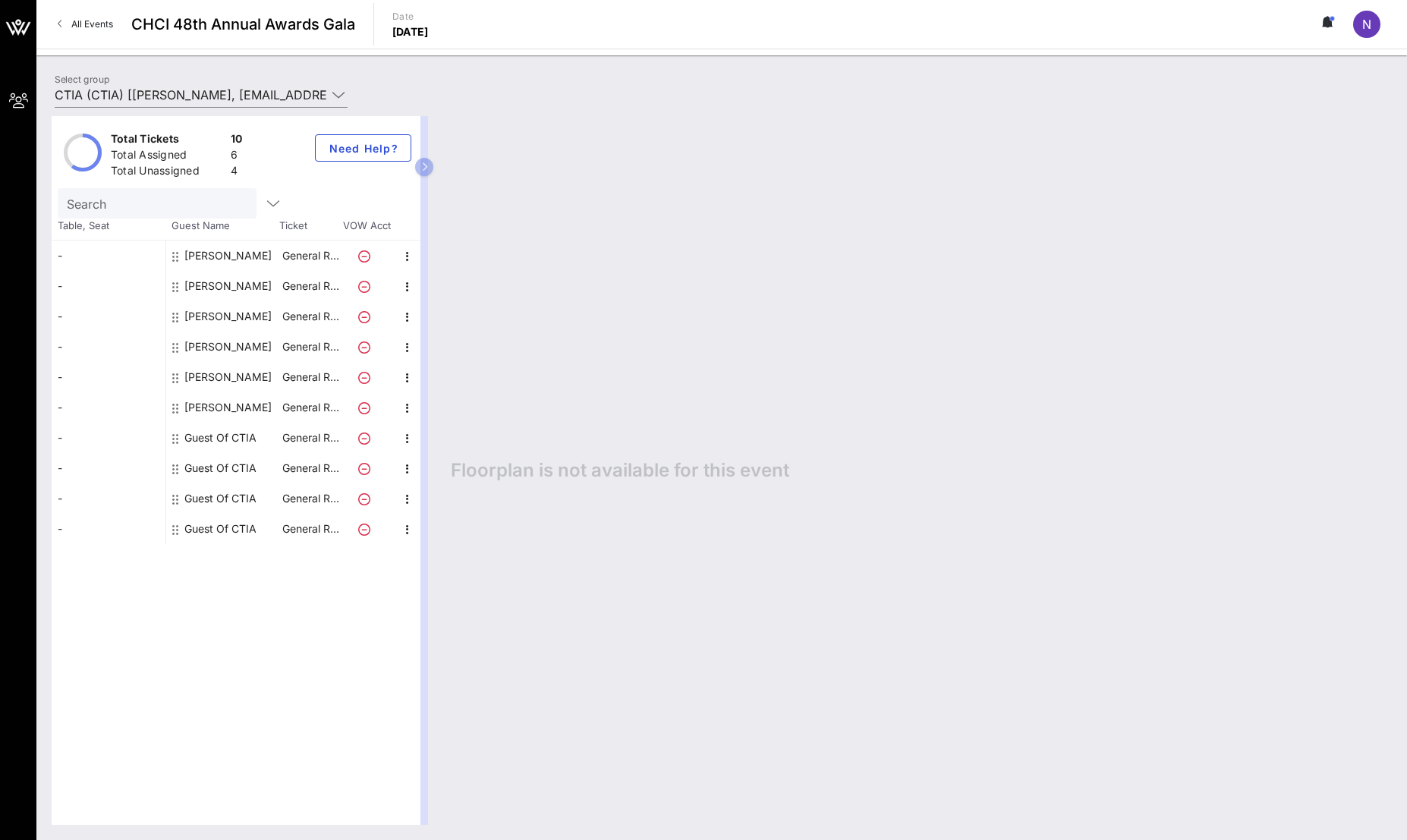
click at [237, 275] on div "[PERSON_NAME]" at bounding box center [228, 285] width 87 height 31
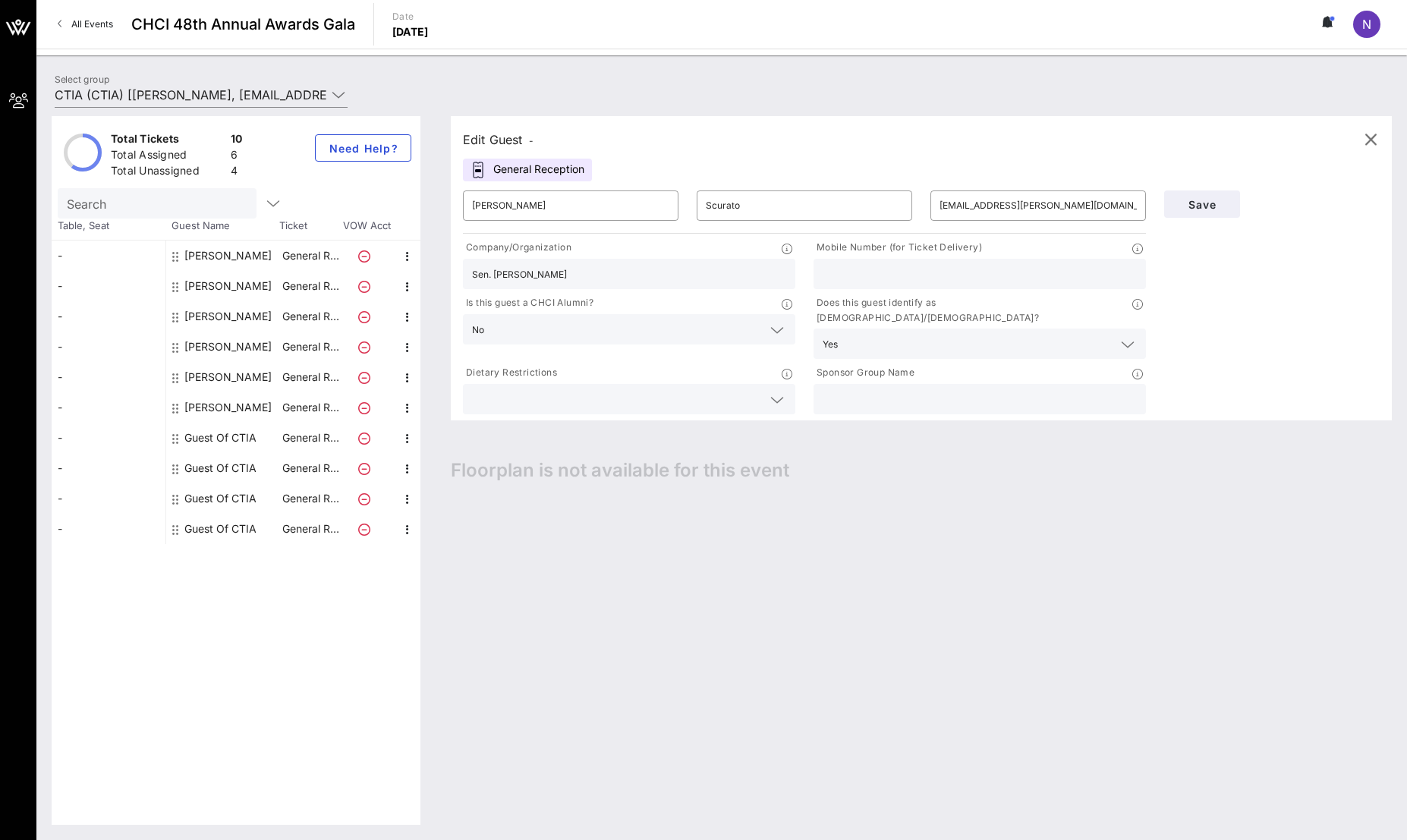
click at [915, 280] on input "text" at bounding box center [980, 273] width 314 height 20
type input "609-9472881"
click at [1203, 217] on div "Save" at bounding box center [1271, 203] width 233 height 46
click at [1206, 210] on span "Save" at bounding box center [1202, 204] width 52 height 13
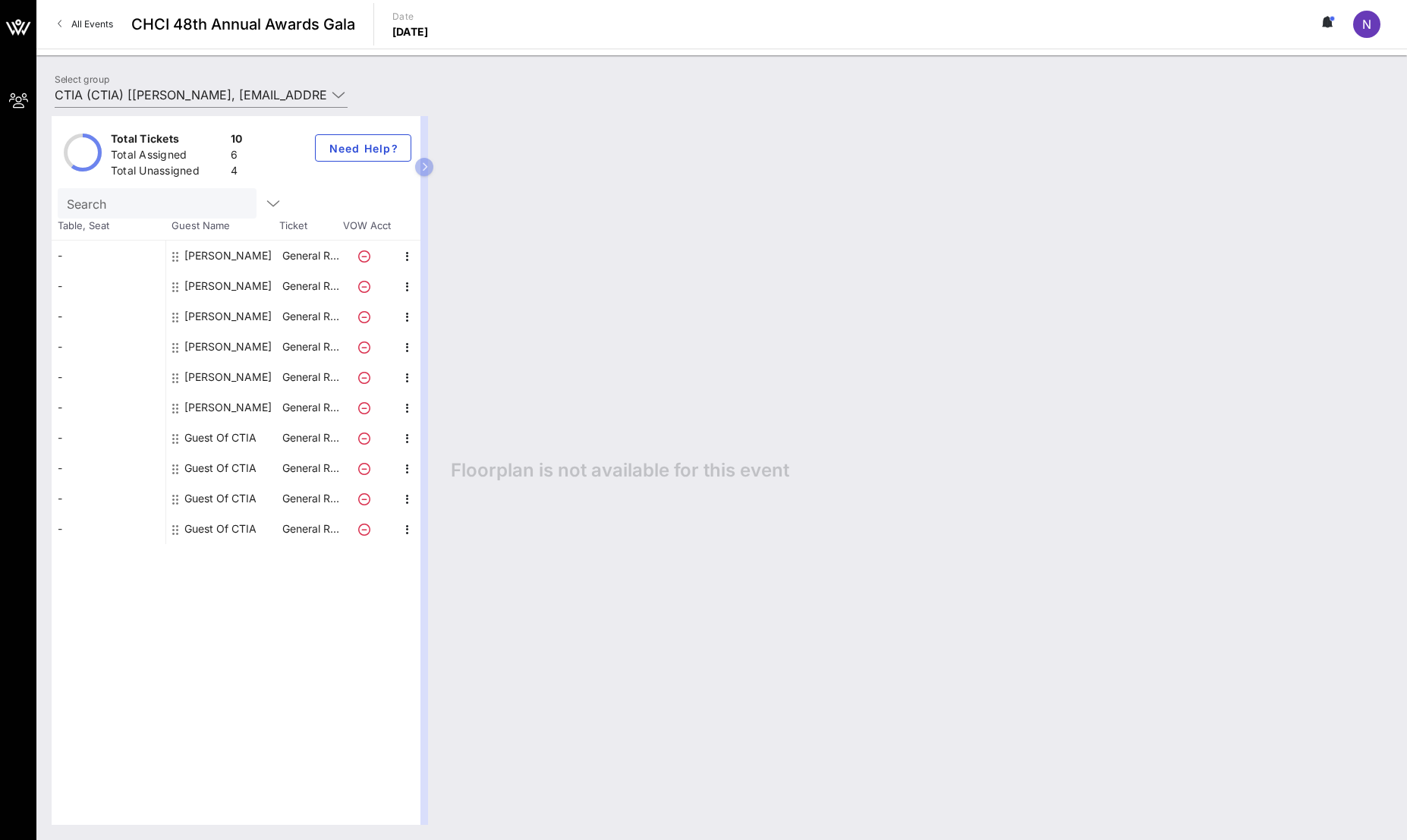
click at [256, 444] on div "Guest Of CTIA" at bounding box center [220, 438] width 72 height 31
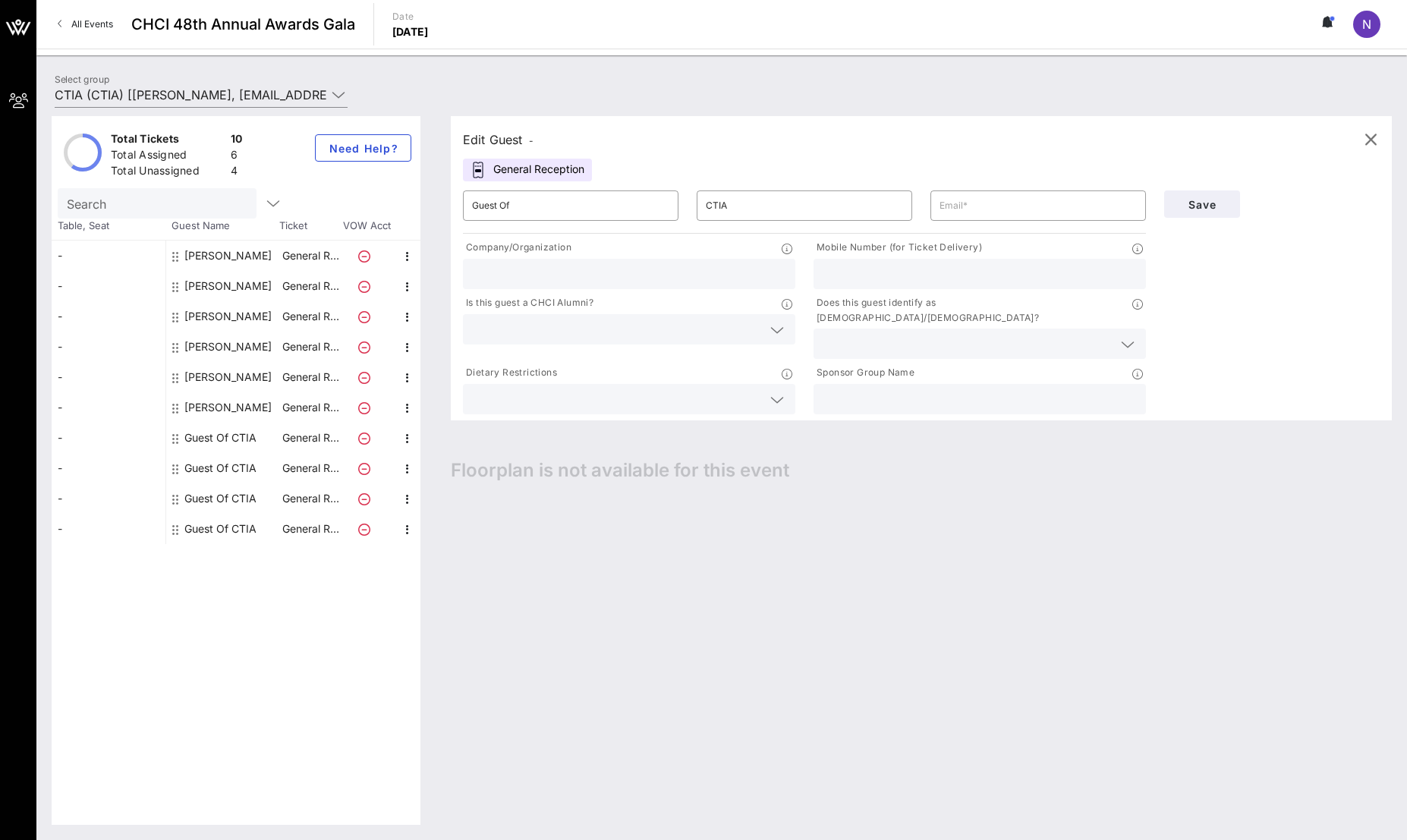
click at [583, 225] on div "​ Guest Of" at bounding box center [570, 205] width 233 height 48
click at [535, 203] on input "Guest Of" at bounding box center [571, 205] width 197 height 24
type input "[PERSON_NAME]"
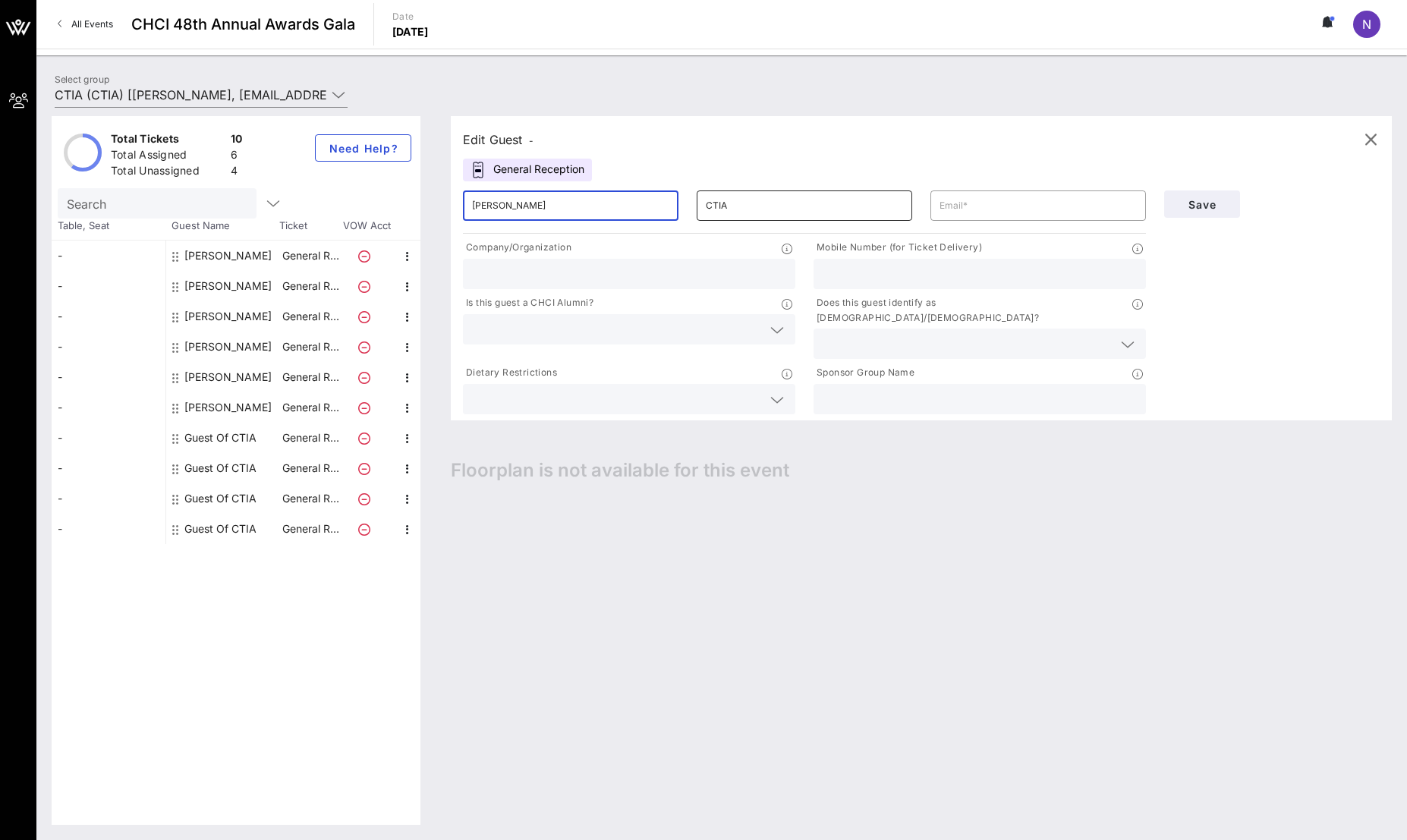
click at [764, 209] on input "CTIA" at bounding box center [804, 205] width 197 height 24
type input "[PERSON_NAME] [PERSON_NAME]"
click at [1004, 211] on input "text" at bounding box center [1038, 205] width 197 height 24
click at [872, 329] on div at bounding box center [980, 344] width 314 height 31
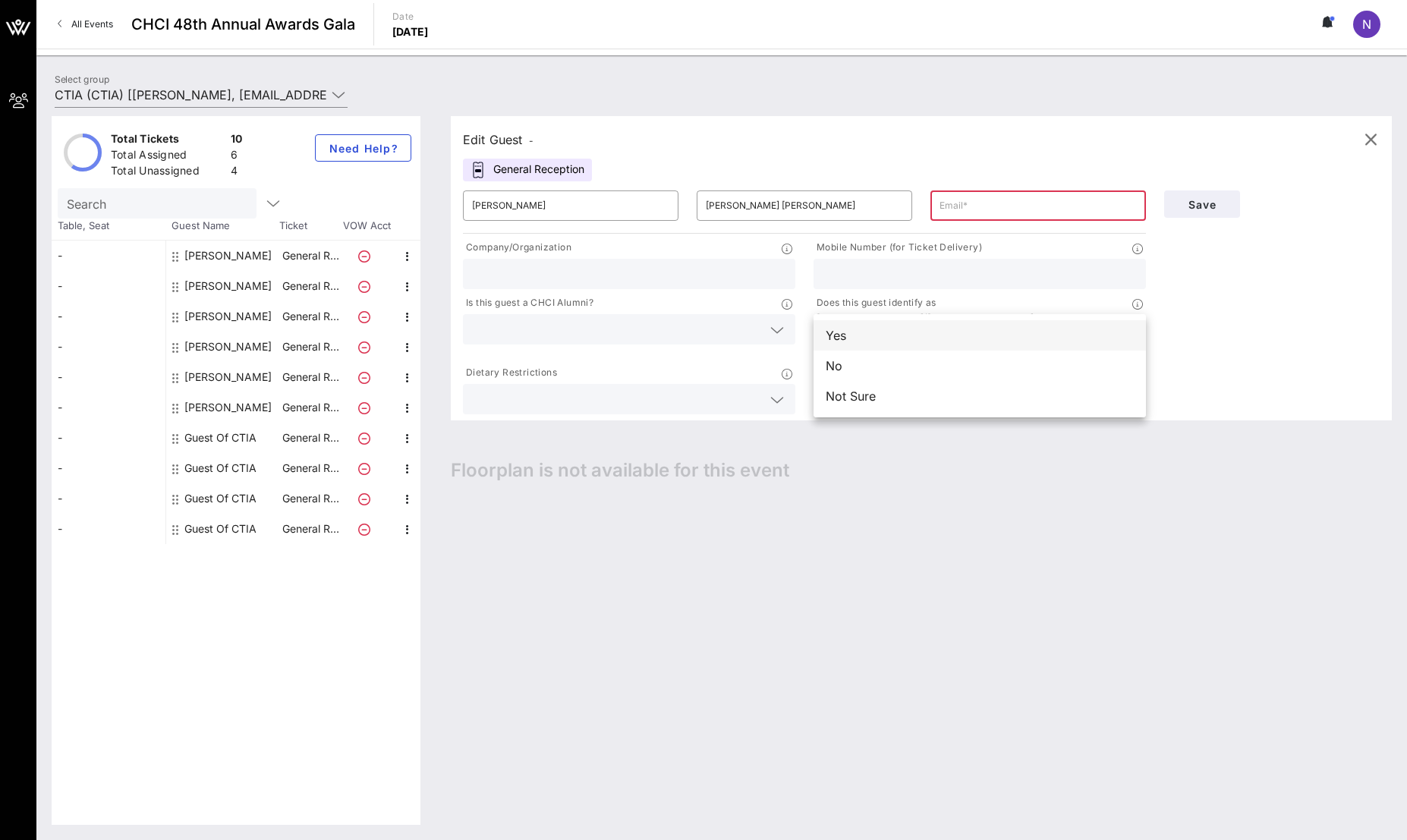
click at [866, 336] on div "Yes" at bounding box center [980, 335] width 333 height 31
click at [1054, 207] on input "text" at bounding box center [1038, 205] width 197 height 24
click at [645, 244] on div "Company/Organization" at bounding box center [629, 249] width 333 height 19
click at [943, 209] on input "text" at bounding box center [1038, 205] width 197 height 24
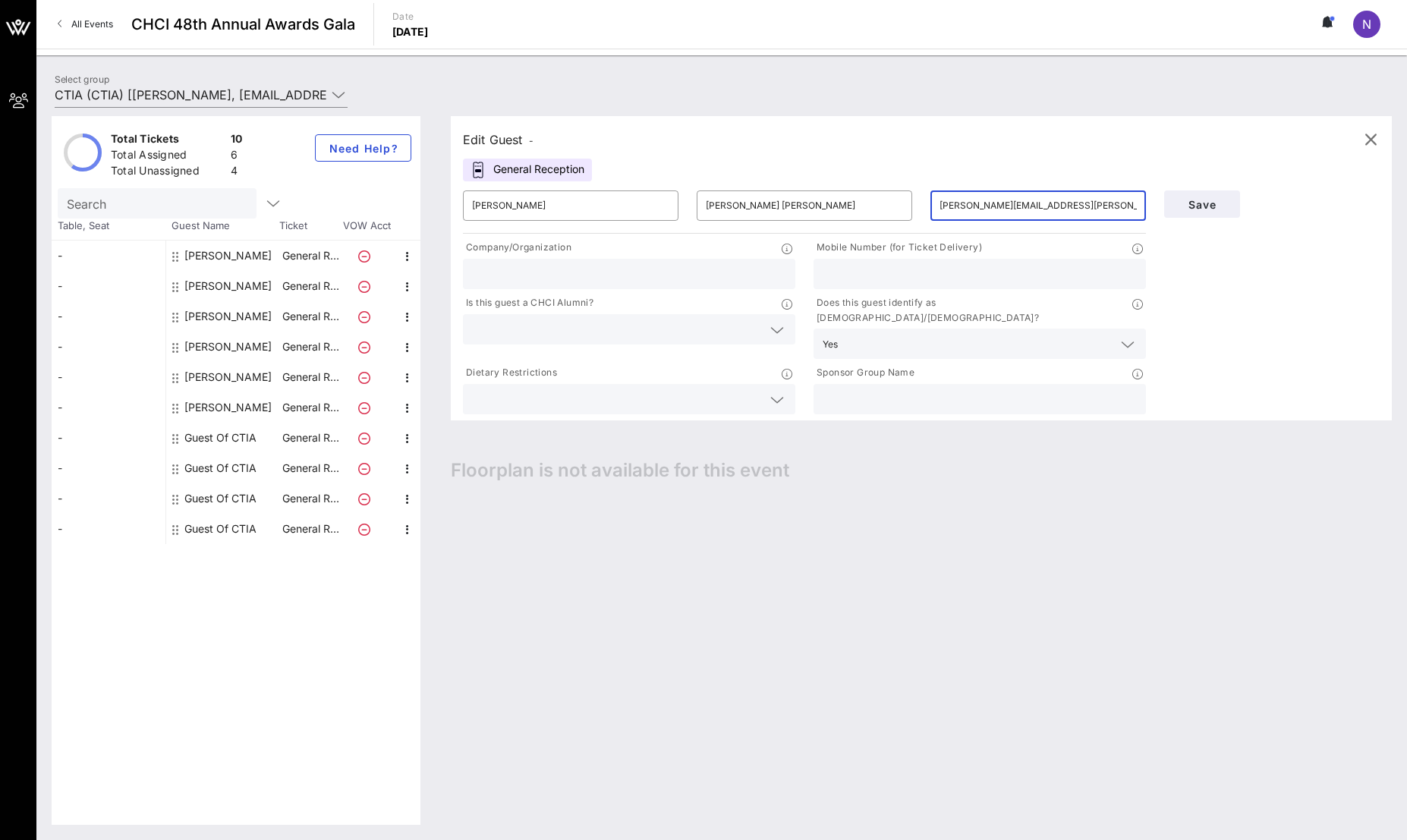
type input "[PERSON_NAME][EMAIL_ADDRESS][PERSON_NAME][DOMAIN_NAME]"
click at [695, 267] on input "text" at bounding box center [629, 273] width 314 height 20
type input "Sen. [PERSON_NAME]"
drag, startPoint x: 1254, startPoint y: 216, endPoint x: 1195, endPoint y: 204, distance: 60.2
click at [1250, 215] on div "Save" at bounding box center [1271, 203] width 233 height 46
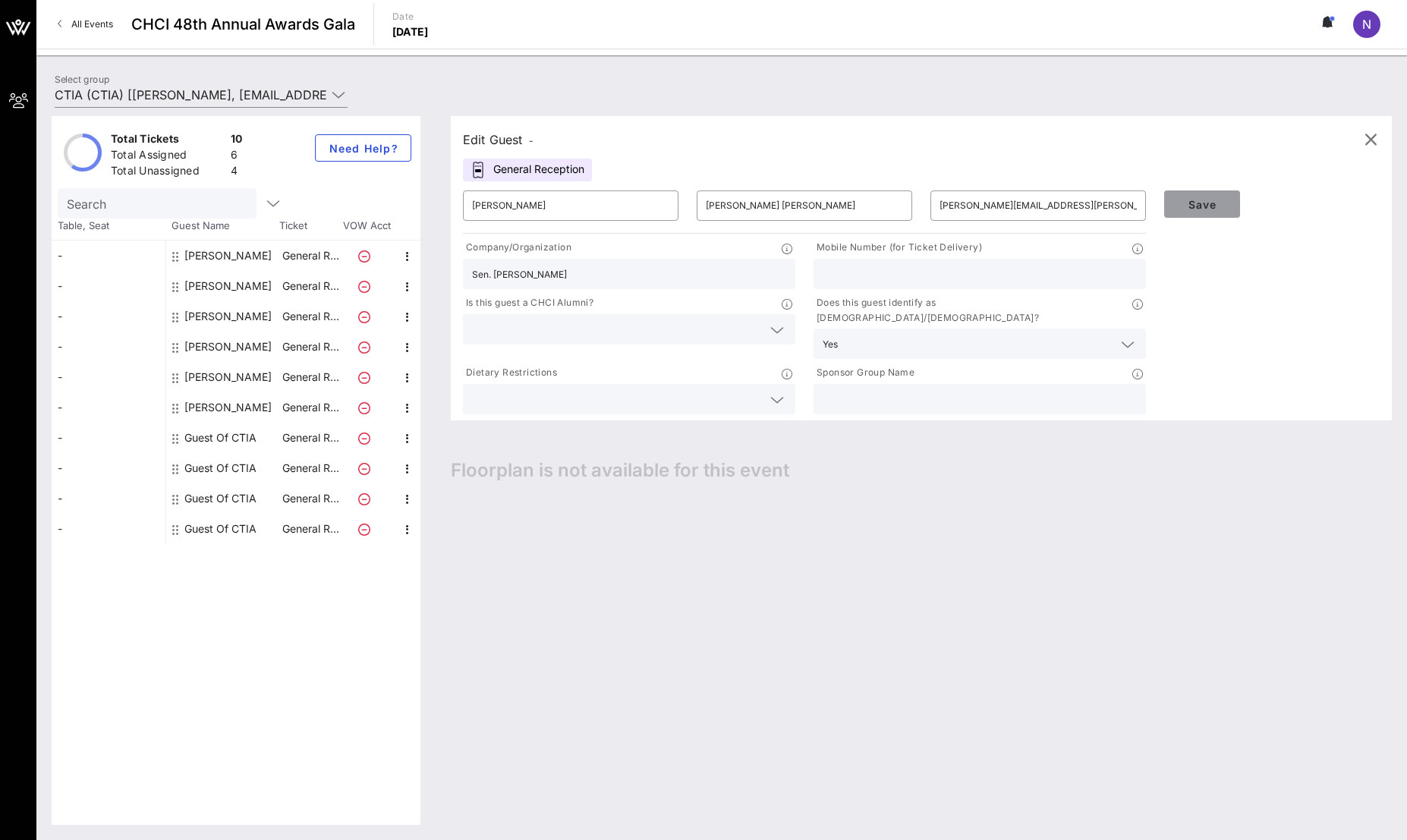
click at [1195, 203] on span "Save" at bounding box center [1202, 204] width 52 height 13
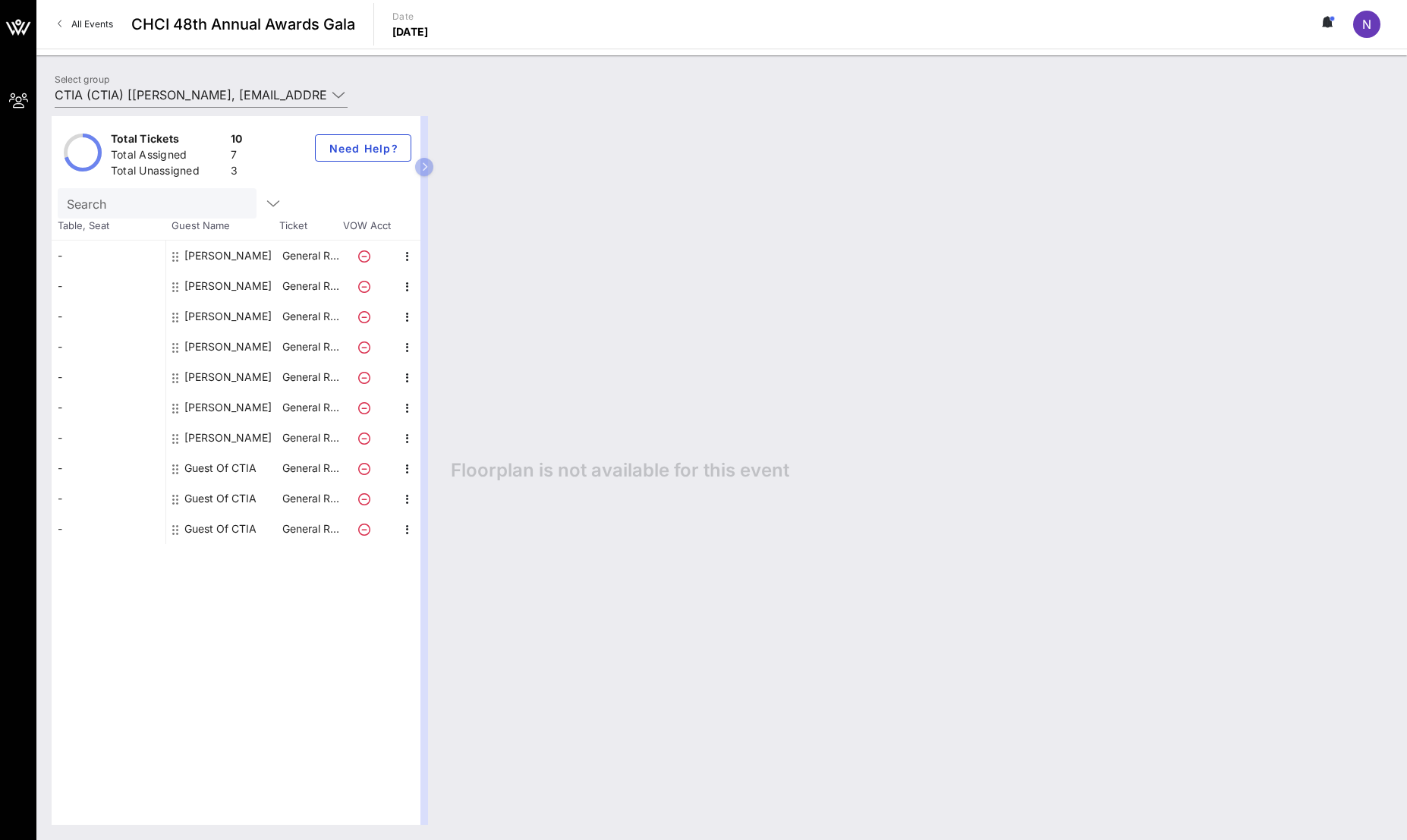
click at [268, 29] on span "CHCI 48th Annual Awards Gala" at bounding box center [243, 24] width 224 height 22
click at [106, 20] on span "All Events" at bounding box center [92, 24] width 42 height 11
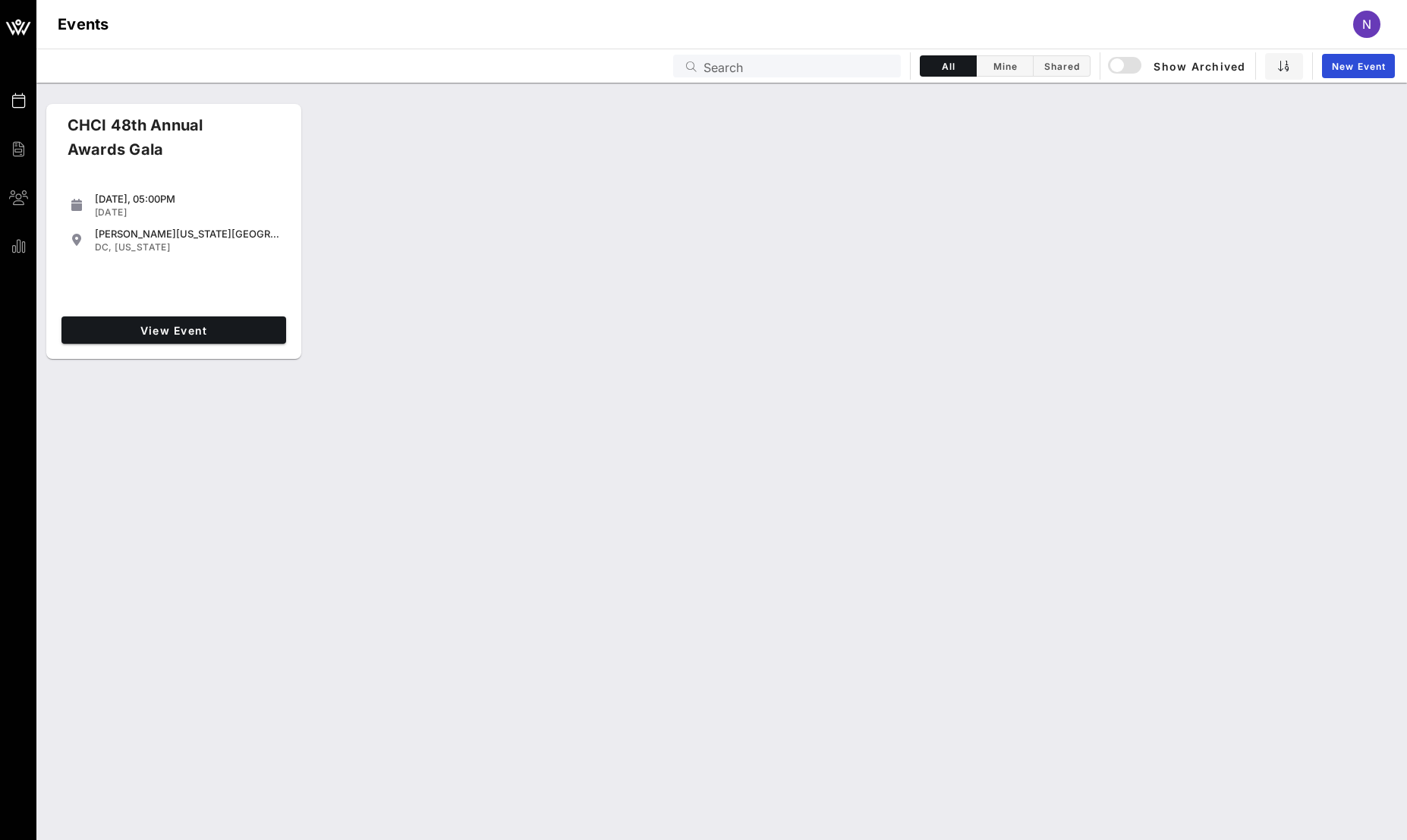
click at [226, 281] on div "[DATE], 05:00PM [DATE] [PERSON_NAME][US_STATE][GEOGRAPHIC_DATA] [GEOGRAPHIC_DAT…" at bounding box center [174, 247] width 237 height 126
click at [222, 337] on link "View Event" at bounding box center [174, 329] width 225 height 27
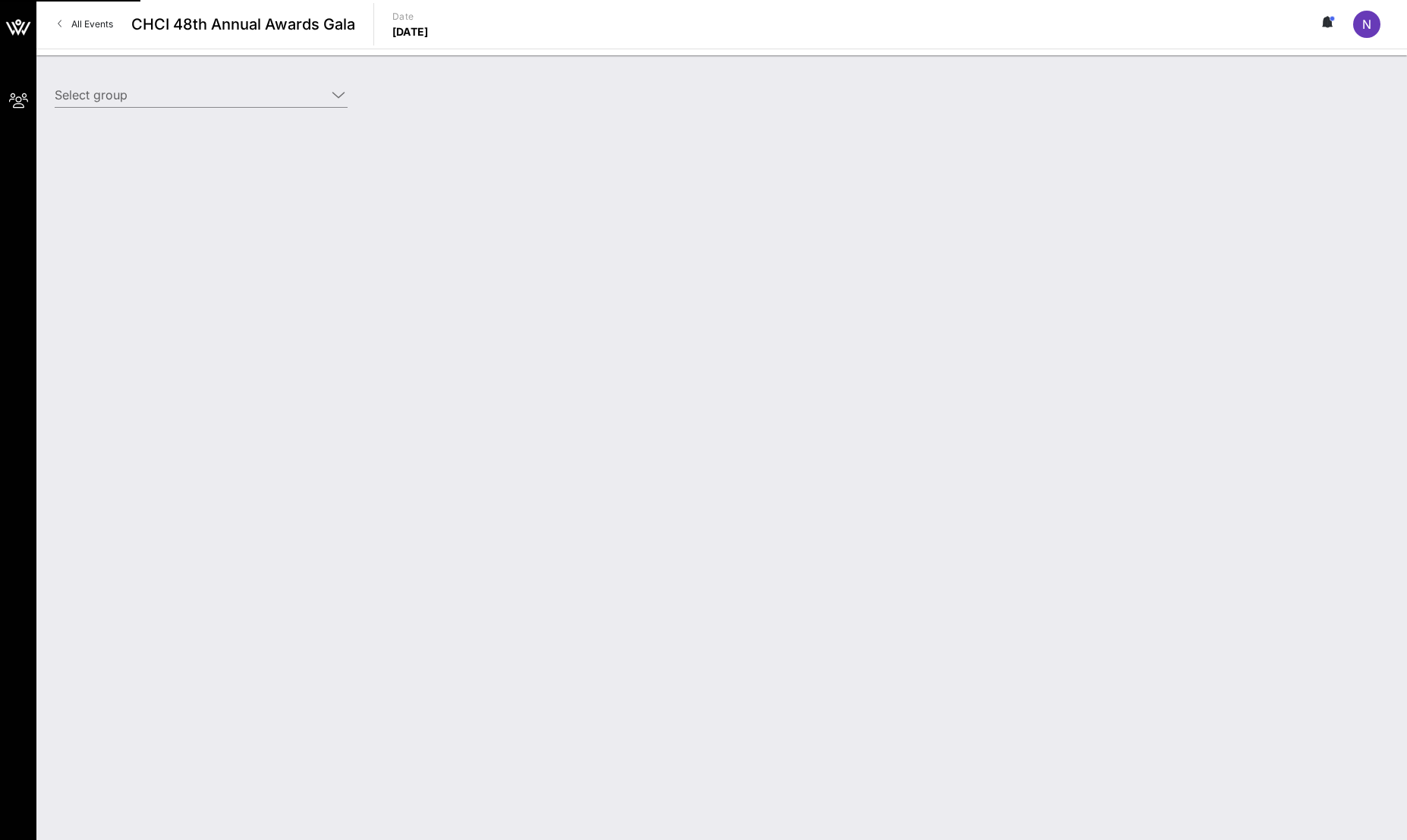
type input "CTIA (CTIA) [[PERSON_NAME], [EMAIL_ADDRESS][DOMAIN_NAME]]"
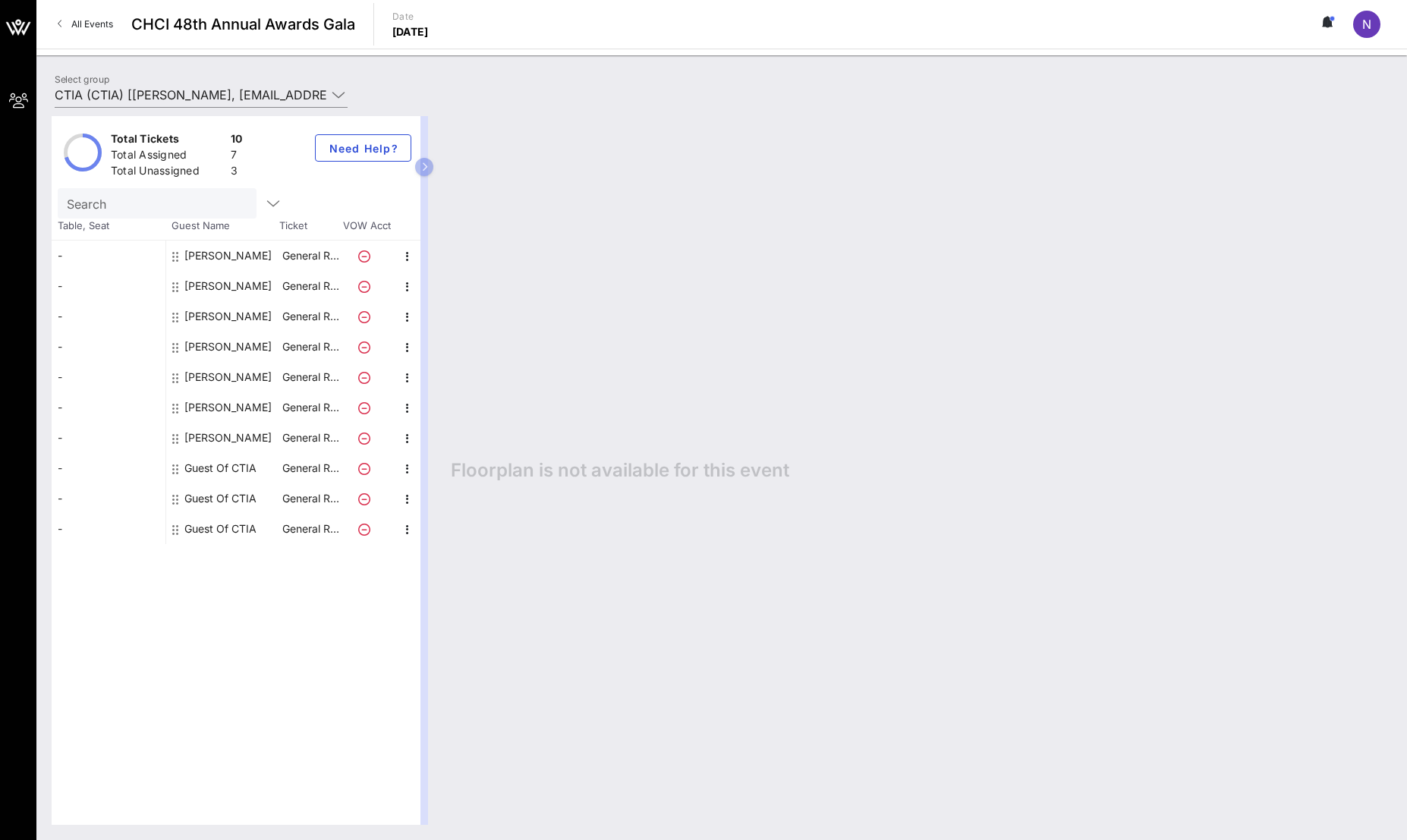
click at [256, 650] on div "Total Tickets 10 Total Assigned 7 Total Unassigned 3 Need Help? Search Table, S…" at bounding box center [236, 470] width 369 height 709
click at [209, 590] on div "Total Tickets 10 Total Assigned 7 Total Unassigned 3 Need Help? Search Table, S…" at bounding box center [236, 470] width 369 height 709
click at [344, 646] on div "Total Tickets 10 Total Assigned 7 Total Unassigned 3 Need Help? Search Table, S…" at bounding box center [236, 470] width 369 height 709
